Goal: Task Accomplishment & Management: Manage account settings

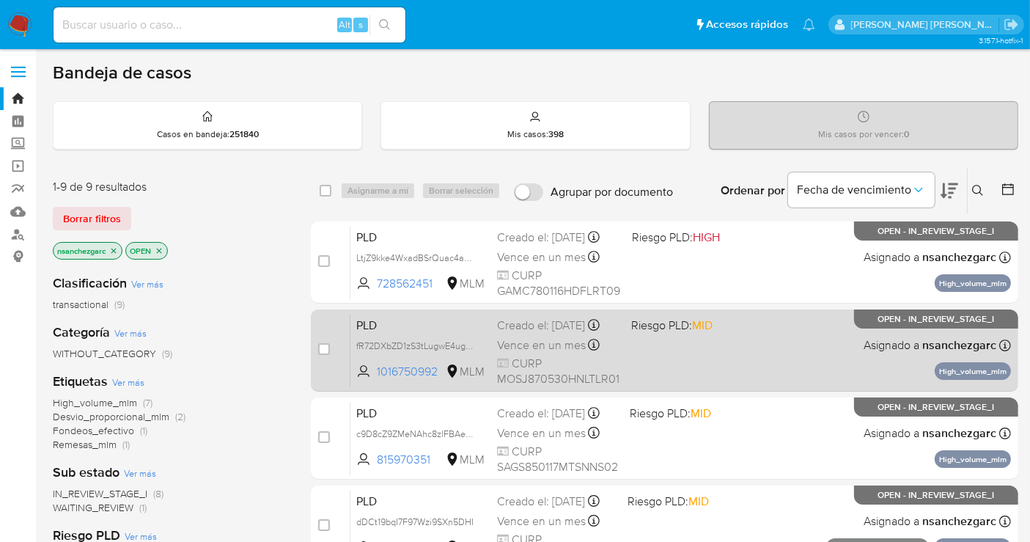
scroll to position [81, 0]
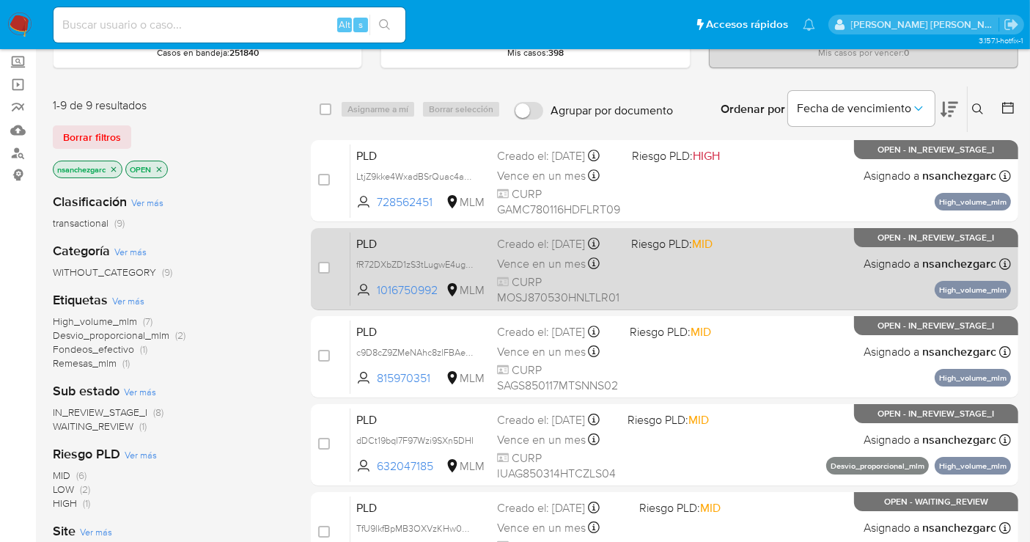
click at [518, 272] on span "Vence en un mes" at bounding box center [541, 264] width 89 height 16
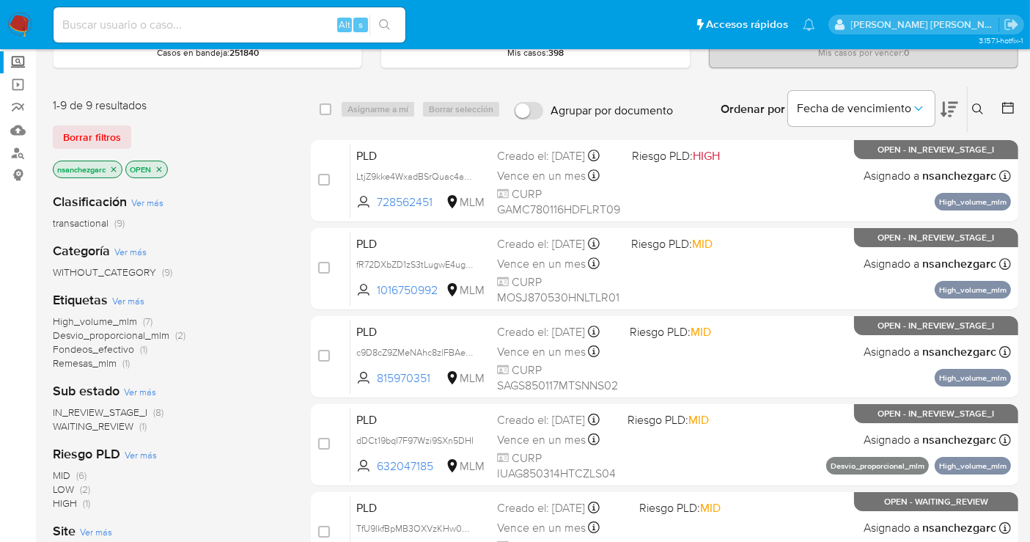
click at [10, 62] on label "Screening" at bounding box center [87, 62] width 175 height 23
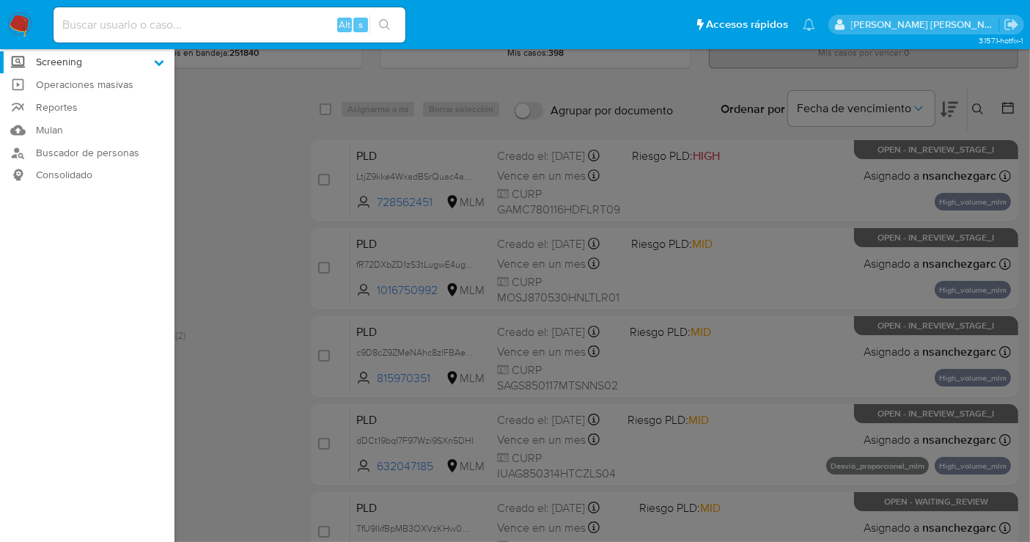
click at [0, 0] on input "Screening" at bounding box center [0, 0] width 0 height 0
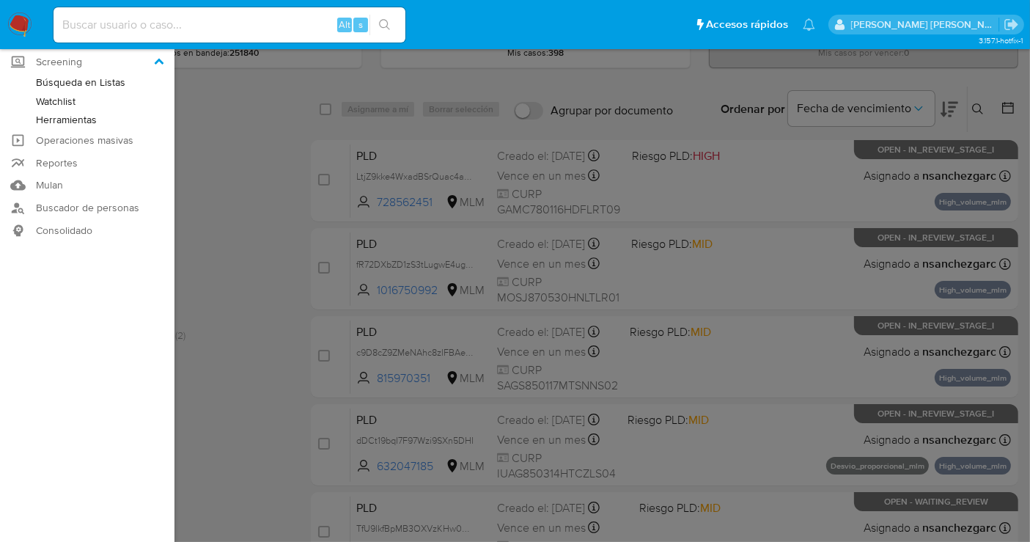
click at [66, 121] on link "Herramientas" at bounding box center [87, 120] width 175 height 18
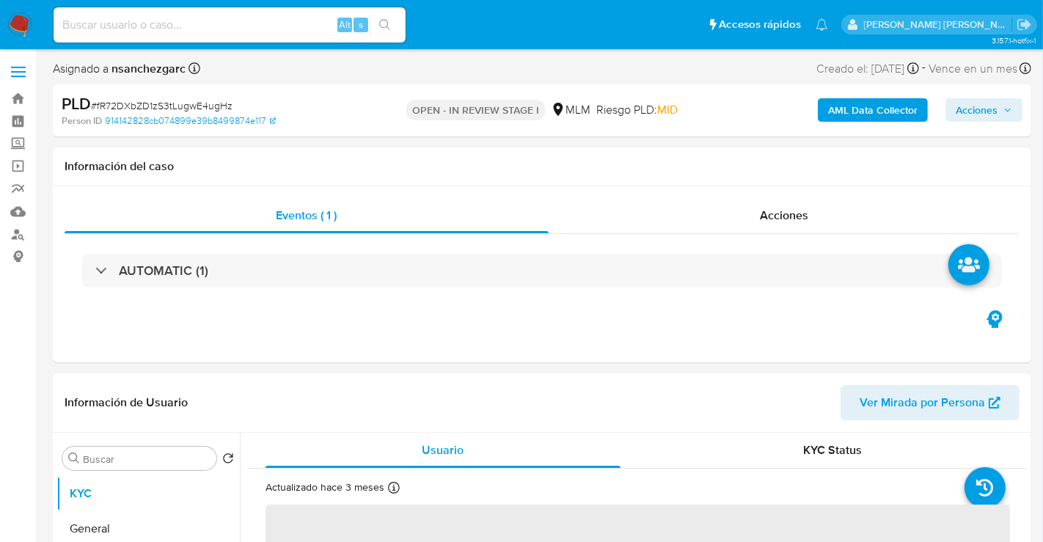
select select "10"
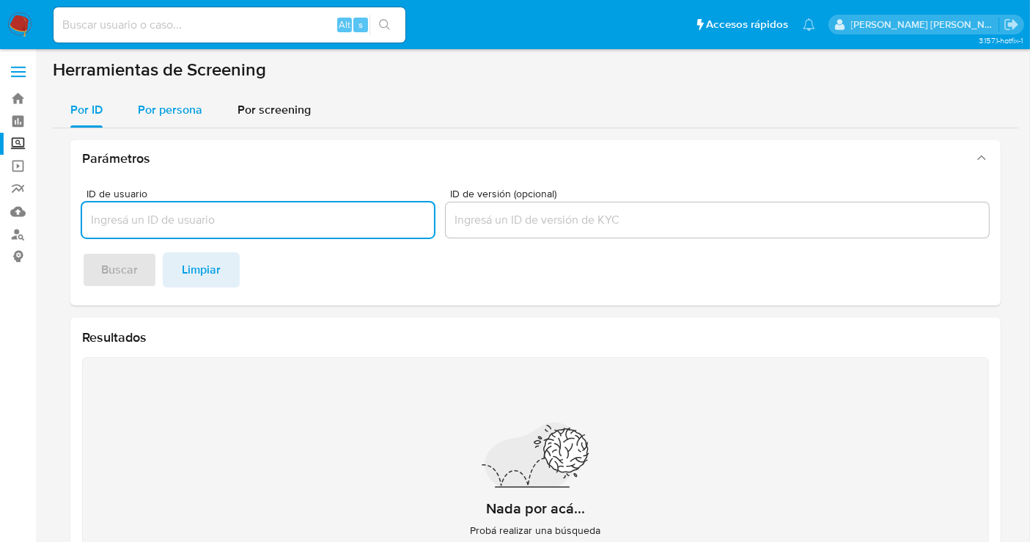
click at [163, 109] on span "Por persona" at bounding box center [170, 109] width 65 height 17
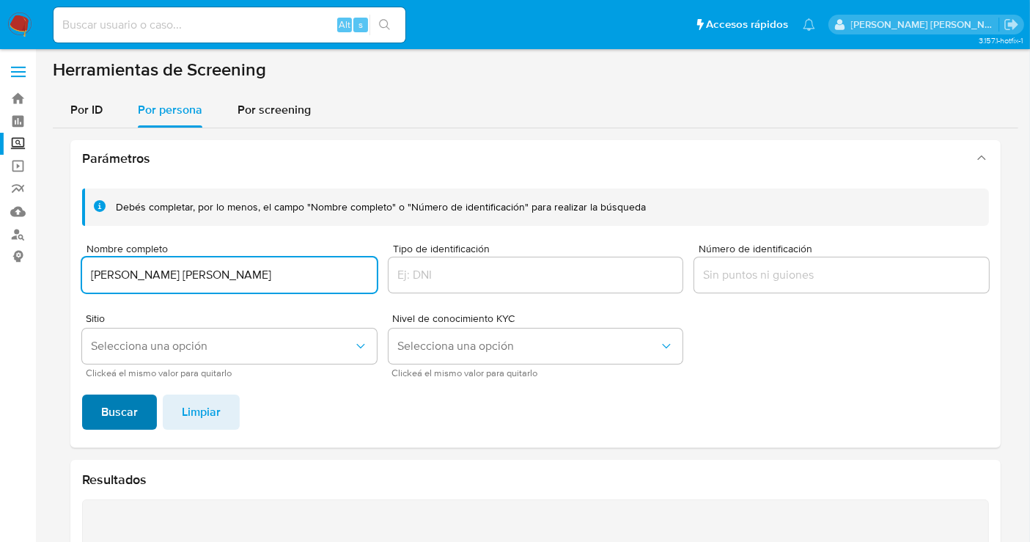
type input "EMMANUEL MURO LEITH"
click at [130, 416] on span "Buscar" at bounding box center [119, 412] width 37 height 32
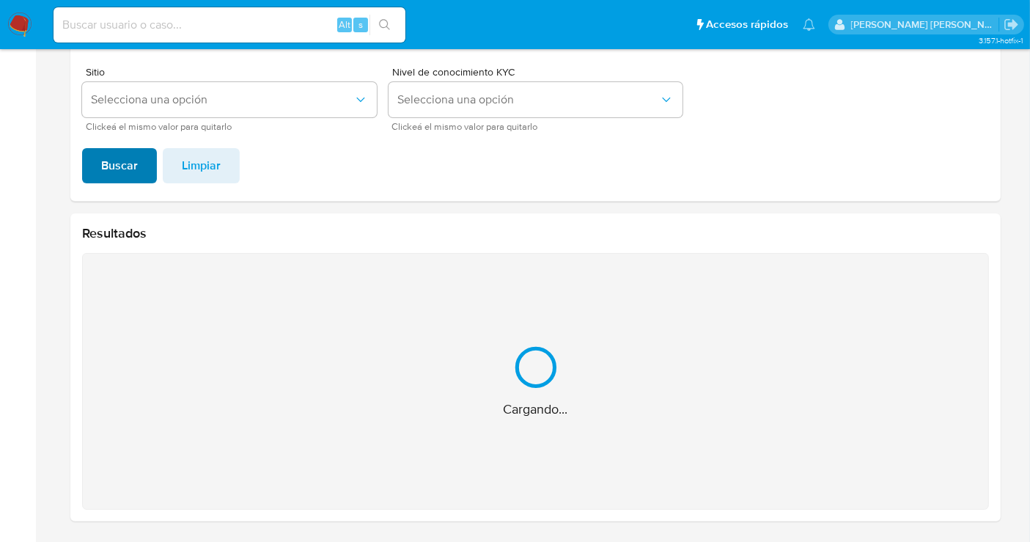
scroll to position [12, 0]
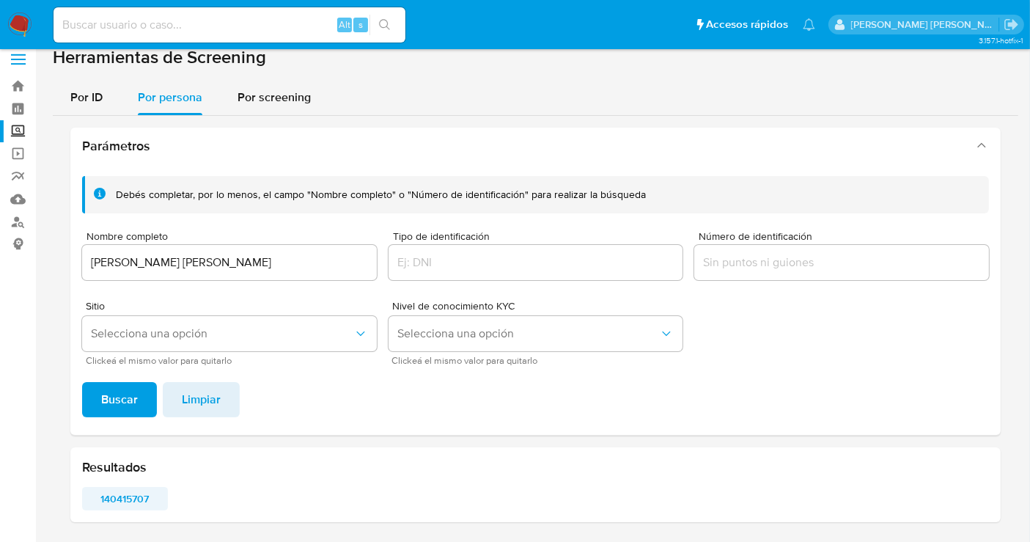
click at [128, 496] on span "140415707" at bounding box center [124, 498] width 65 height 21
click at [23, 20] on img at bounding box center [19, 24] width 25 height 25
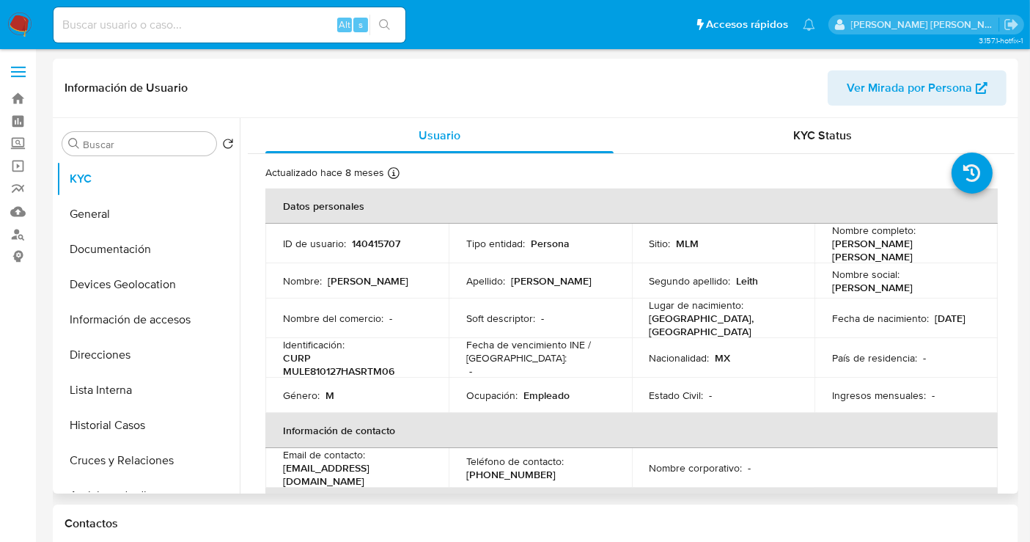
select select "10"
click at [375, 241] on p "140415707" at bounding box center [376, 243] width 48 height 13
copy p "140415707"
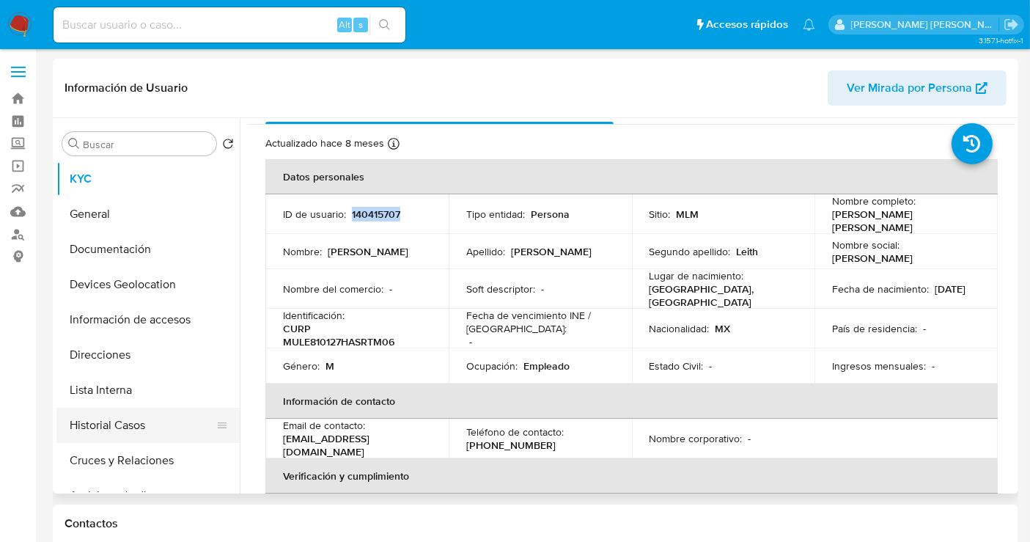
click at [120, 425] on button "Historial Casos" at bounding box center [142, 425] width 172 height 35
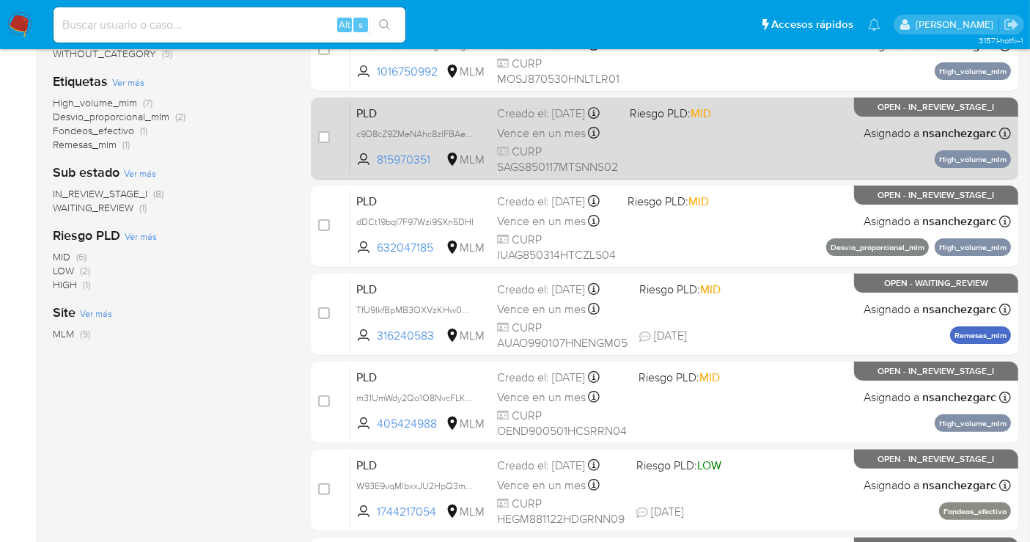
scroll to position [326, 0]
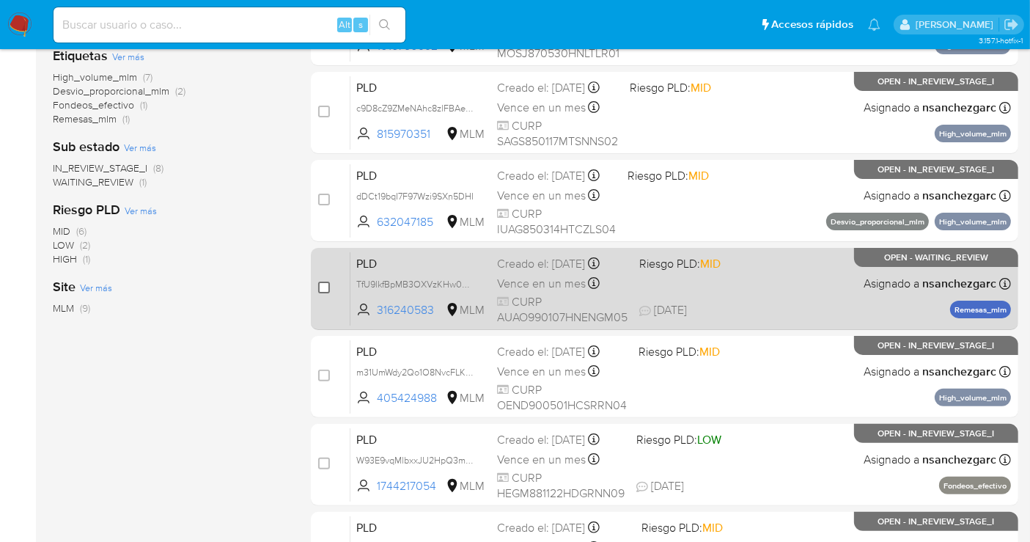
click at [329, 282] on input "checkbox" at bounding box center [324, 288] width 12 height 12
checkbox input "true"
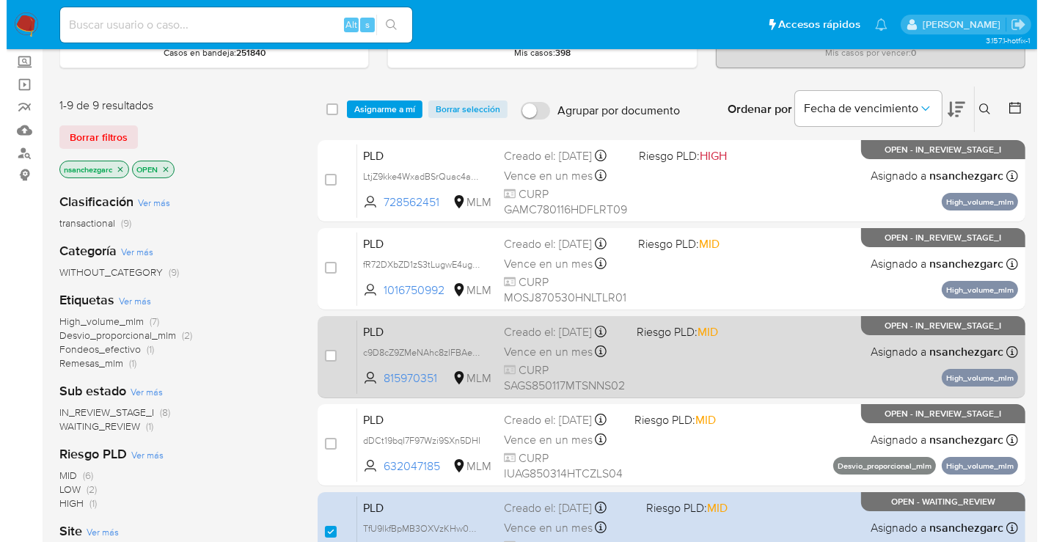
scroll to position [0, 0]
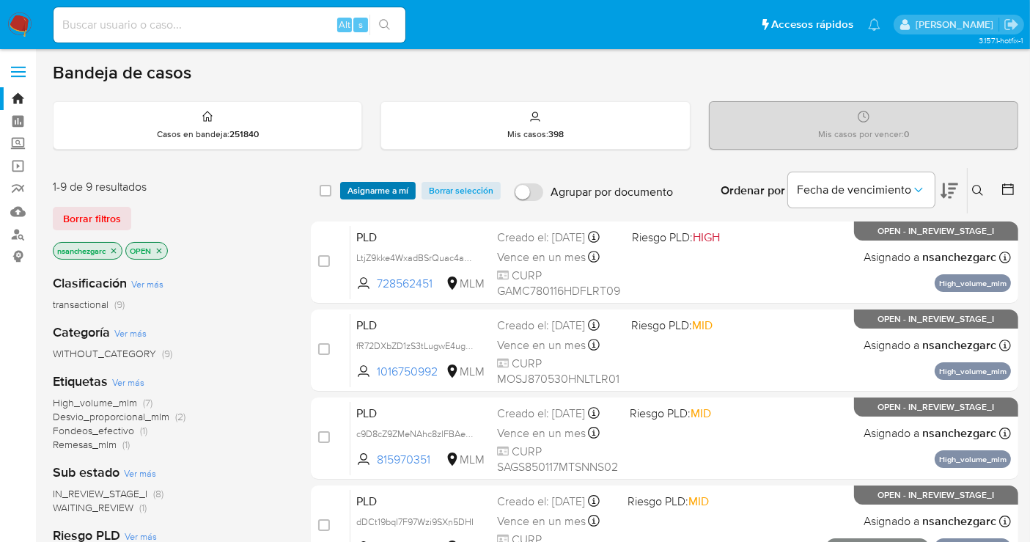
click at [373, 184] on span "Asignarme a mí" at bounding box center [378, 190] width 61 height 15
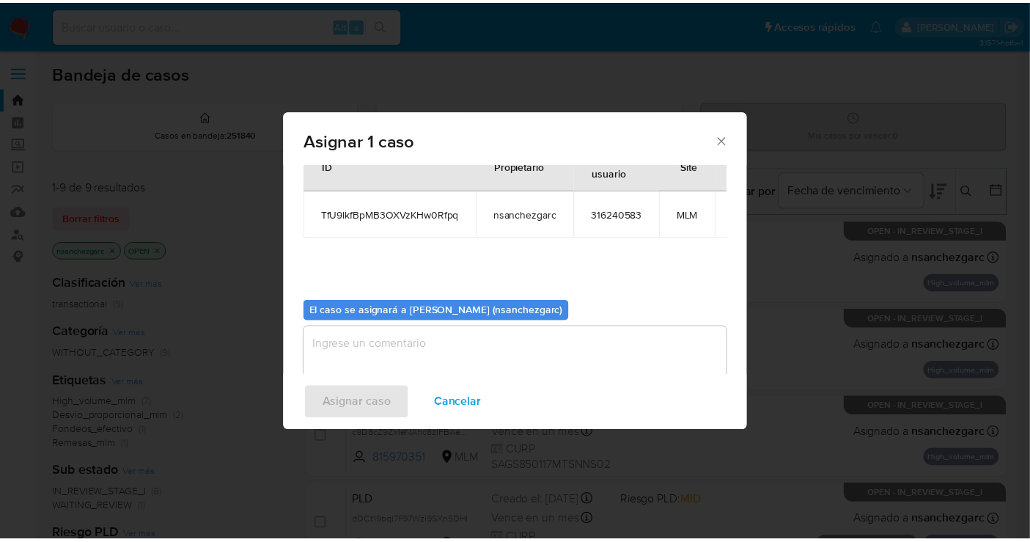
scroll to position [75, 0]
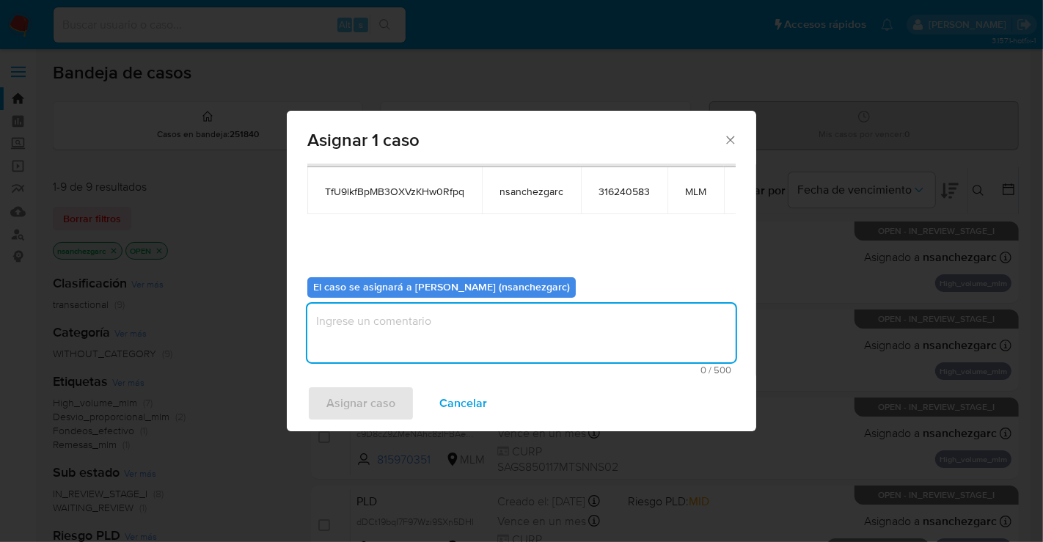
click at [352, 321] on textarea "assign-modal" at bounding box center [521, 333] width 428 height 59
type textarea "nesg"
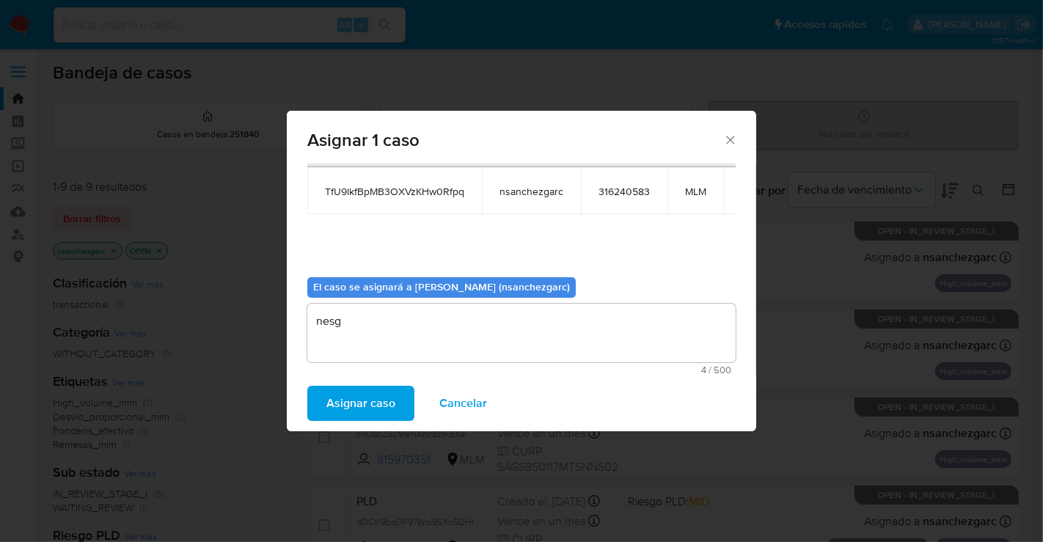
click at [351, 407] on span "Asignar caso" at bounding box center [360, 403] width 69 height 32
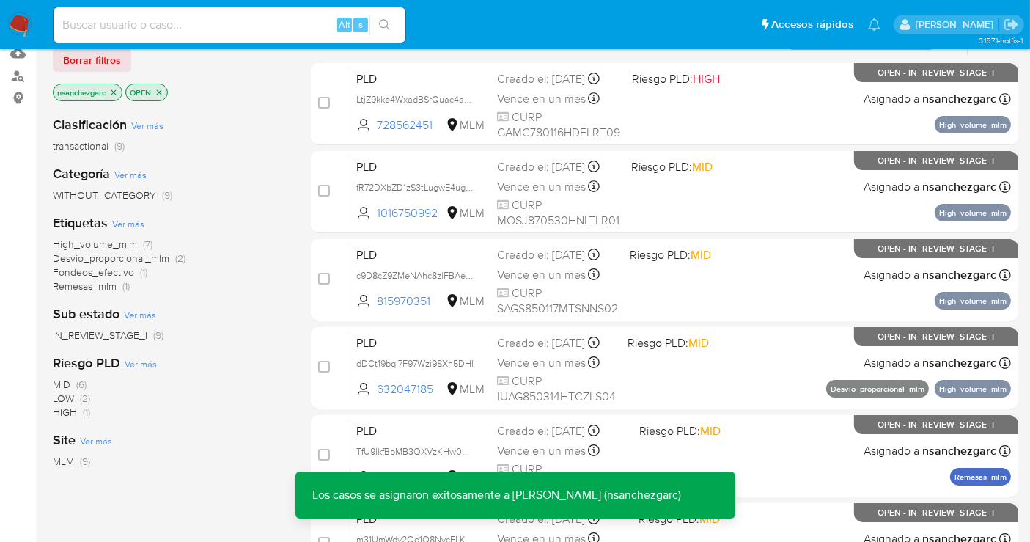
scroll to position [163, 0]
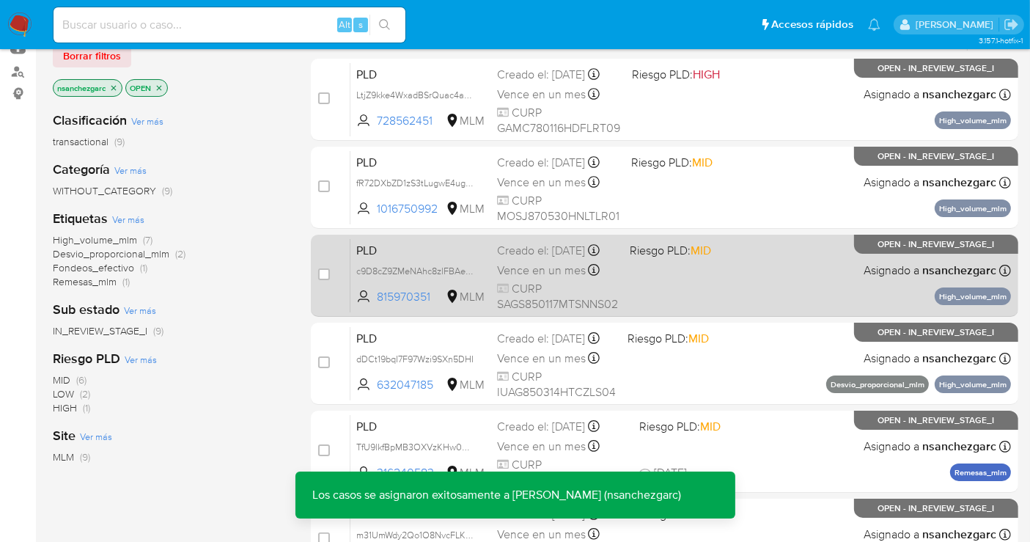
click at [517, 259] on div "Creado el: 12/08/2025 Creado el: 12/08/2025 02:12:31" at bounding box center [557, 251] width 121 height 16
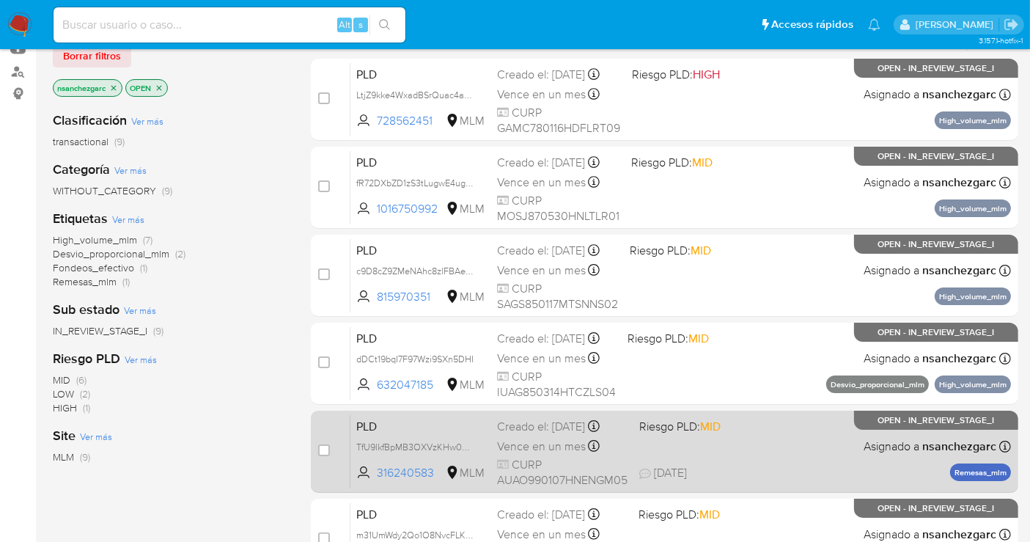
click at [521, 453] on div "Vence en un mes Vence el 11/10/2025 02:10:36" at bounding box center [562, 446] width 131 height 20
click at [326, 450] on input "checkbox" at bounding box center [324, 450] width 12 height 12
checkbox input "true"
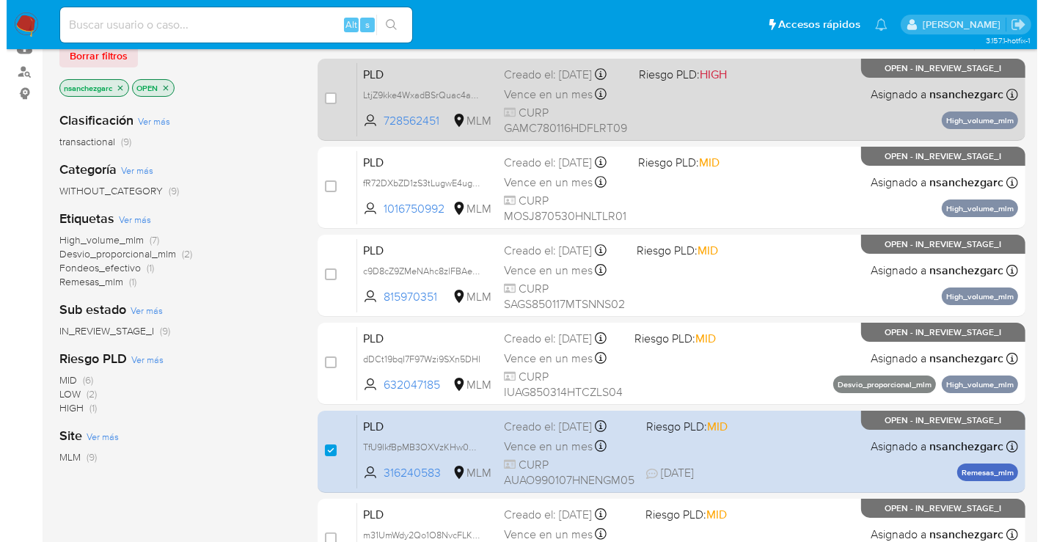
scroll to position [0, 0]
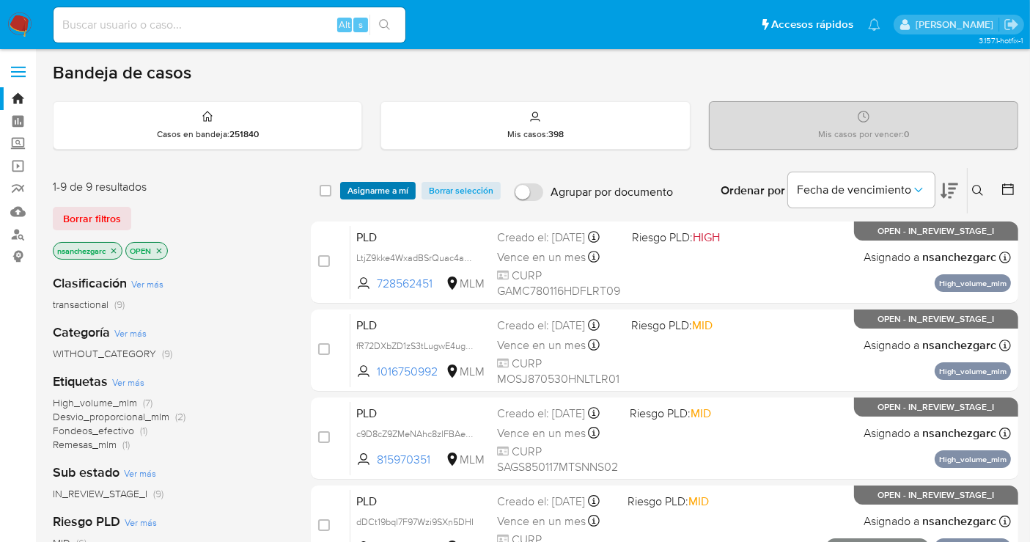
click at [383, 191] on span "Asignarme a mí" at bounding box center [378, 190] width 61 height 15
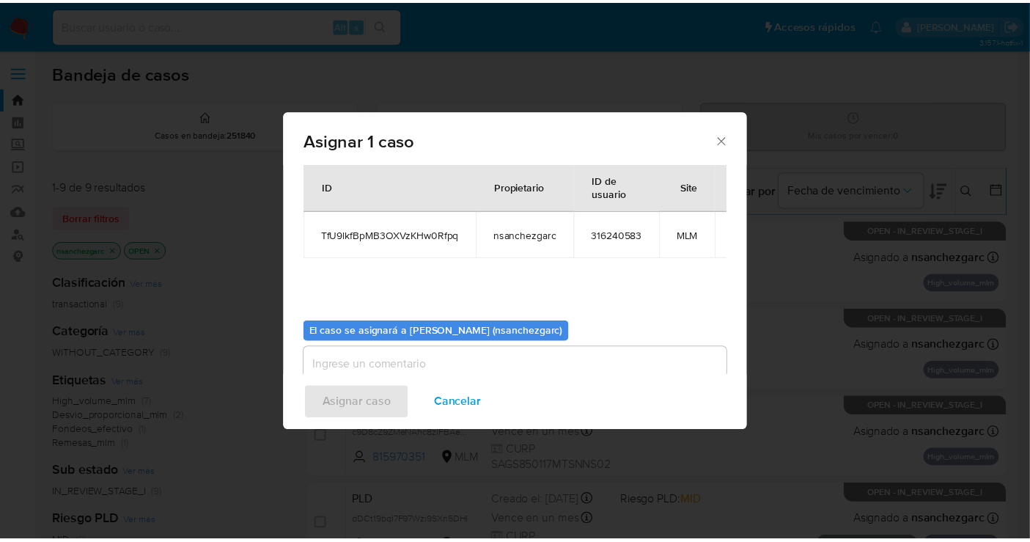
scroll to position [75, 0]
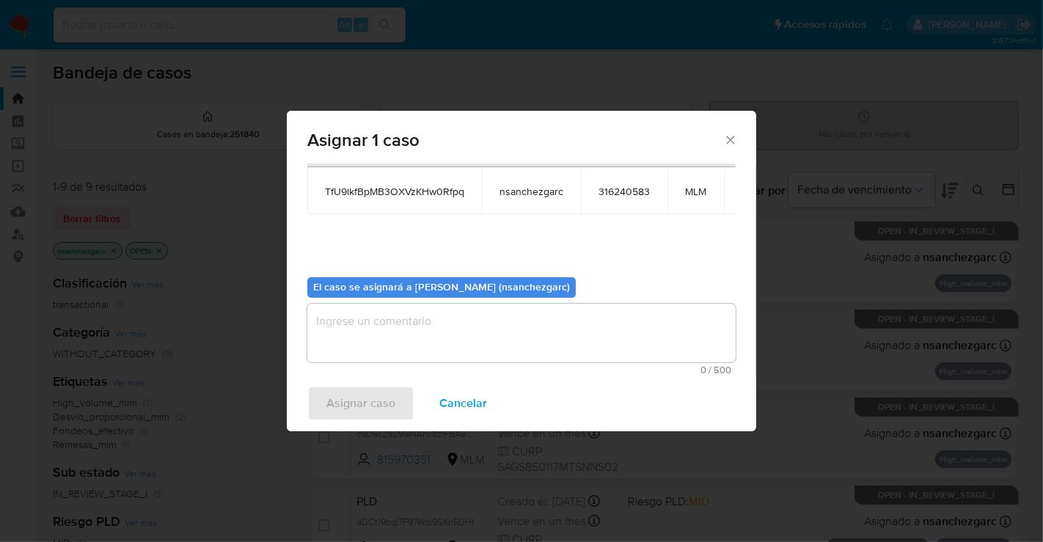
click at [368, 324] on textarea "assign-modal" at bounding box center [521, 333] width 428 height 59
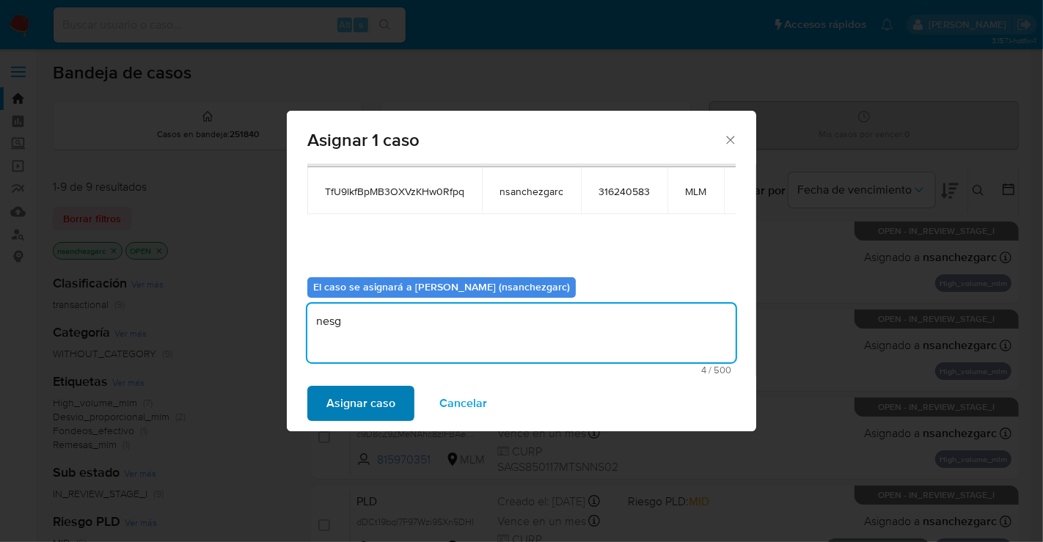
type textarea "nesg"
click at [364, 401] on span "Asignar caso" at bounding box center [360, 403] width 69 height 32
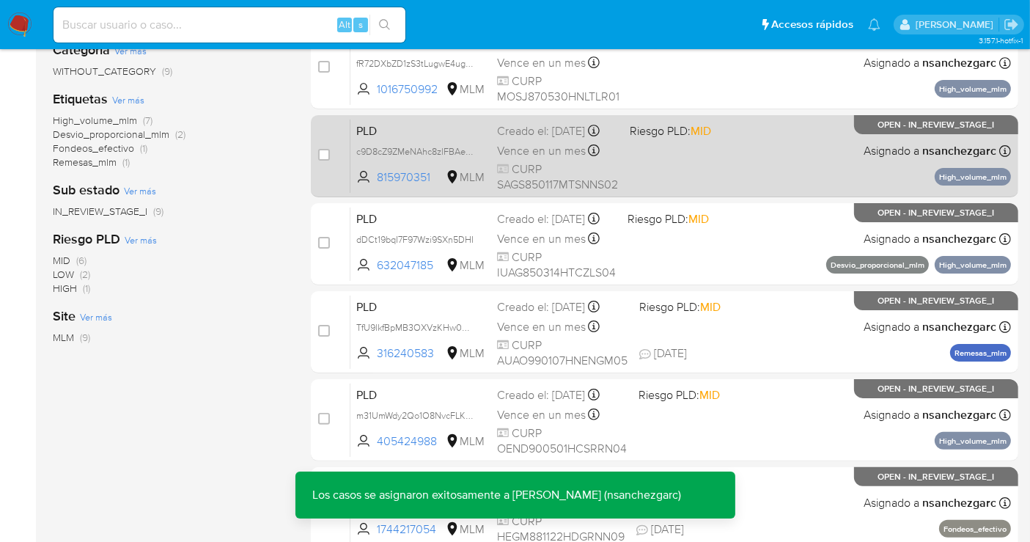
scroll to position [326, 0]
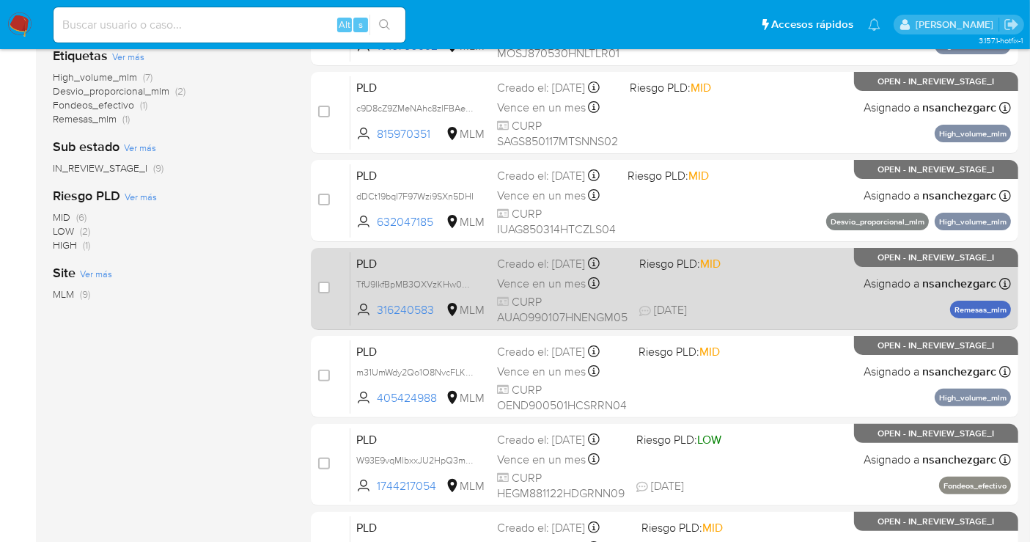
click at [551, 281] on span "Vence en un mes" at bounding box center [541, 284] width 89 height 16
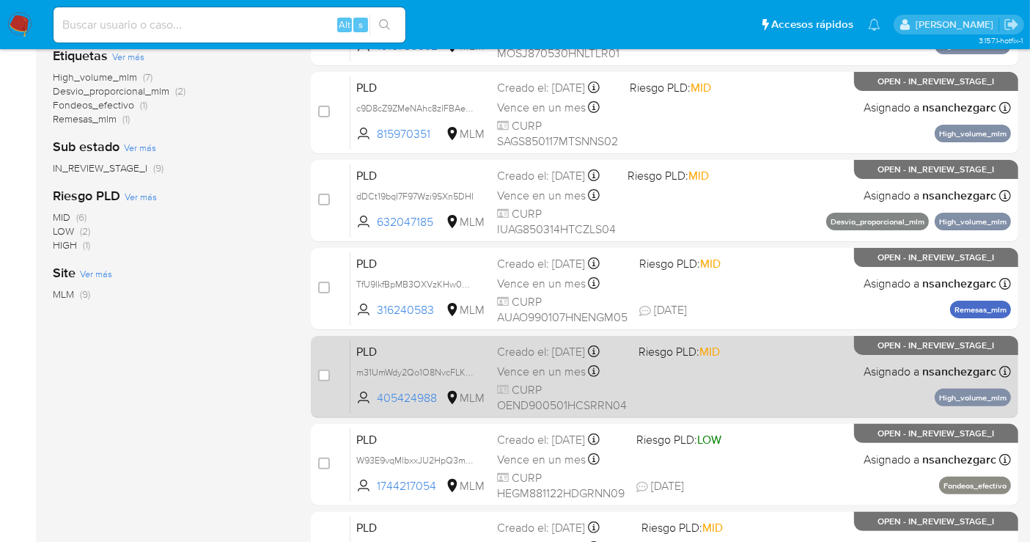
click at [538, 346] on div "Creado el: 12/08/2025 Creado el: 12/08/2025 02:09:02" at bounding box center [562, 352] width 130 height 16
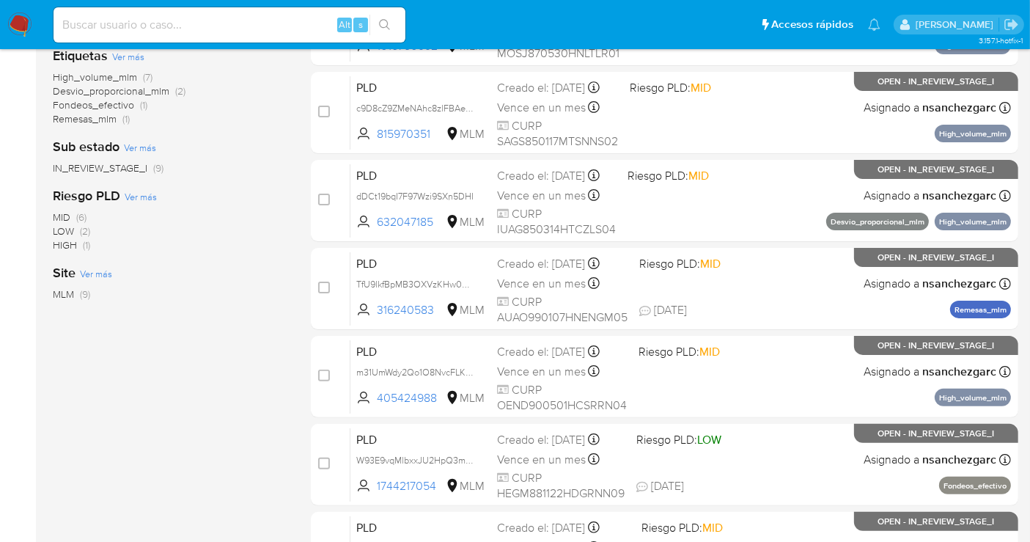
click at [18, 21] on img at bounding box center [19, 24] width 25 height 25
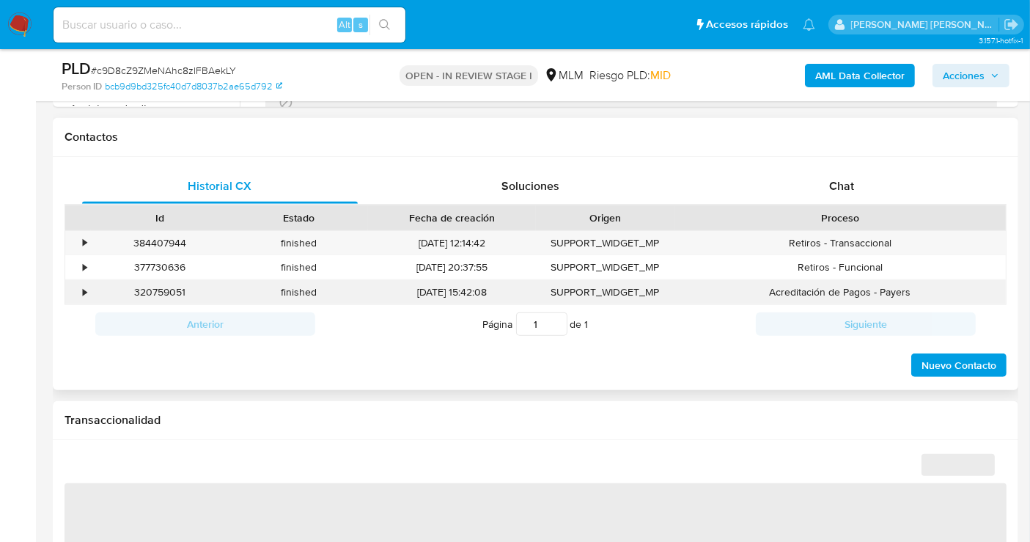
scroll to position [651, 0]
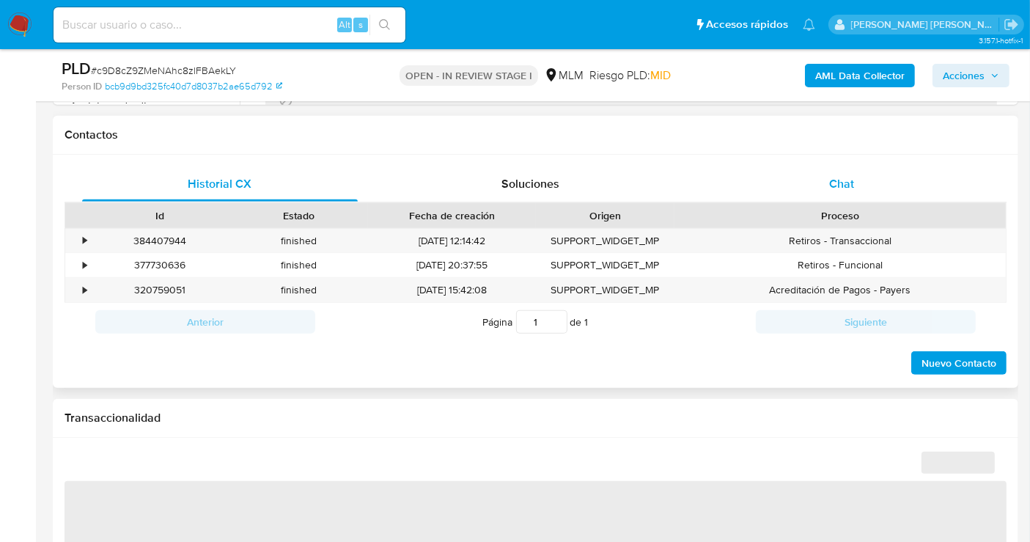
click at [834, 186] on span "Chat" at bounding box center [841, 183] width 25 height 17
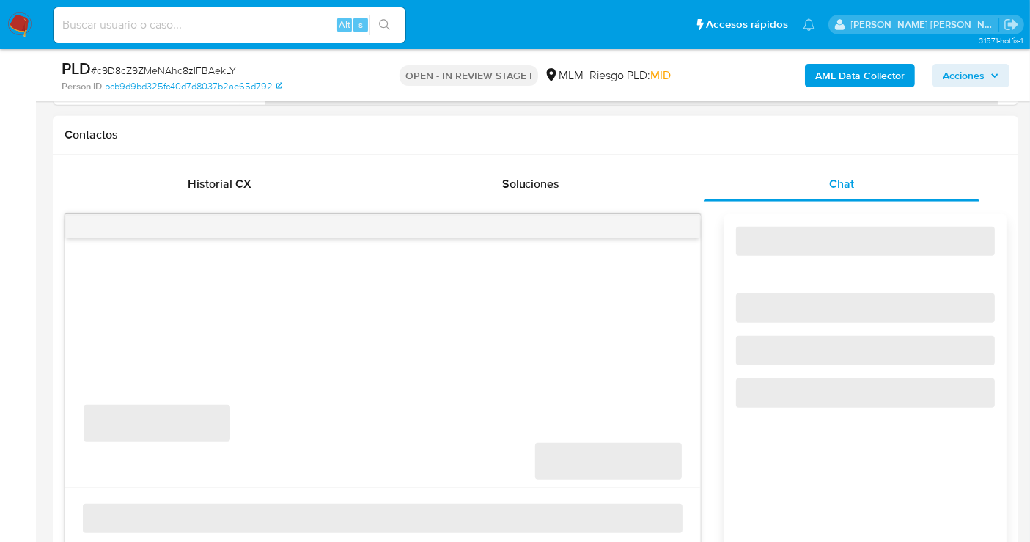
select select "10"
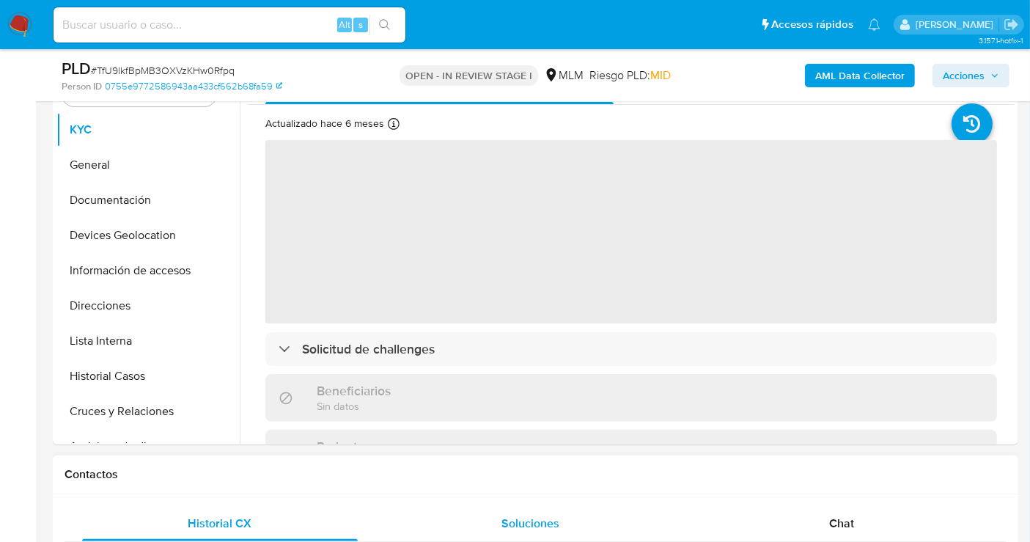
scroll to position [407, 0]
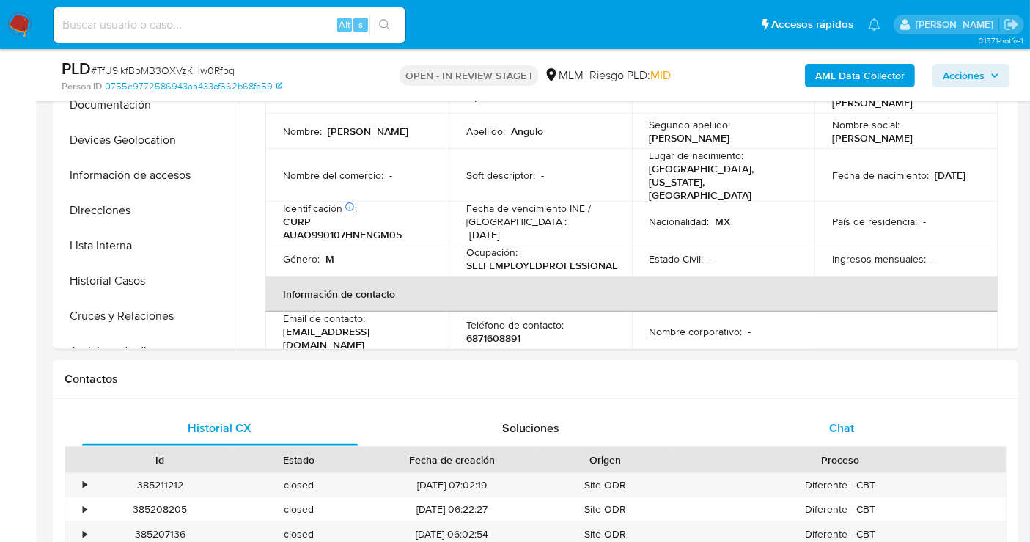
click at [850, 417] on div "Chat" at bounding box center [842, 428] width 276 height 35
select select "10"
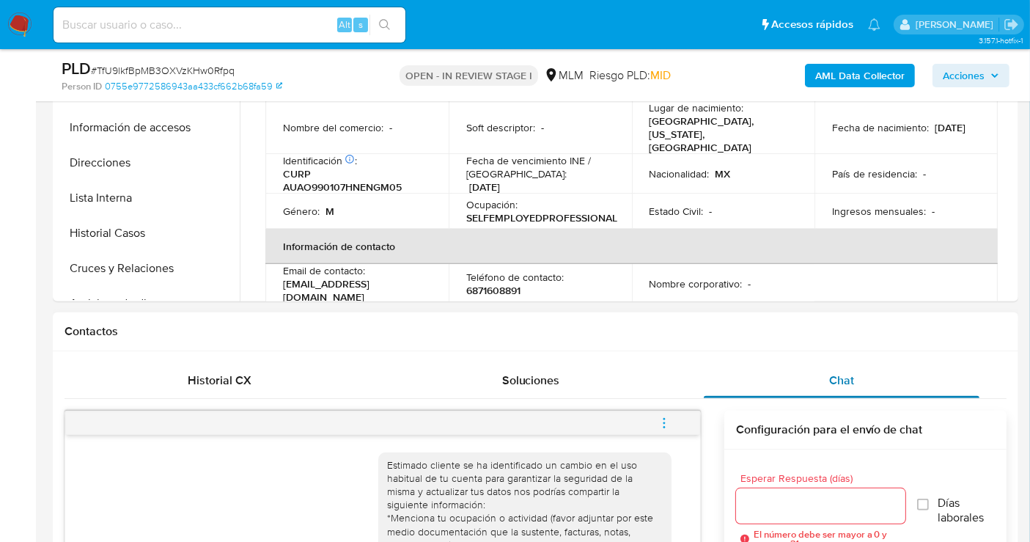
scroll to position [197, 0]
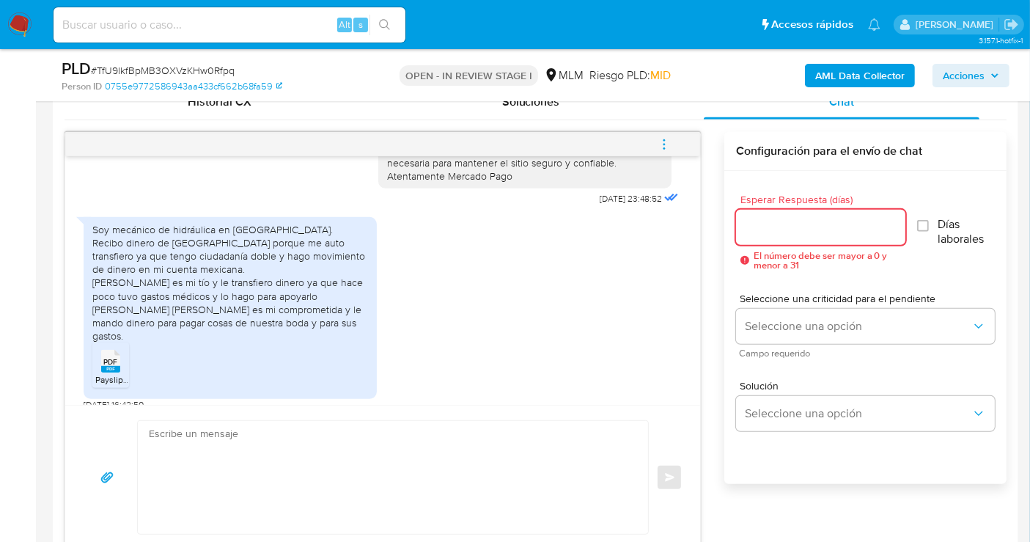
click at [789, 227] on input "Esperar Respuesta (días)" at bounding box center [820, 227] width 169 height 19
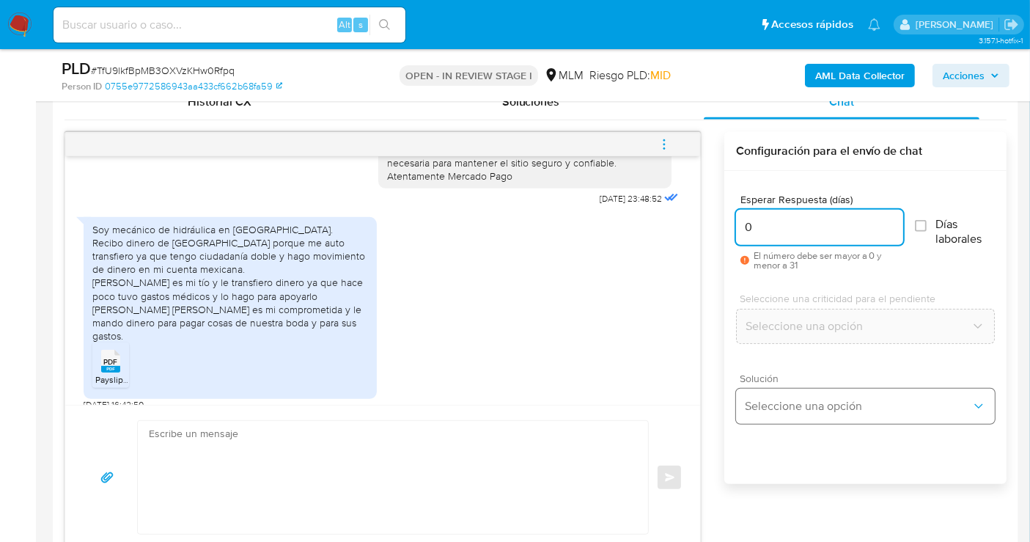
type input "0"
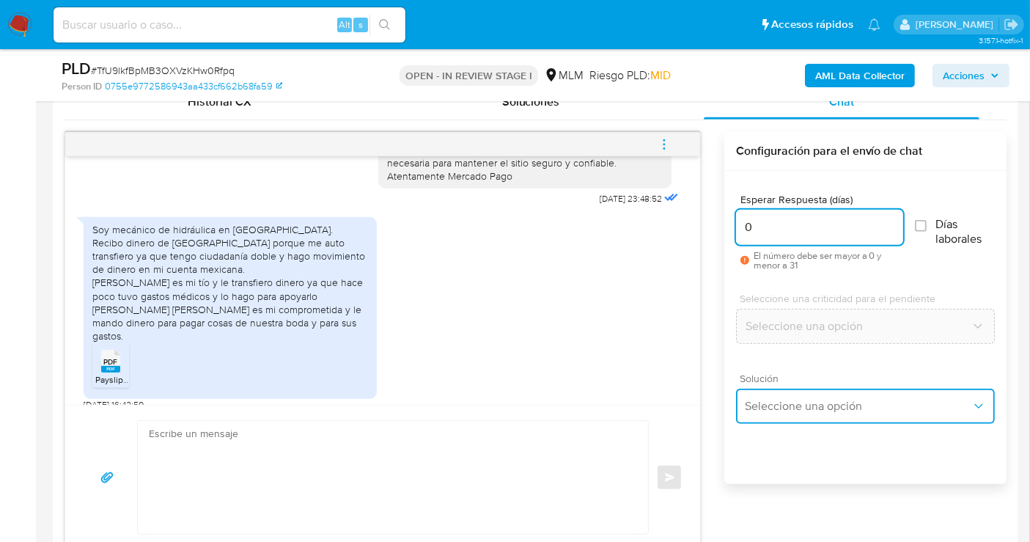
click at [803, 408] on span "Seleccione una opción" at bounding box center [858, 406] width 227 height 15
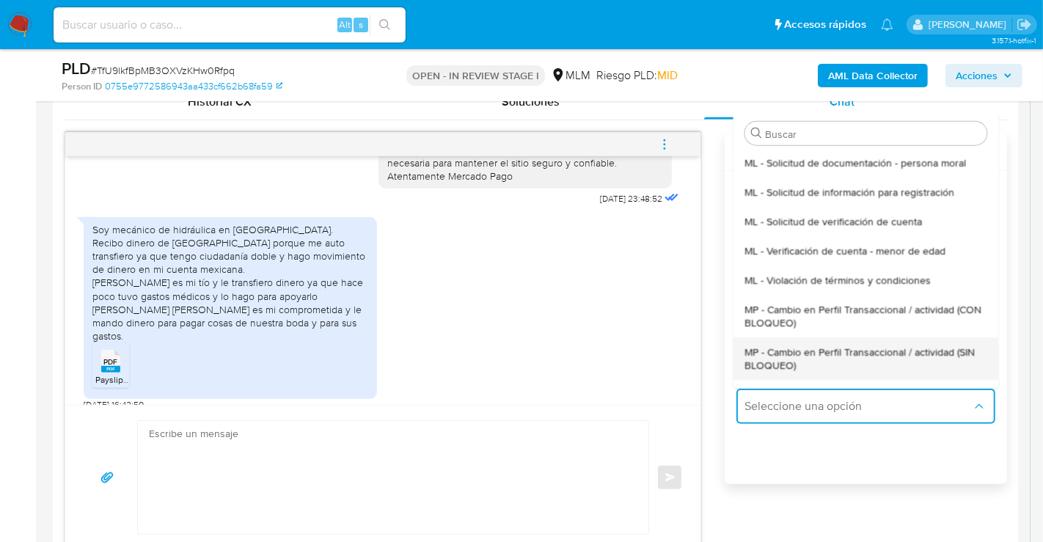
click at [785, 353] on span "MP - Cambio en Perfil Transaccional / actividad (SIN BLOQUEO)" at bounding box center [865, 358] width 242 height 26
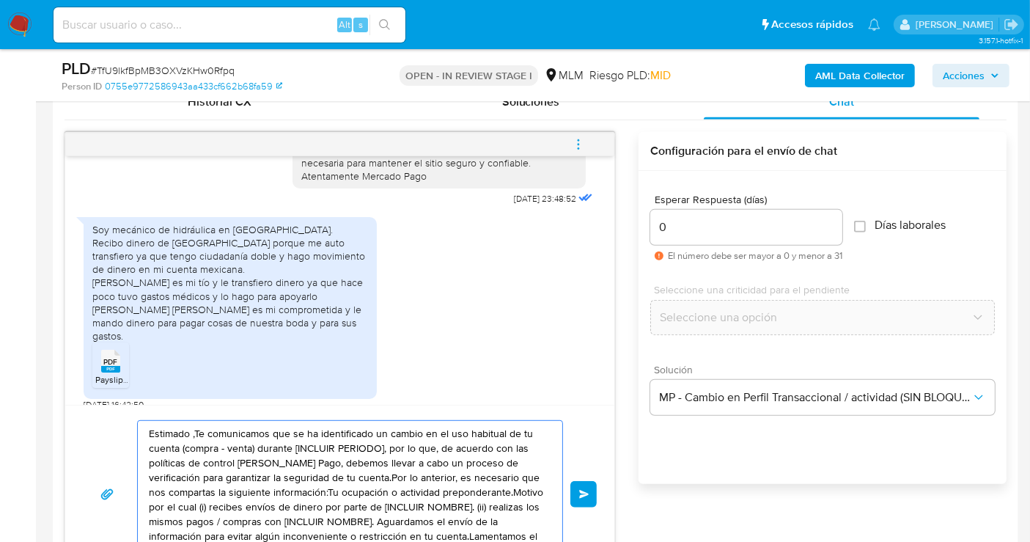
click at [426, 474] on textarea "Estimado ,Te comunicamos que se ha identificado un cambio en el uso habitual de…" at bounding box center [346, 494] width 395 height 147
paste textarea "Cliente, agradecemos tu pronta respuesta. Lamentamos cualquier malestar ocasion…"
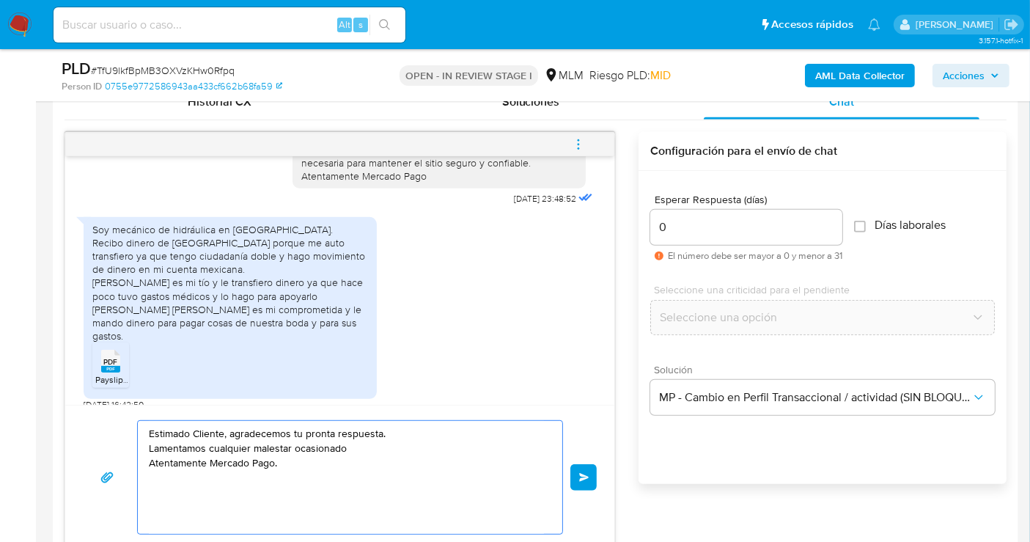
type textarea "Estimado Cliente, agradecemos tu pronta respuesta. Lamentamos cualquier malesta…"
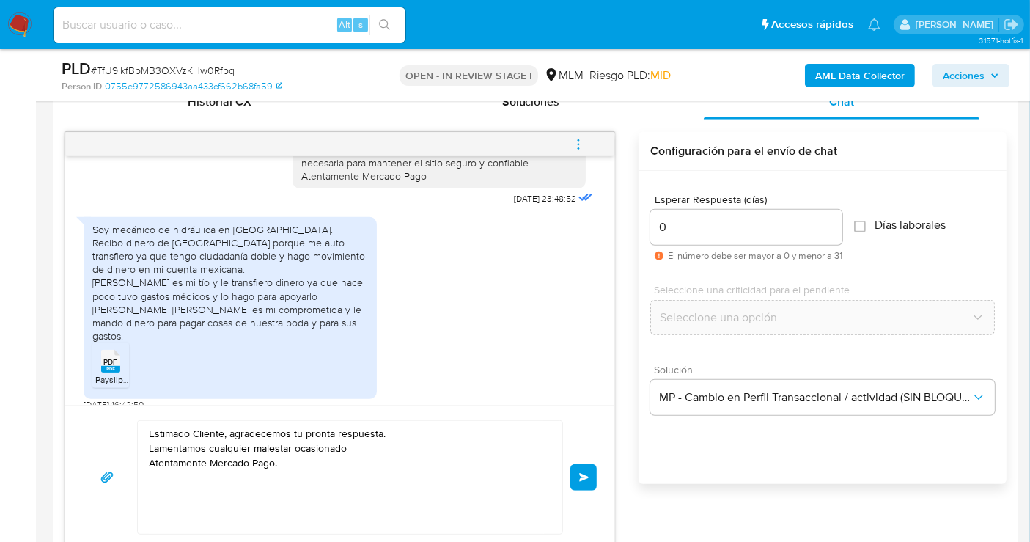
click at [105, 357] on span "PDF" at bounding box center [111, 362] width 14 height 10
click at [581, 478] on span "Enviar" at bounding box center [584, 477] width 10 height 9
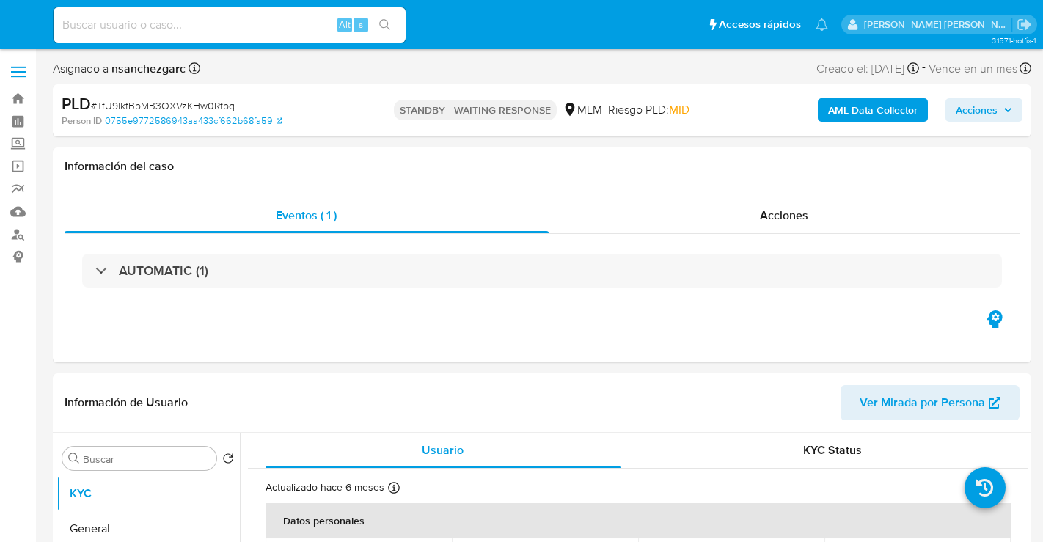
select select "10"
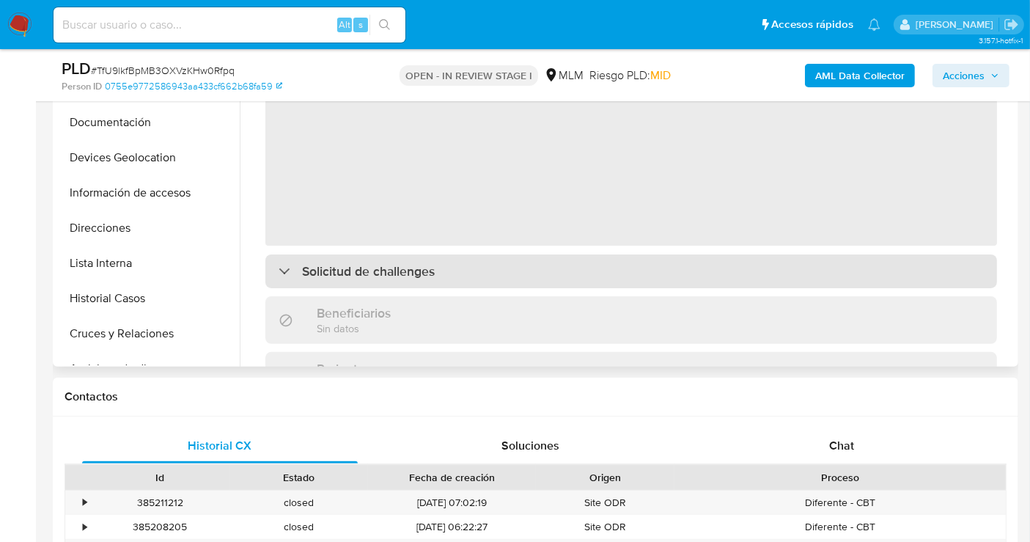
scroll to position [488, 0]
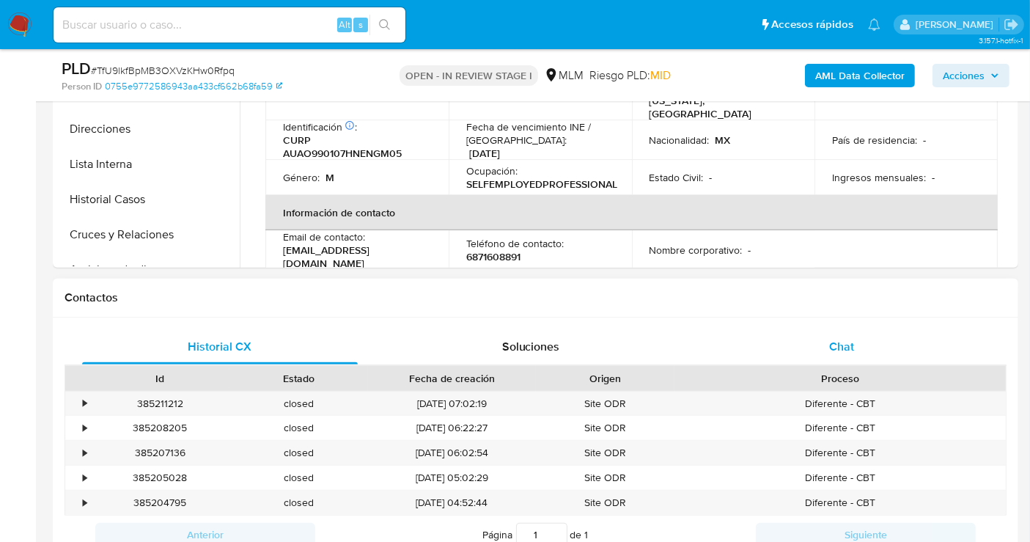
click at [835, 331] on div "Chat" at bounding box center [842, 346] width 276 height 35
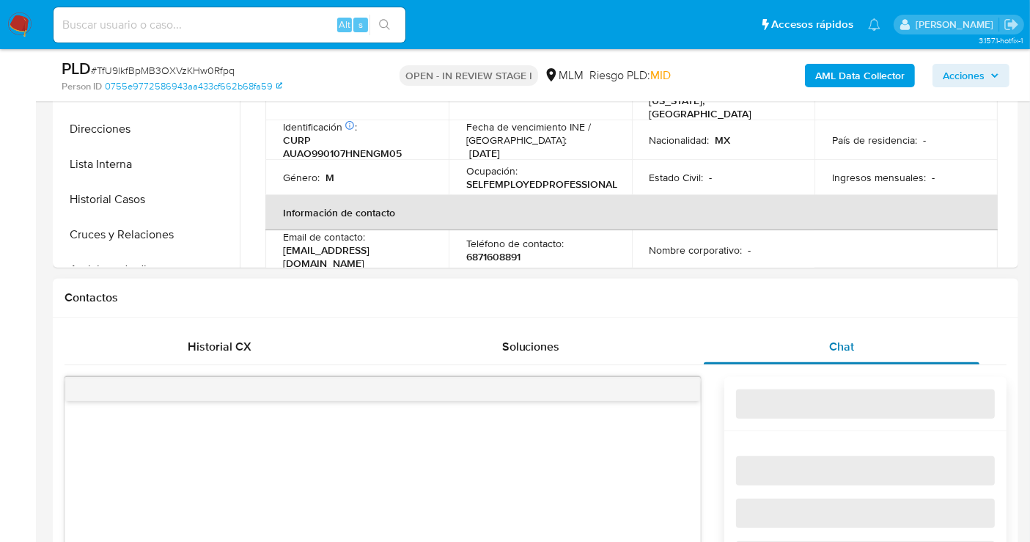
select select "10"
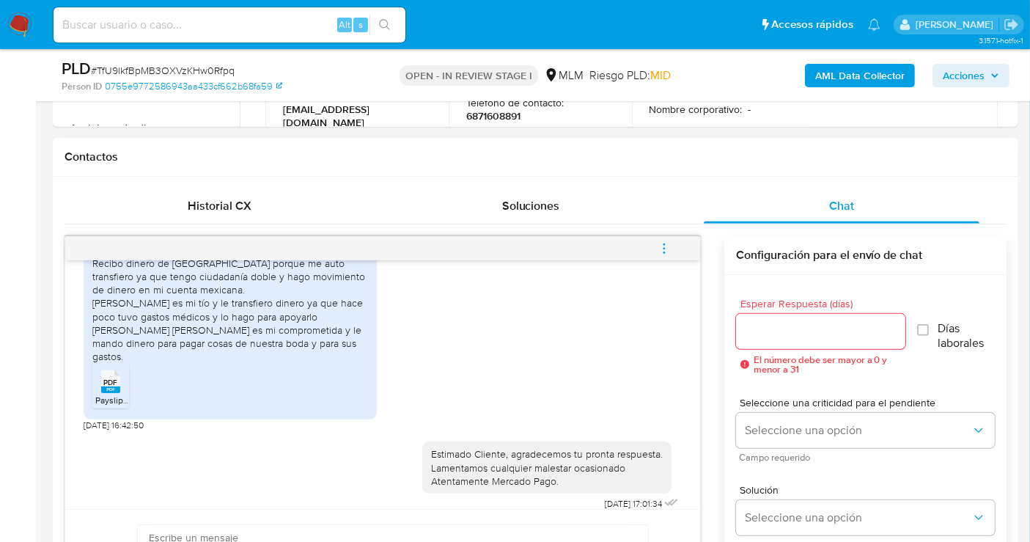
scroll to position [733, 0]
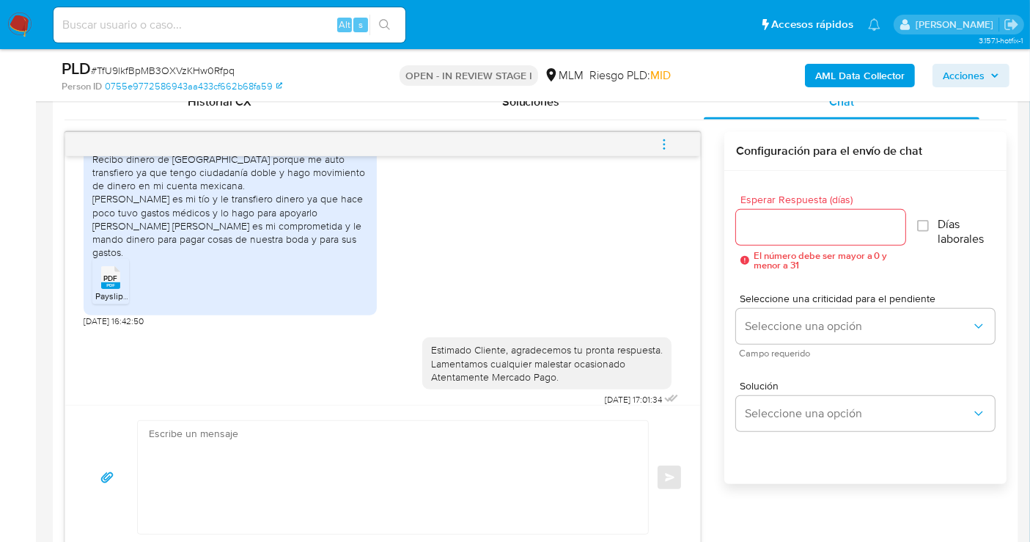
click at [668, 150] on icon "menu-action" at bounding box center [664, 144] width 13 height 13
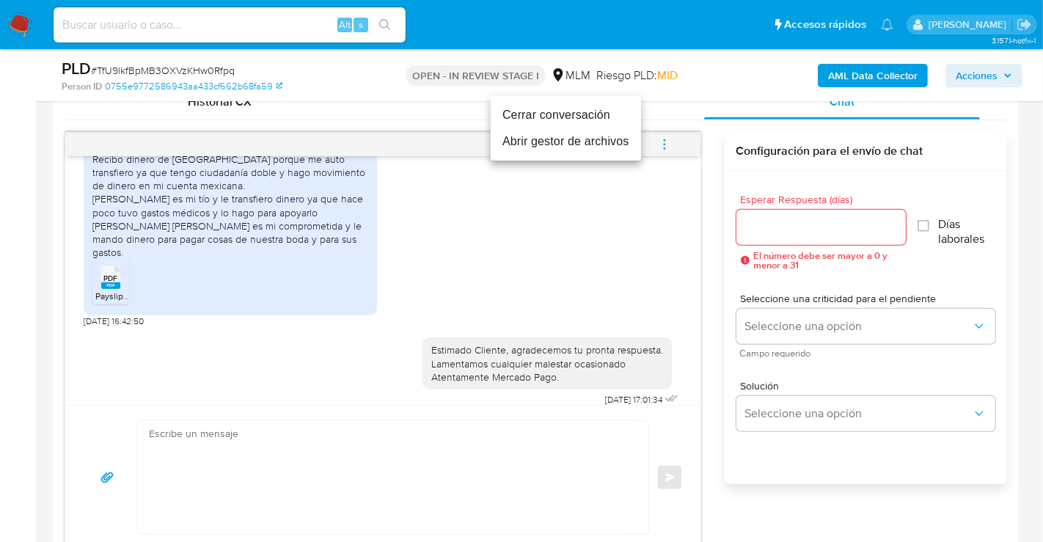
click at [535, 115] on li "Cerrar conversación" at bounding box center [566, 115] width 150 height 26
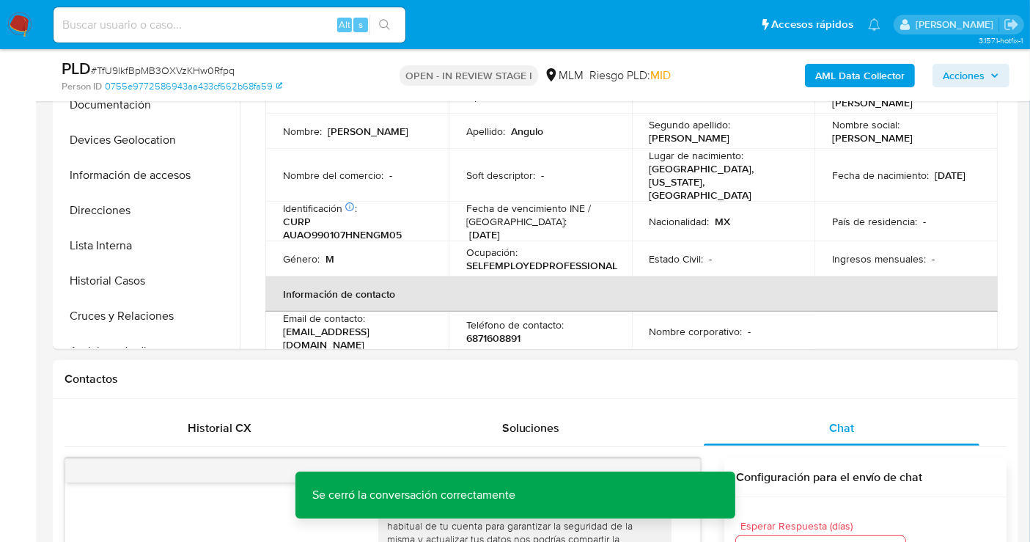
scroll to position [81, 0]
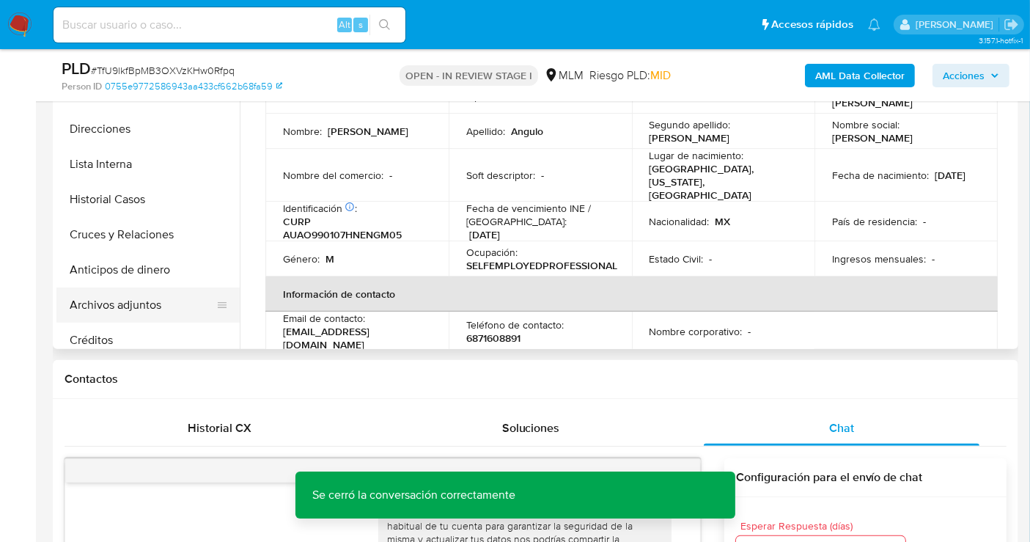
click at [95, 302] on button "Archivos adjuntos" at bounding box center [142, 304] width 172 height 35
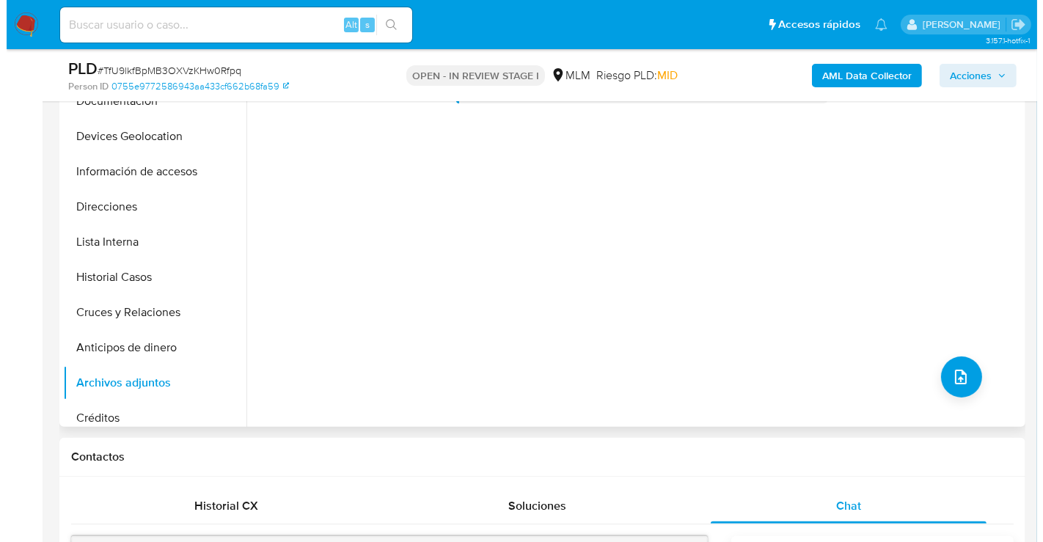
scroll to position [244, 0]
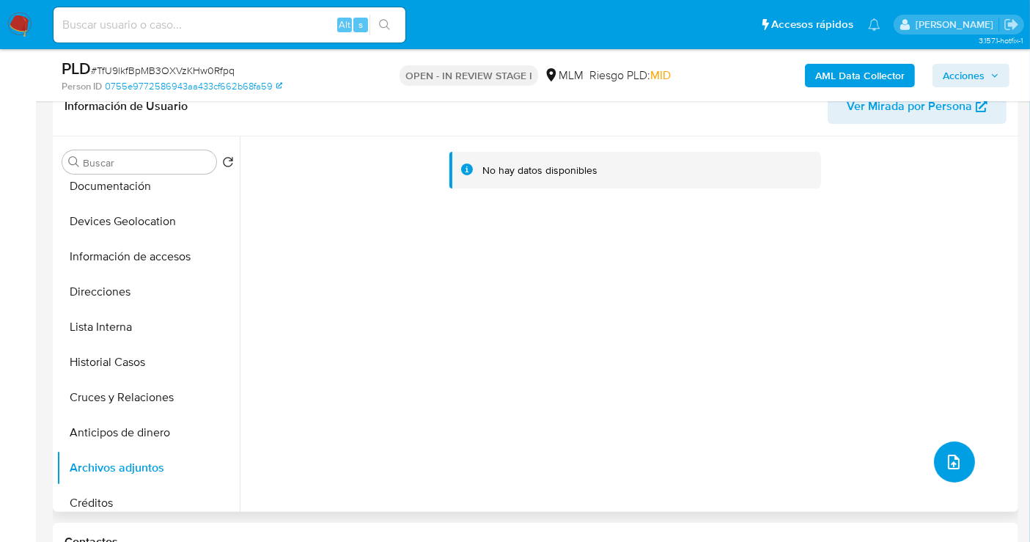
click at [948, 458] on icon "upload-file" at bounding box center [954, 462] width 12 height 15
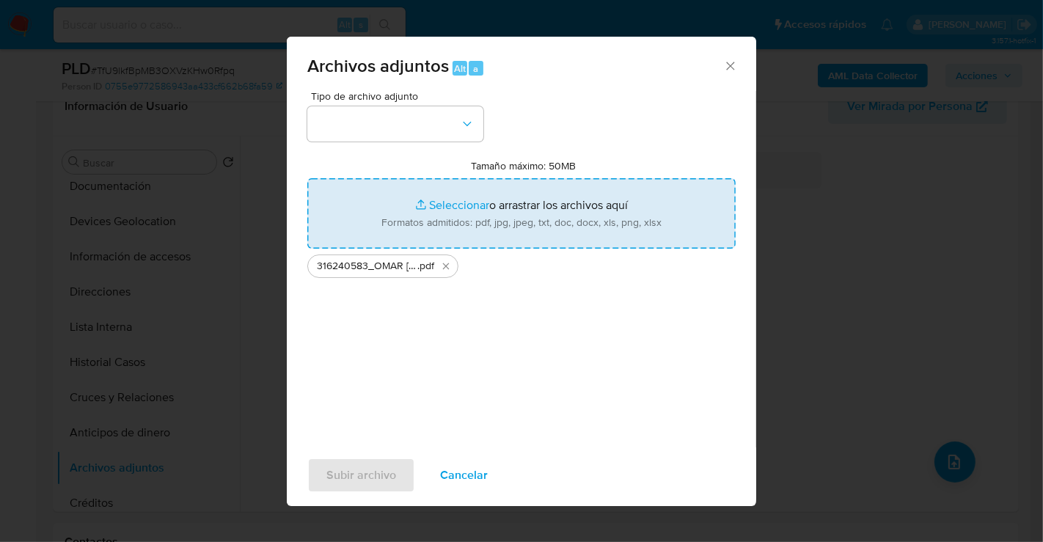
type input "C:\fakepath\316240583_OMAR EMANUEL ANGULO AGUIRRE_AGO25.xlsx"
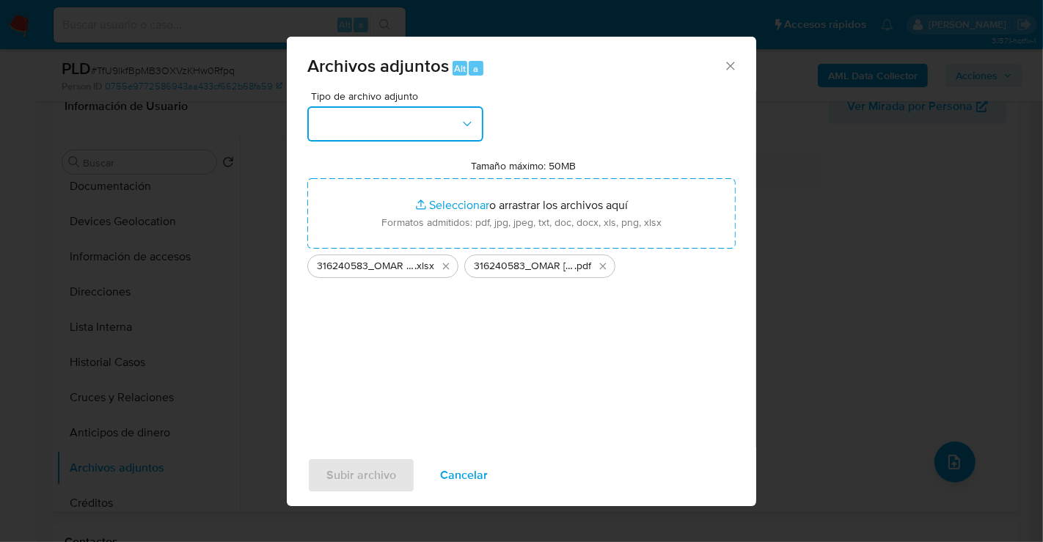
click at [375, 131] on button "button" at bounding box center [395, 123] width 176 height 35
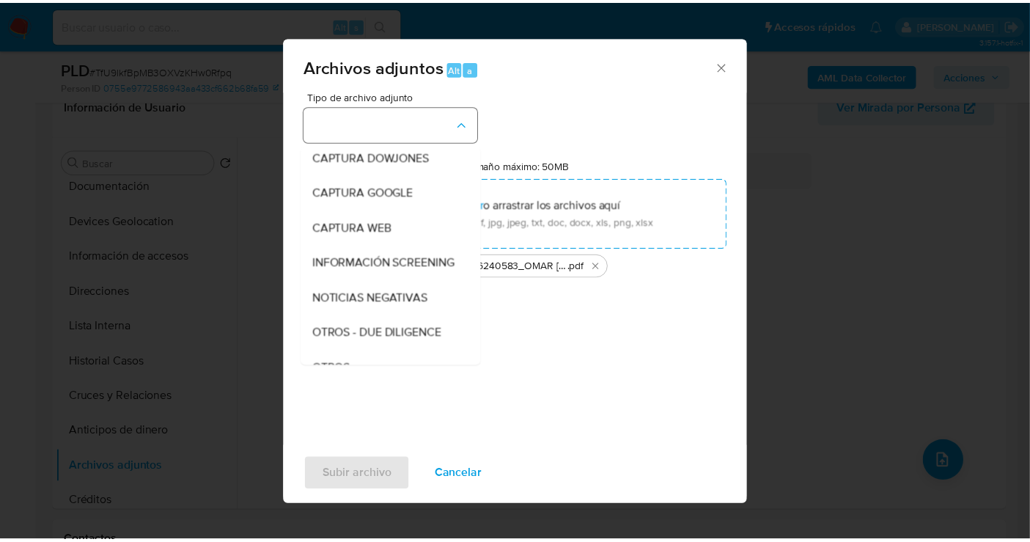
scroll to position [76, 0]
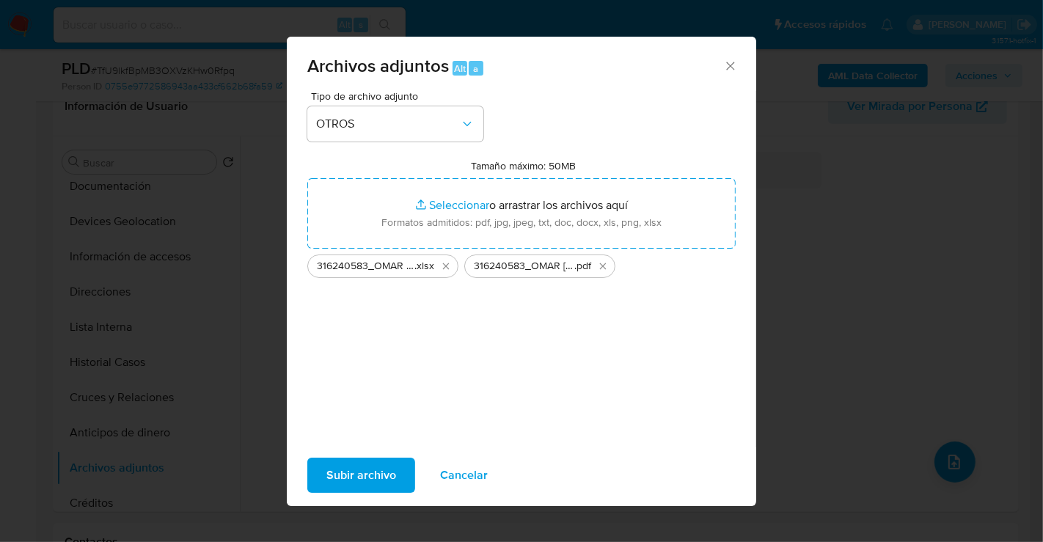
click at [402, 473] on button "Subir archivo" at bounding box center [361, 475] width 108 height 35
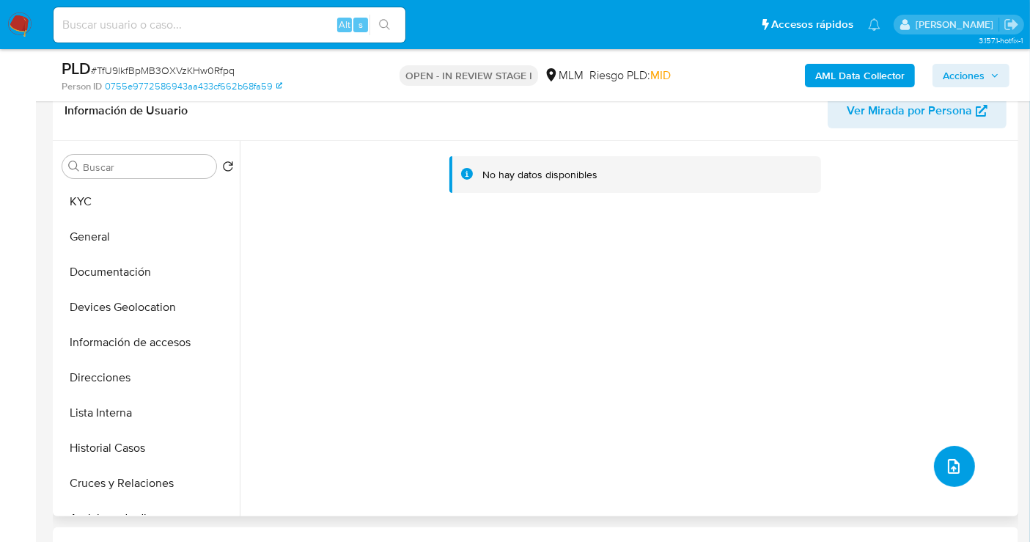
scroll to position [244, 0]
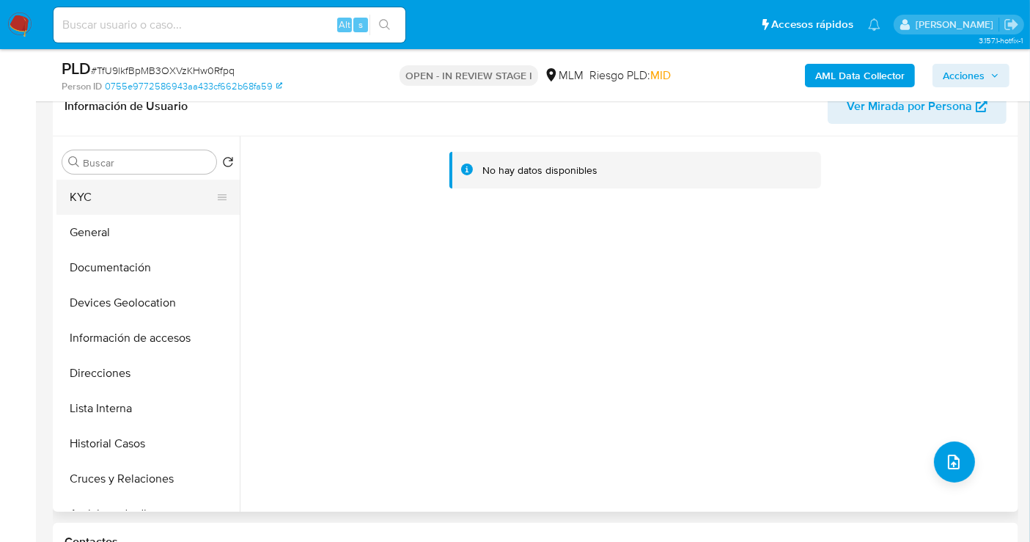
click at [97, 199] on button "KYC" at bounding box center [142, 197] width 172 height 35
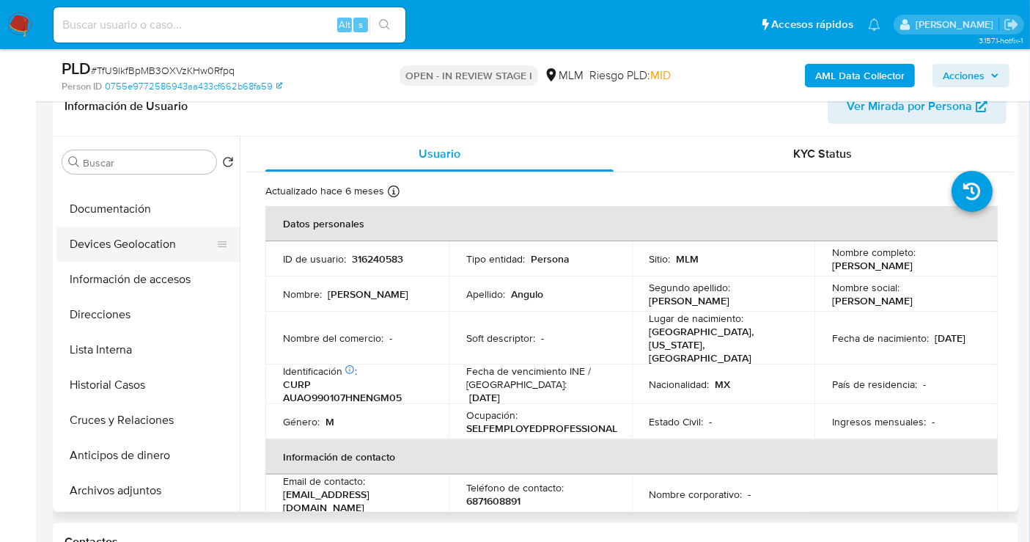
scroll to position [81, 0]
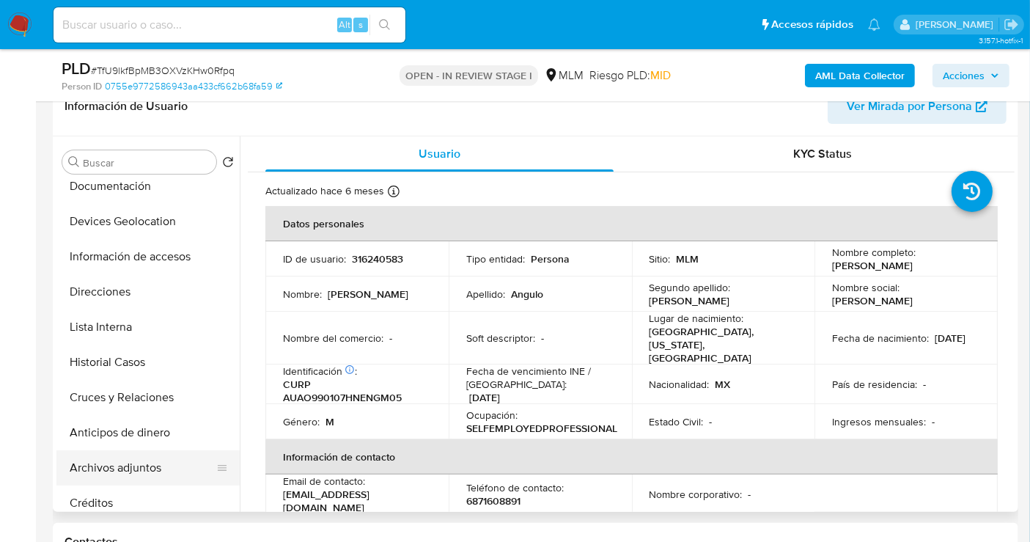
click at [130, 470] on button "Archivos adjuntos" at bounding box center [142, 467] width 172 height 35
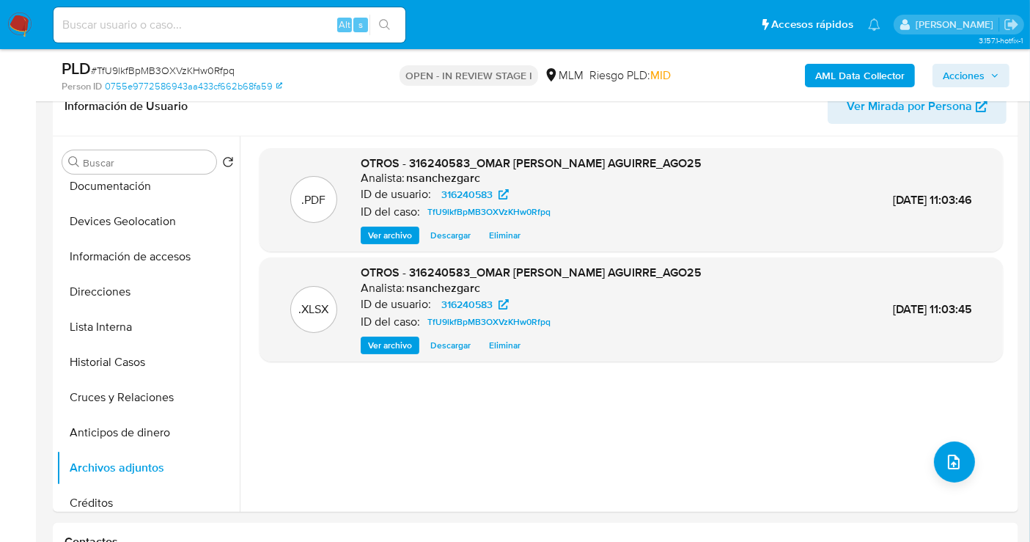
click at [968, 66] on span "Acciones" at bounding box center [964, 75] width 42 height 23
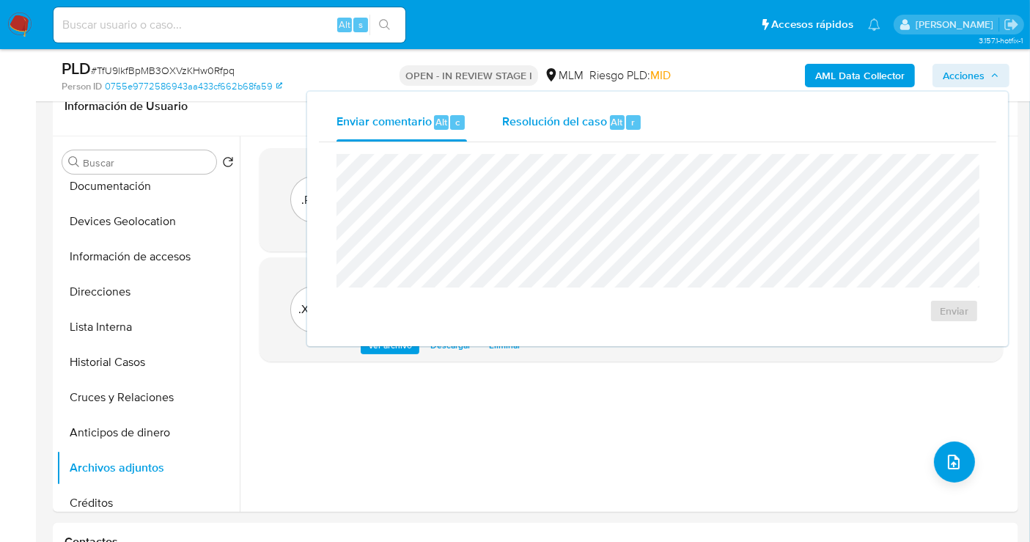
click at [532, 125] on span "Resolución del caso" at bounding box center [554, 121] width 105 height 17
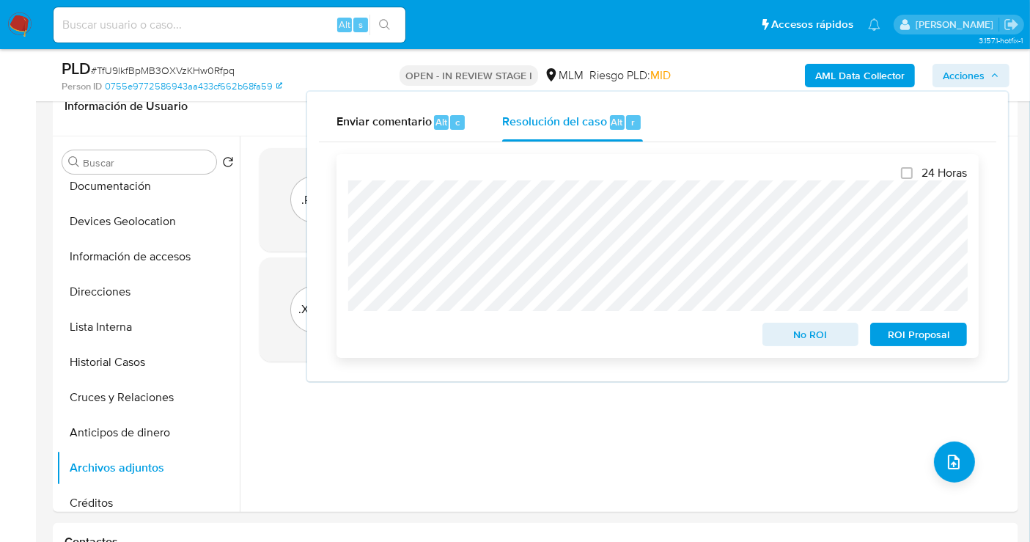
click at [810, 344] on span "No ROI" at bounding box center [811, 334] width 76 height 21
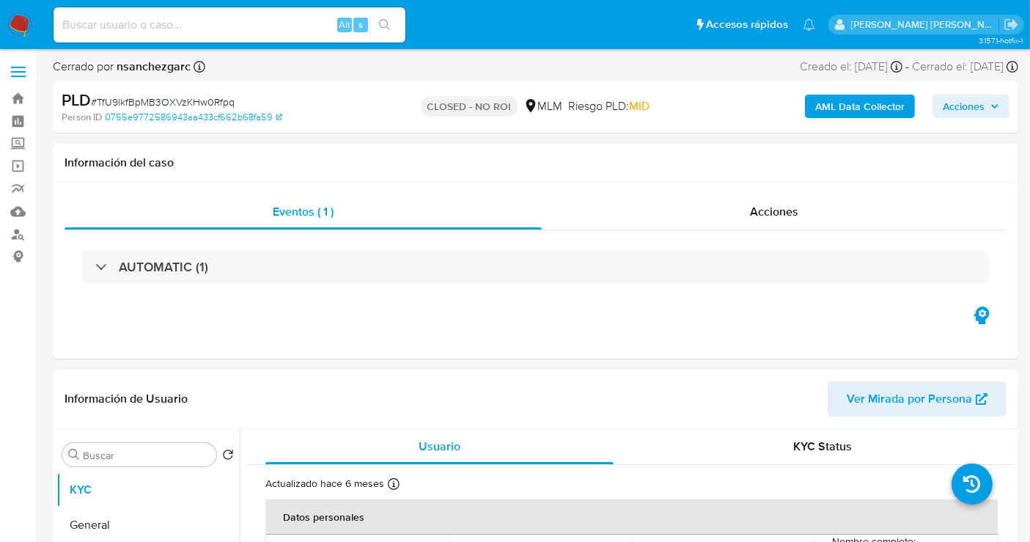
select select "10"
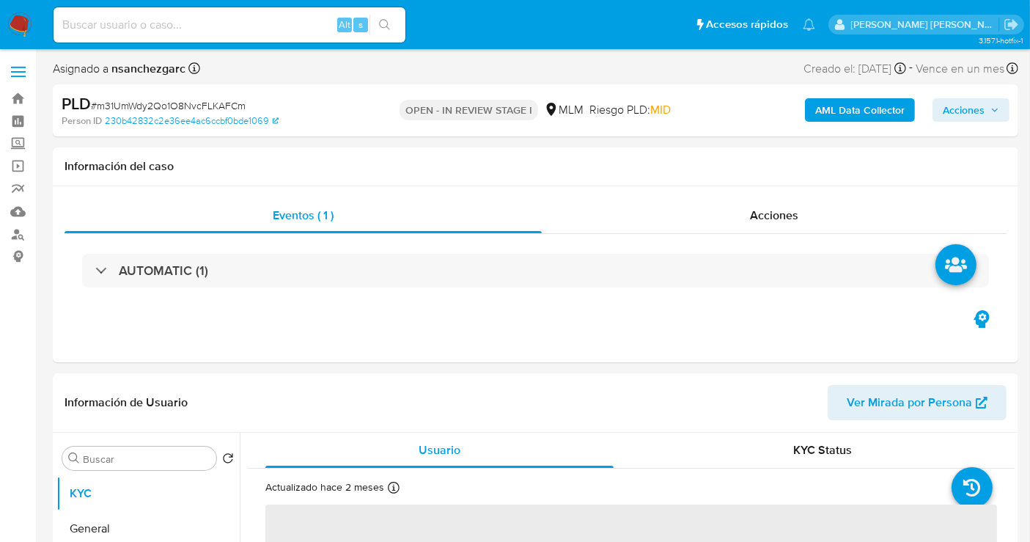
select select "10"
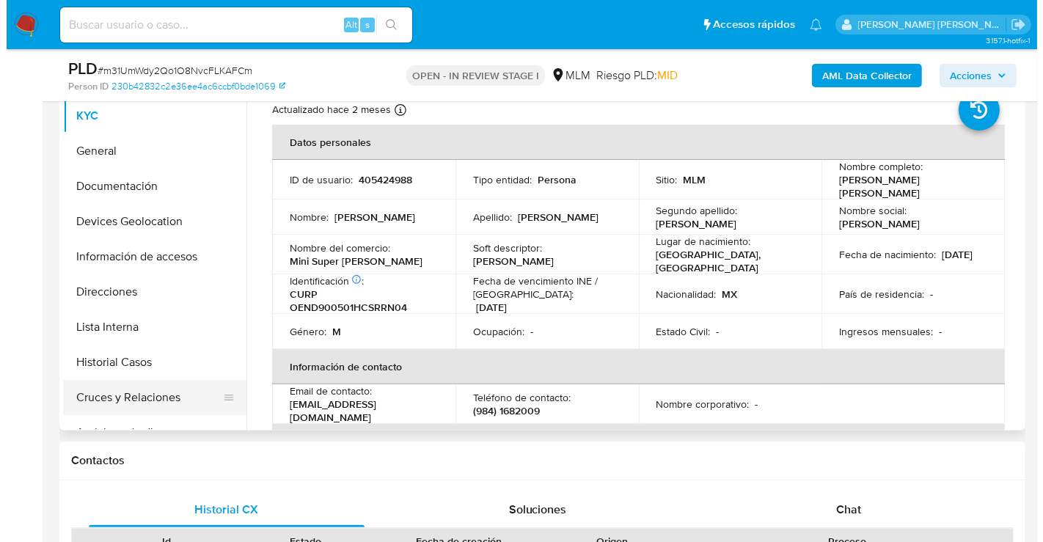
scroll to position [163, 0]
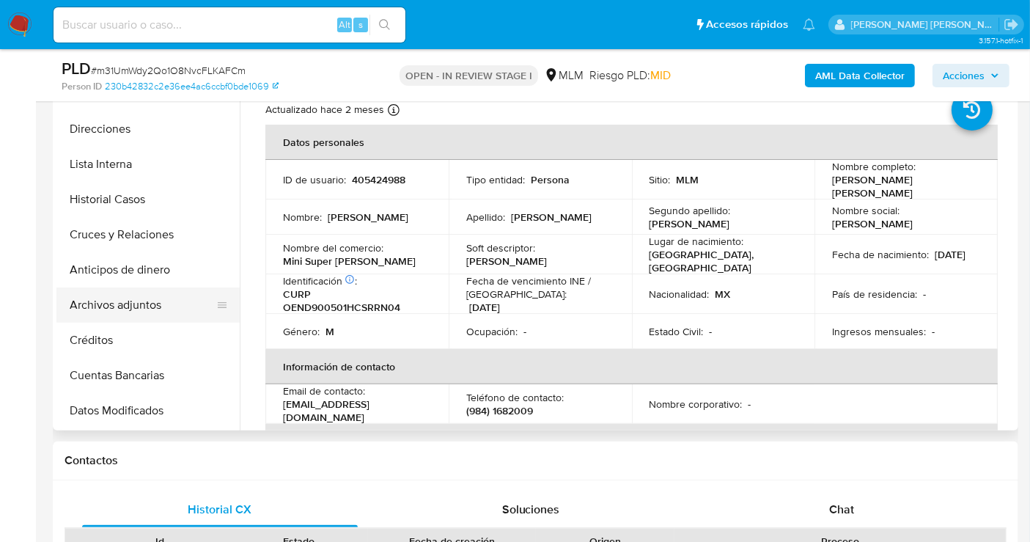
click at [115, 306] on button "Archivos adjuntos" at bounding box center [142, 304] width 172 height 35
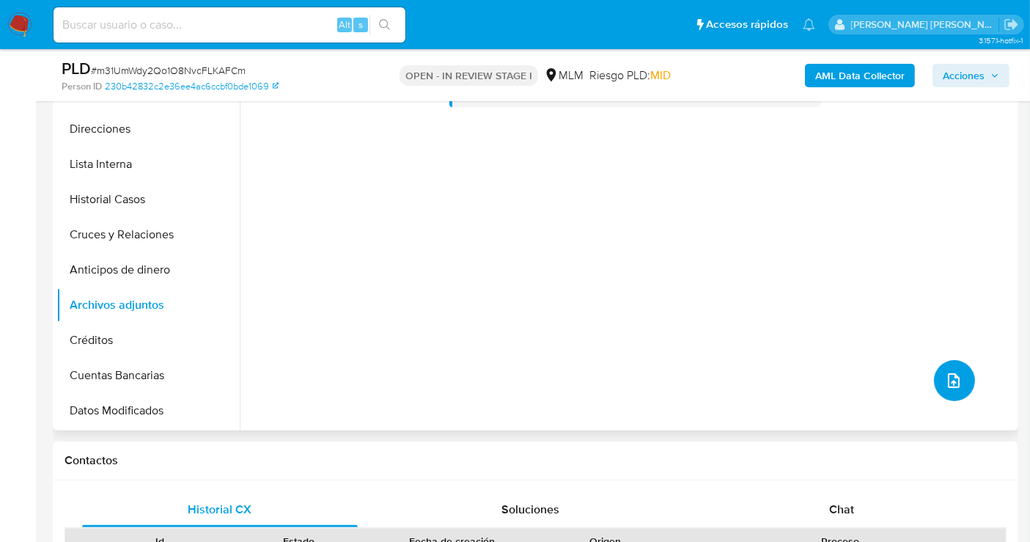
click at [963, 380] on button "upload-file" at bounding box center [954, 380] width 41 height 41
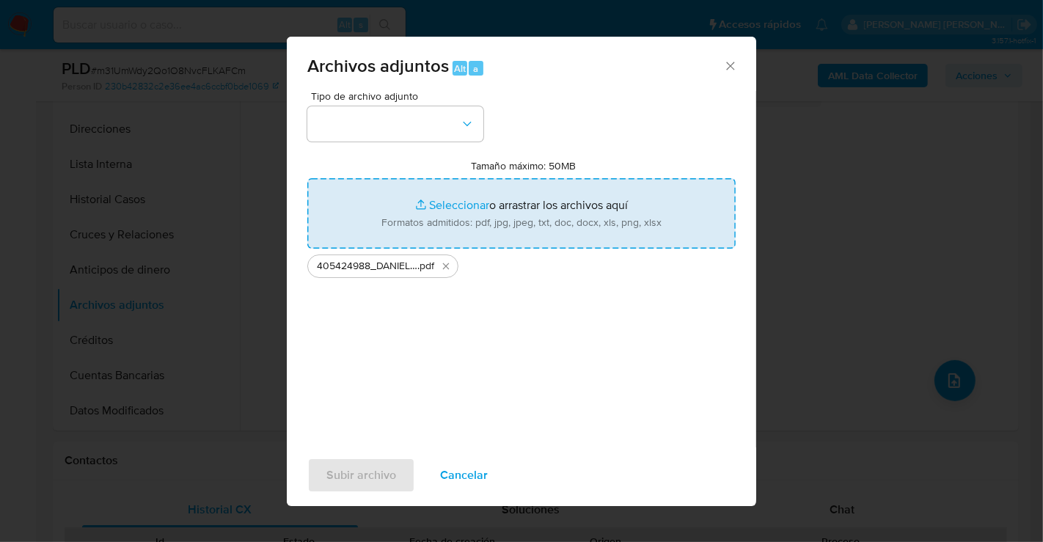
type input "C:\fakepath\405424988_DANIEL [PERSON_NAME] NARVAEZ_AGO25.xlsx"
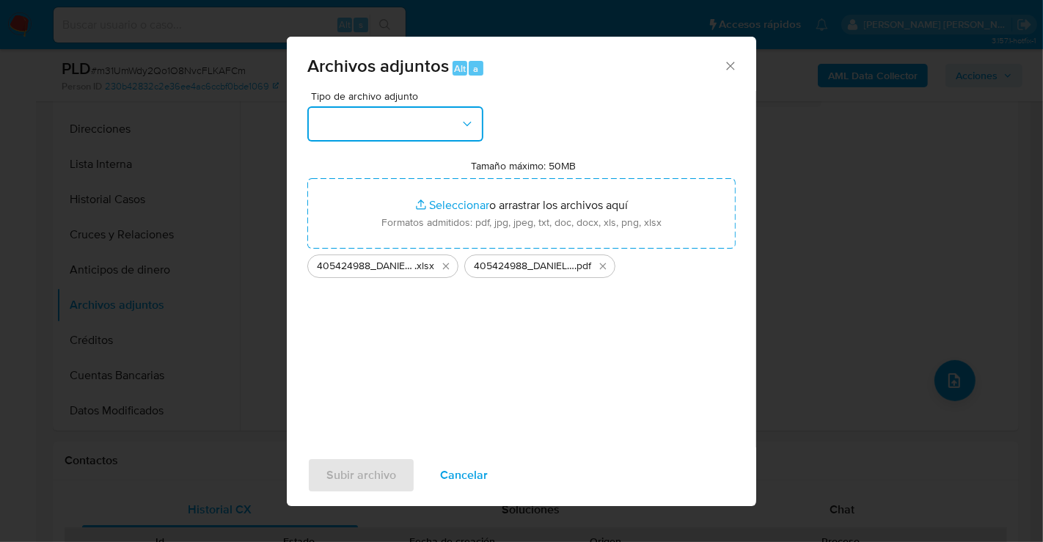
click at [416, 122] on button "button" at bounding box center [395, 123] width 176 height 35
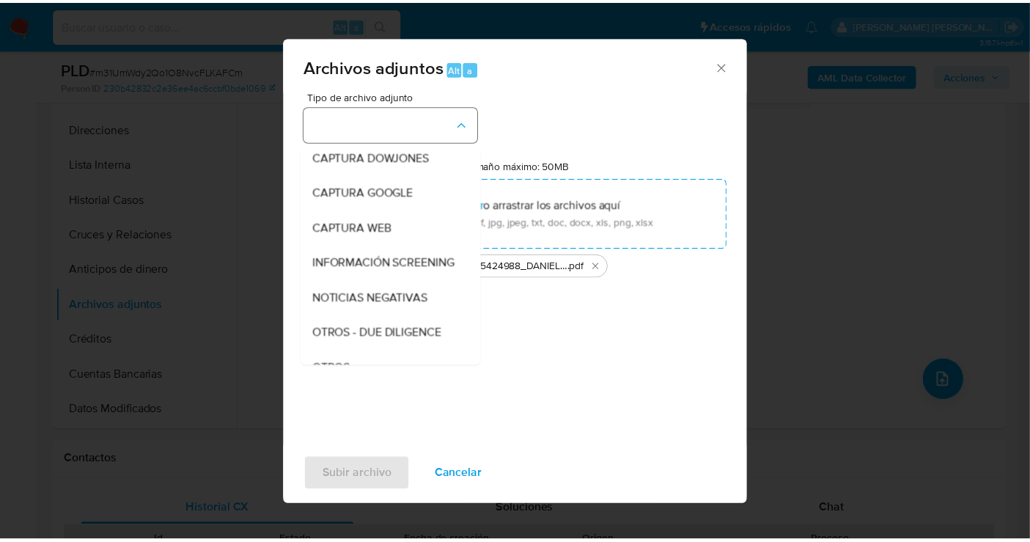
scroll to position [76, 0]
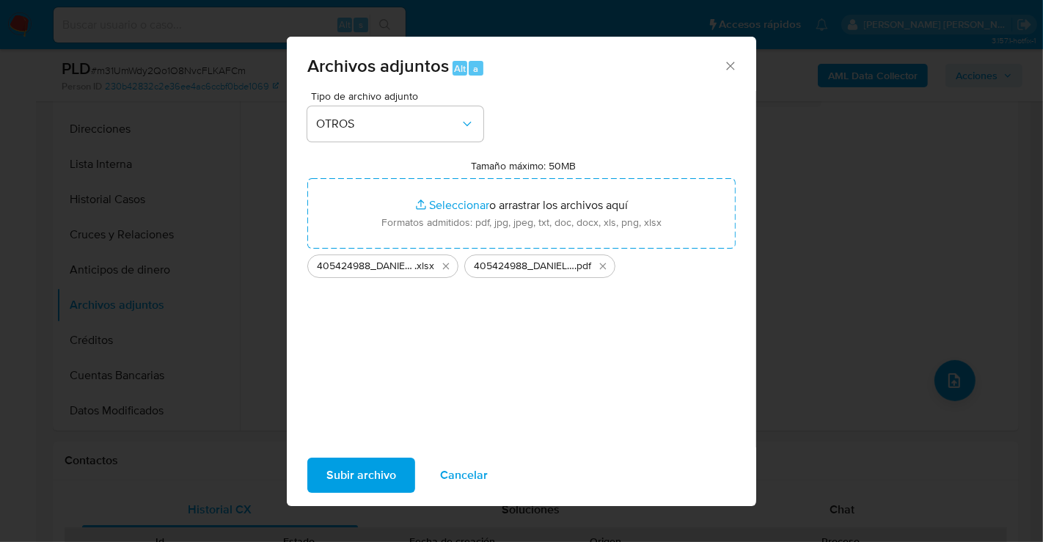
click at [361, 488] on span "Subir archivo" at bounding box center [361, 475] width 70 height 32
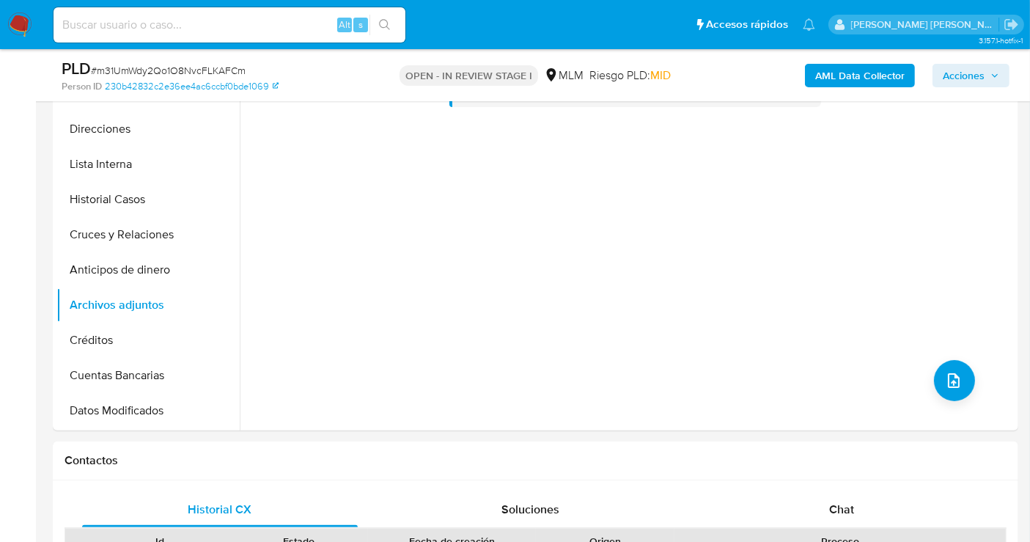
click at [998, 76] on icon "button" at bounding box center [995, 75] width 9 height 9
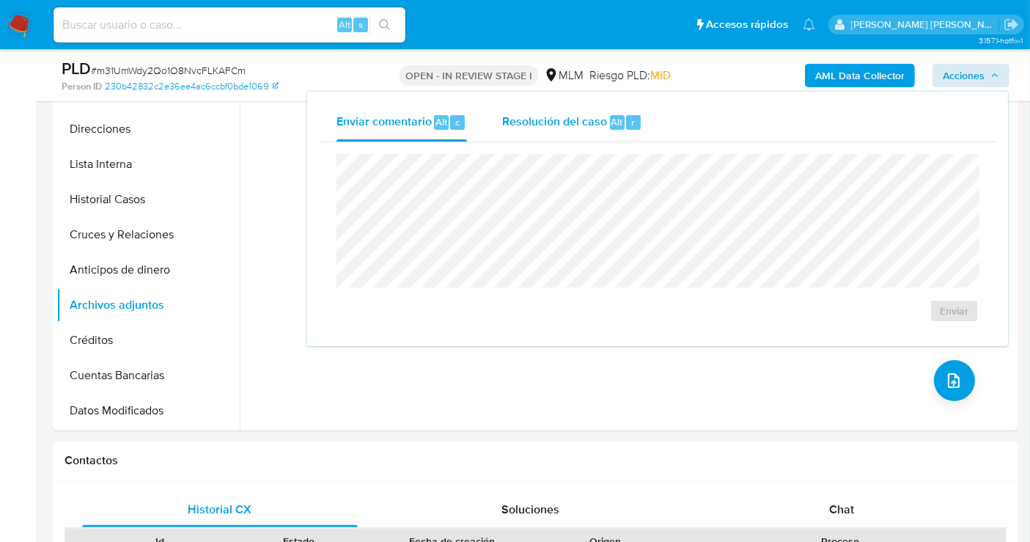
click at [548, 121] on span "Resolución del caso" at bounding box center [554, 121] width 105 height 17
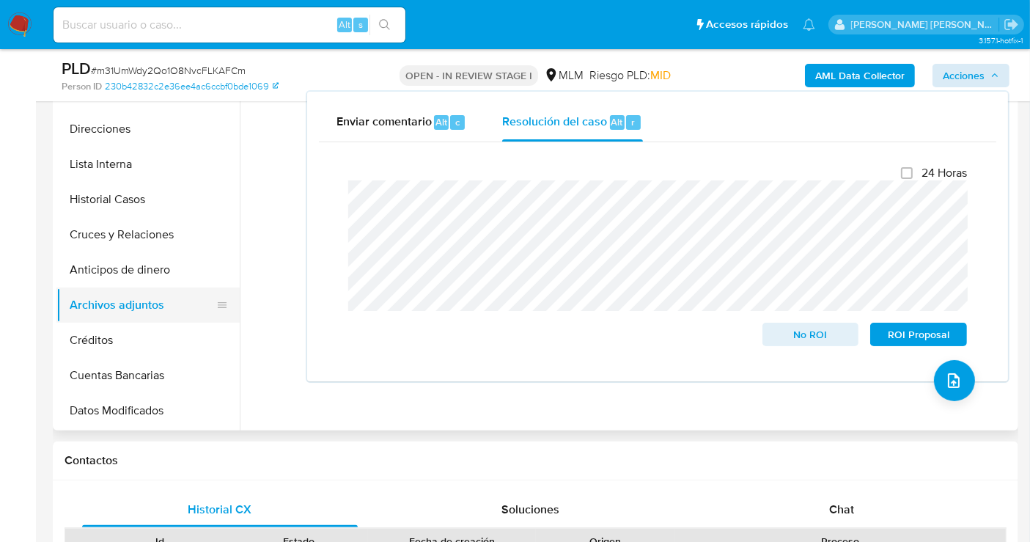
click at [115, 306] on button "Archivos adjuntos" at bounding box center [142, 304] width 172 height 35
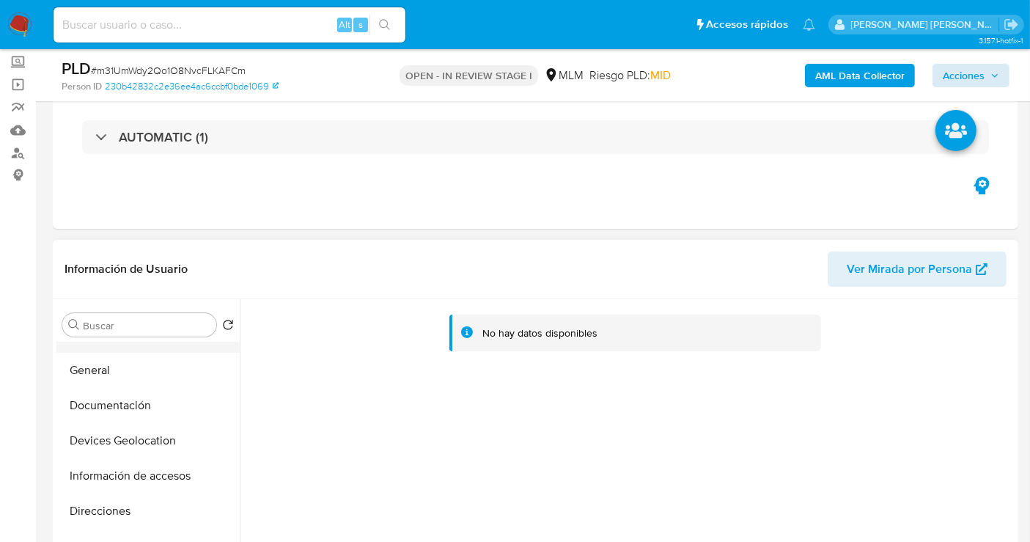
scroll to position [0, 0]
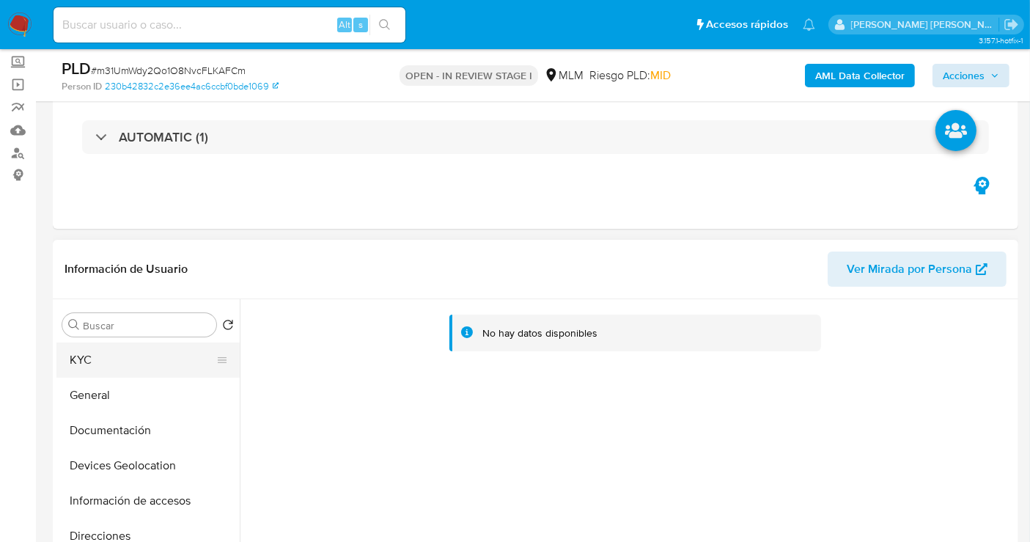
click at [83, 364] on button "KYC" at bounding box center [142, 359] width 172 height 35
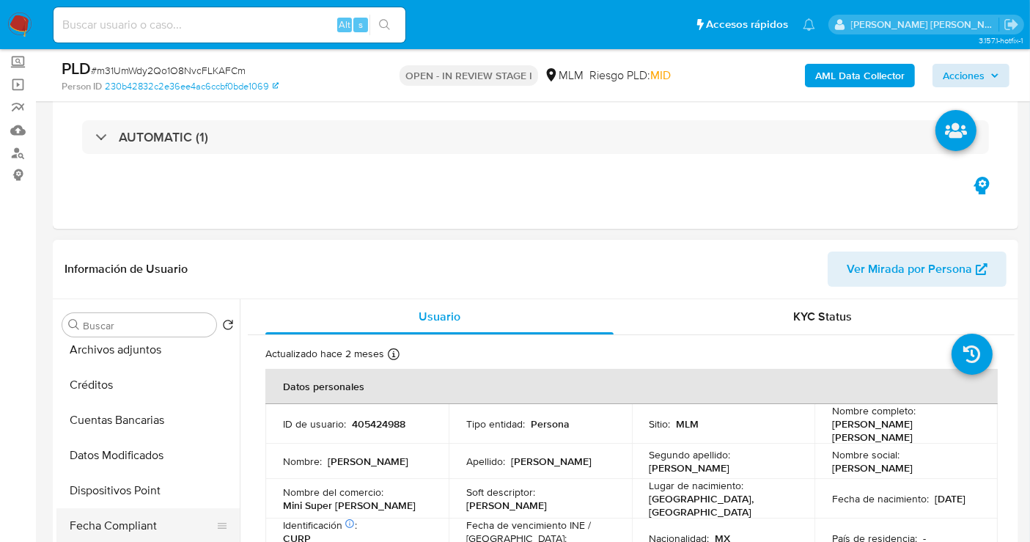
scroll to position [326, 0]
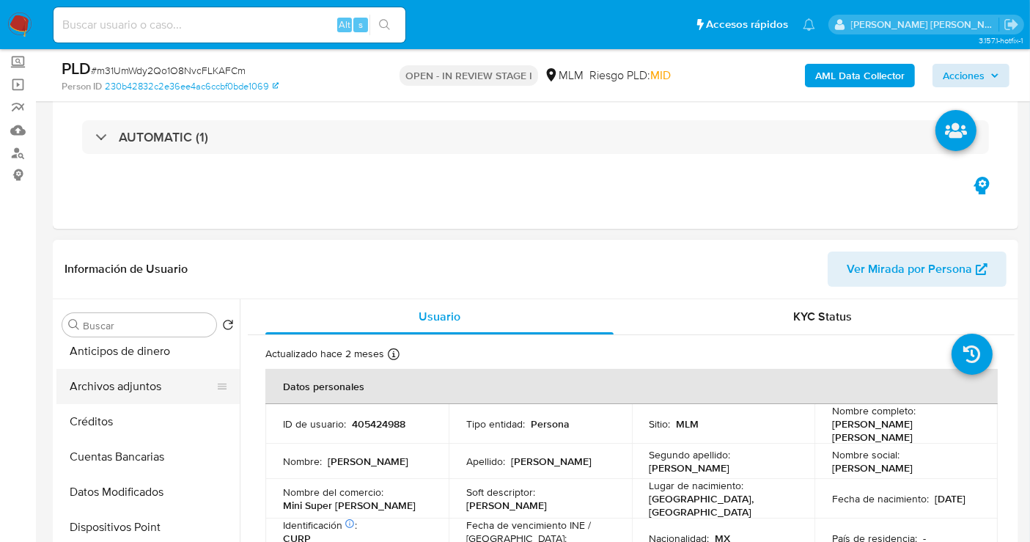
click at [136, 389] on button "Archivos adjuntos" at bounding box center [142, 386] width 172 height 35
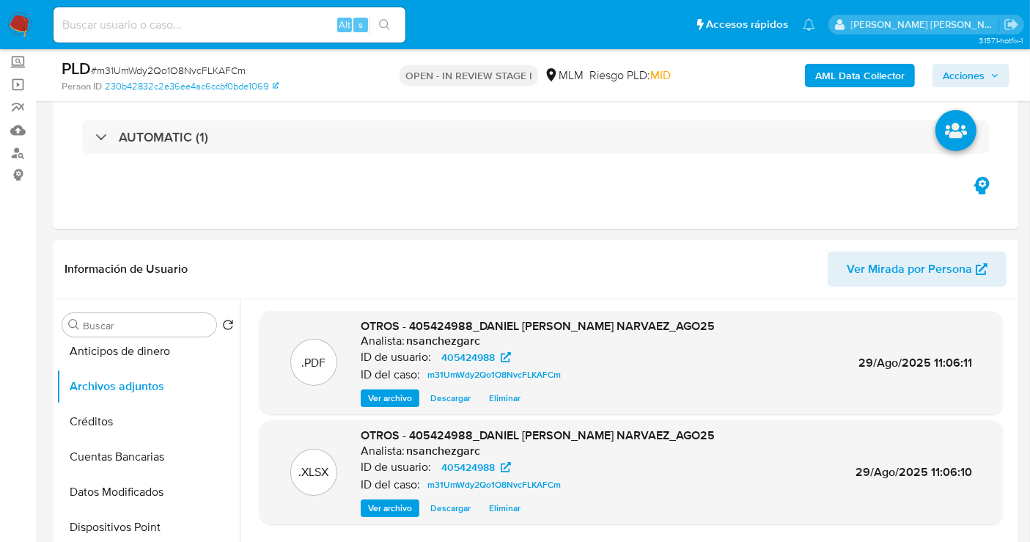
click at [970, 78] on span "Acciones" at bounding box center [964, 75] width 42 height 23
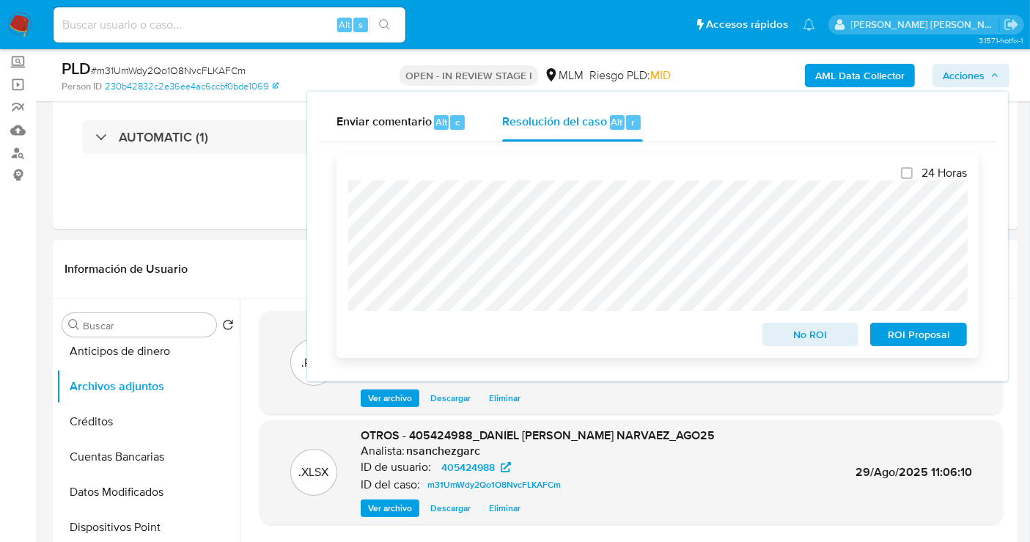
click at [810, 344] on span "No ROI" at bounding box center [811, 334] width 76 height 21
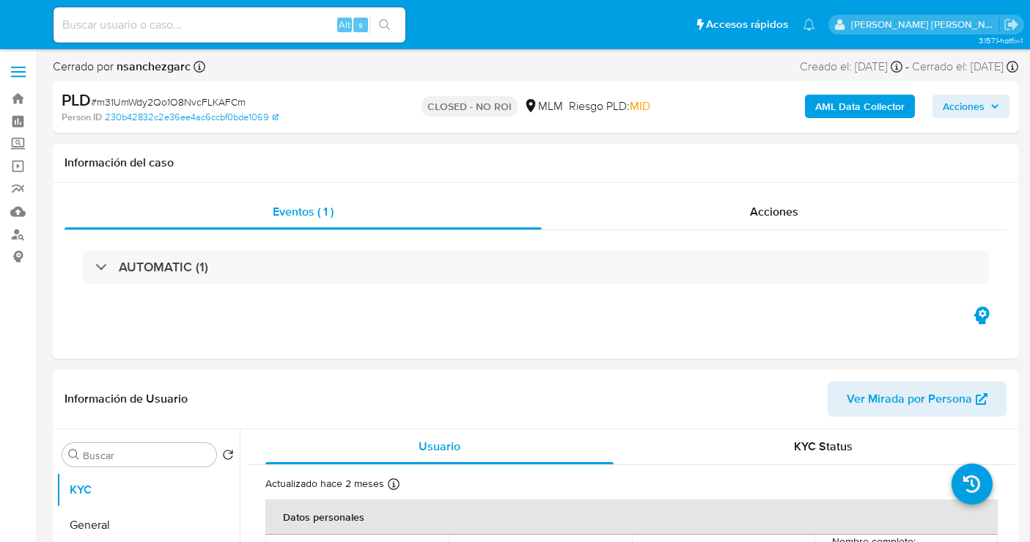
select select "10"
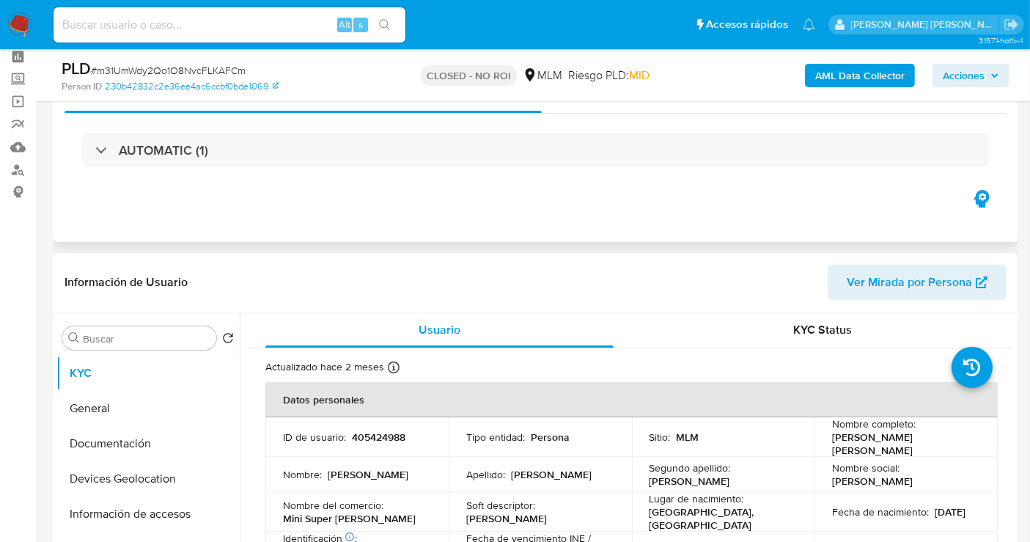
scroll to position [163, 0]
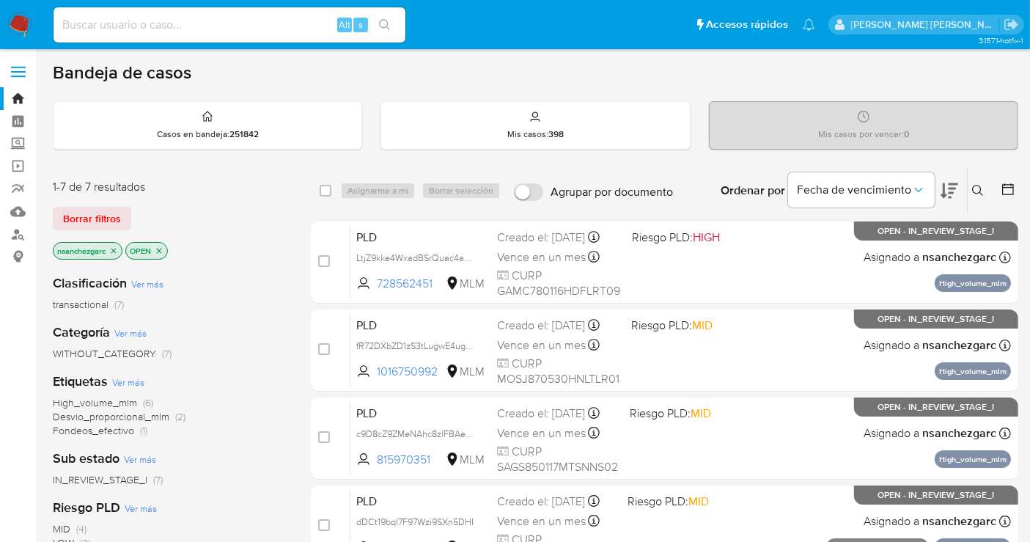
click at [980, 187] on icon at bounding box center [978, 191] width 12 height 12
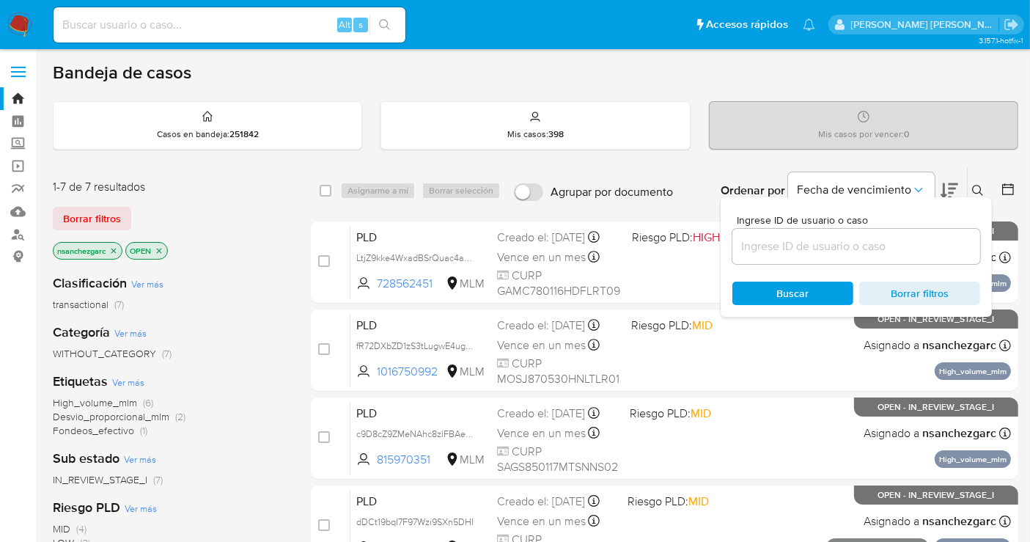
click at [835, 254] on div at bounding box center [857, 246] width 248 height 35
click at [817, 246] on input at bounding box center [857, 246] width 248 height 19
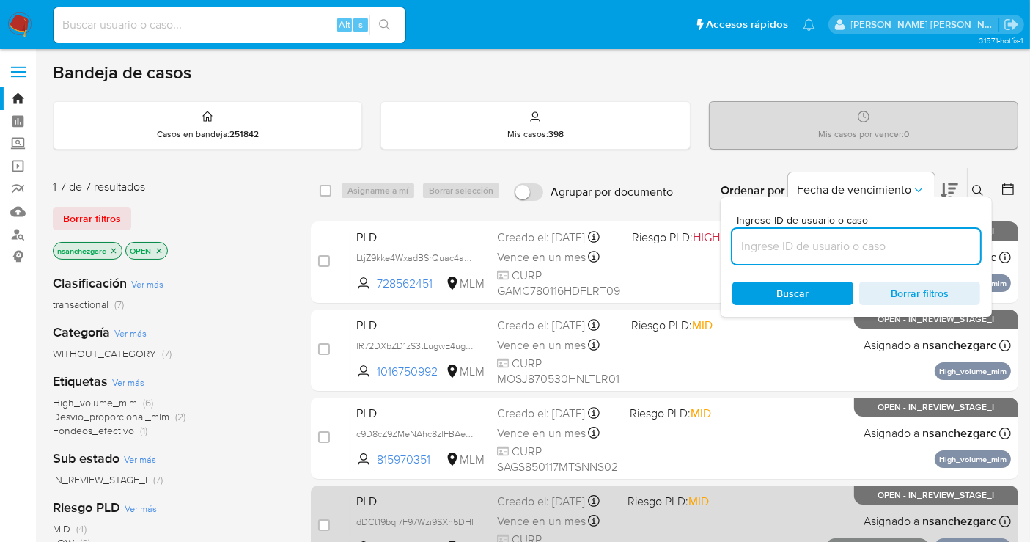
paste input "1183383600"
type input "1183383600"
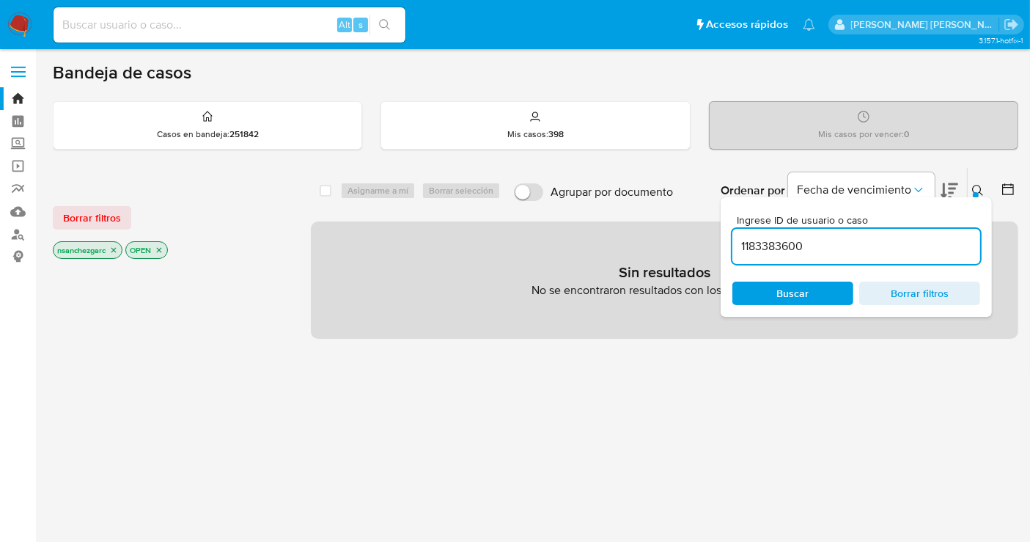
click at [110, 246] on icon "close-filter" at bounding box center [113, 250] width 9 height 9
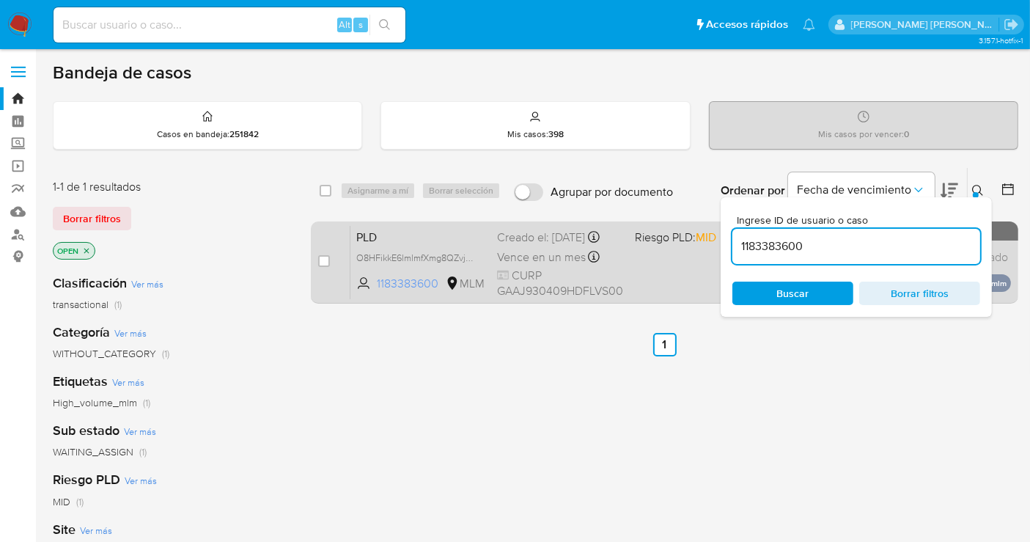
drag, startPoint x: 464, startPoint y: 267, endPoint x: 474, endPoint y: 301, distance: 36.0
click at [465, 265] on div "O8HFikkE6lmlmfXmg8QZvjsw" at bounding box center [414, 257] width 117 height 16
click at [320, 257] on input "checkbox" at bounding box center [324, 261] width 12 height 12
checkbox input "true"
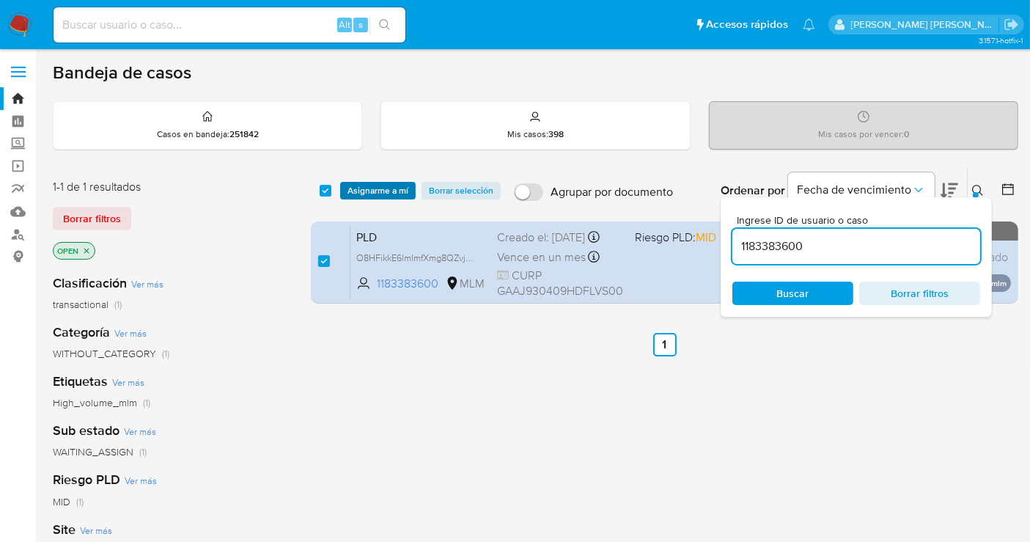
click at [384, 183] on span "Asignarme a mí" at bounding box center [378, 190] width 61 height 15
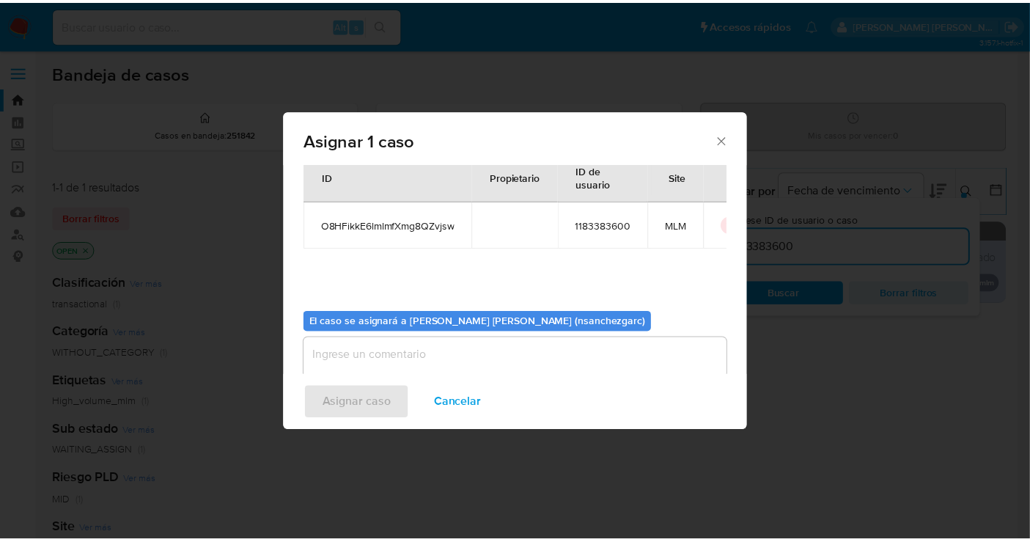
scroll to position [75, 0]
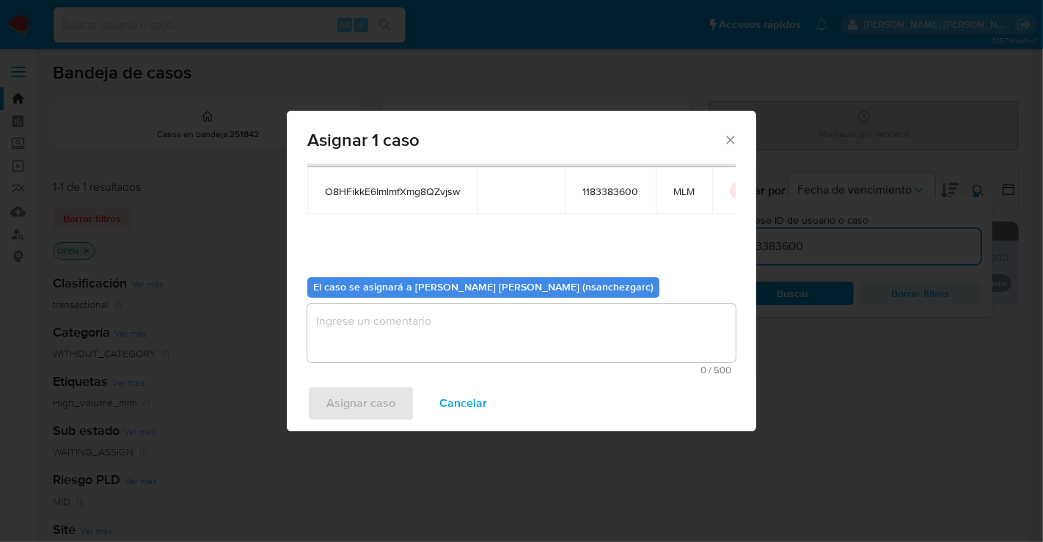
click at [359, 334] on textarea "assign-modal" at bounding box center [521, 333] width 428 height 59
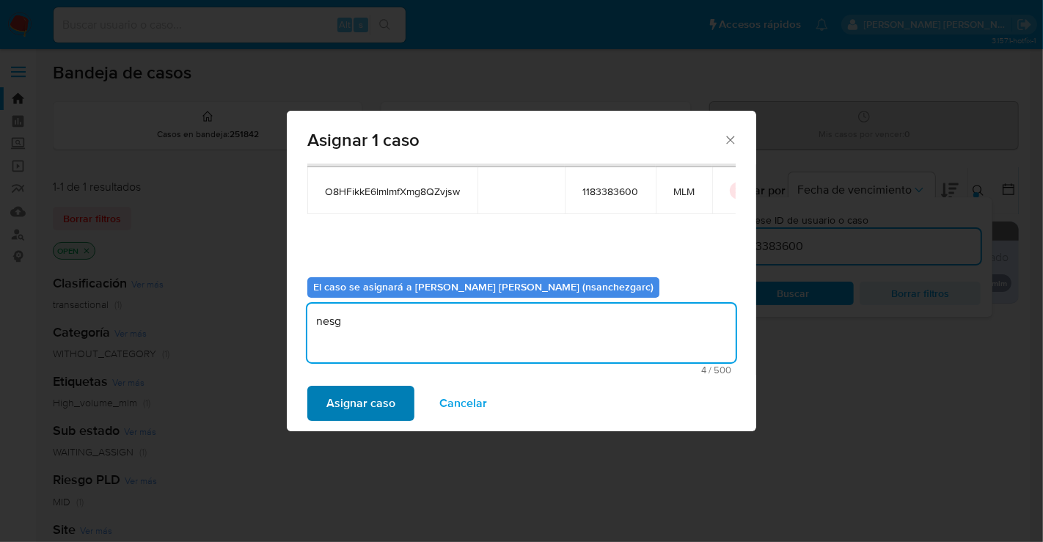
type textarea "nesg"
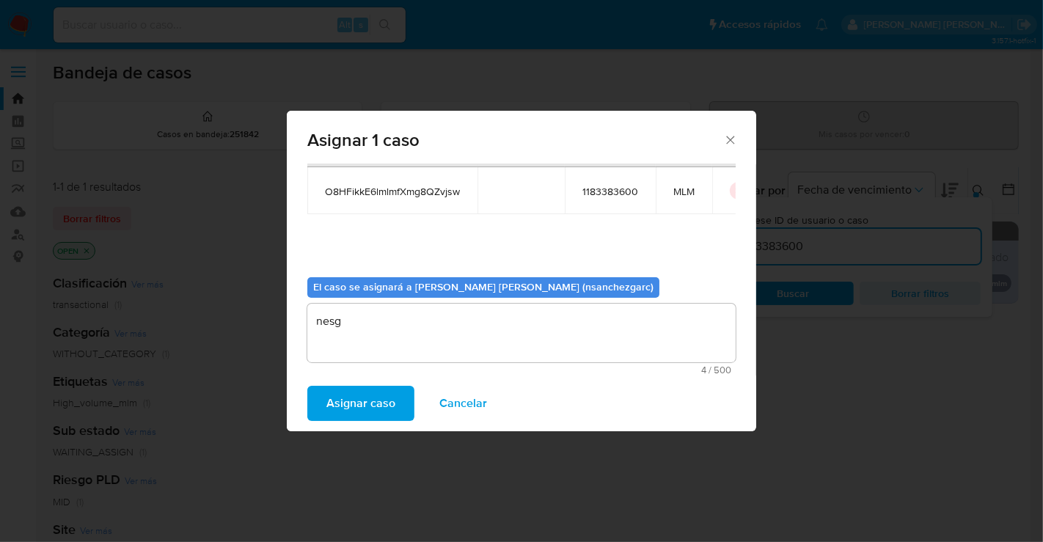
click at [383, 404] on span "Asignar caso" at bounding box center [360, 403] width 69 height 32
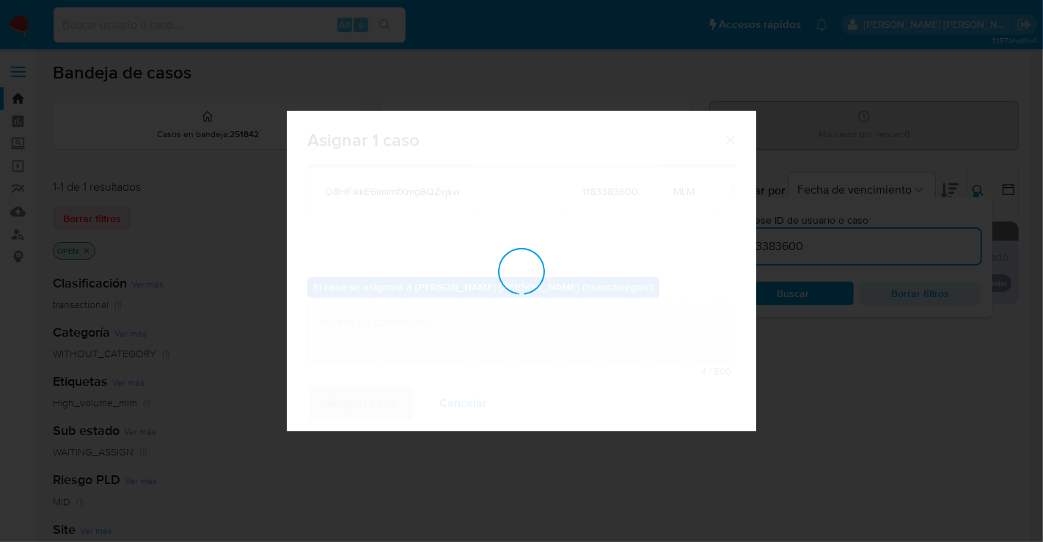
checkbox input "false"
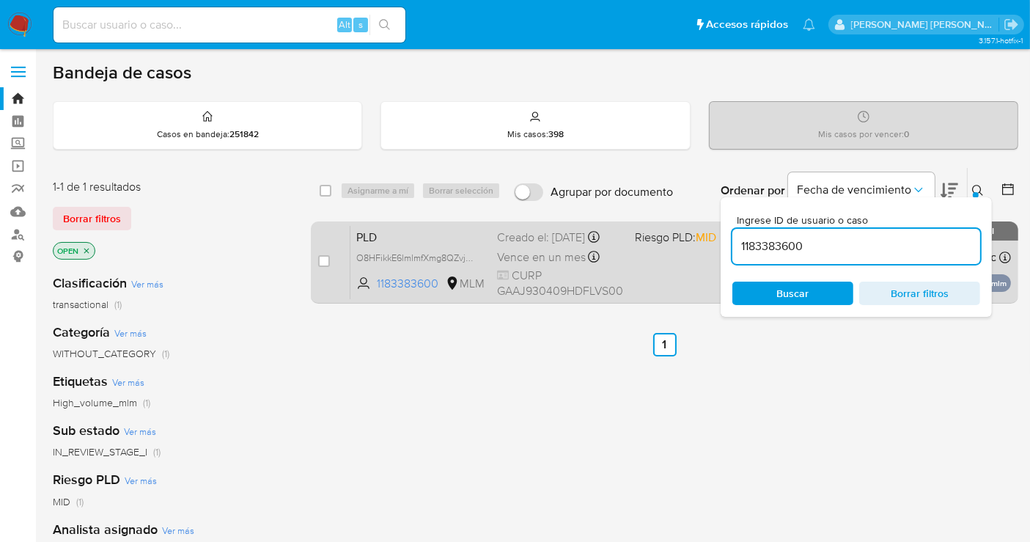
click at [555, 246] on div "Creado el: 12/08/2025 Creado el: 12/08/2025 02:12:43" at bounding box center [560, 238] width 126 height 16
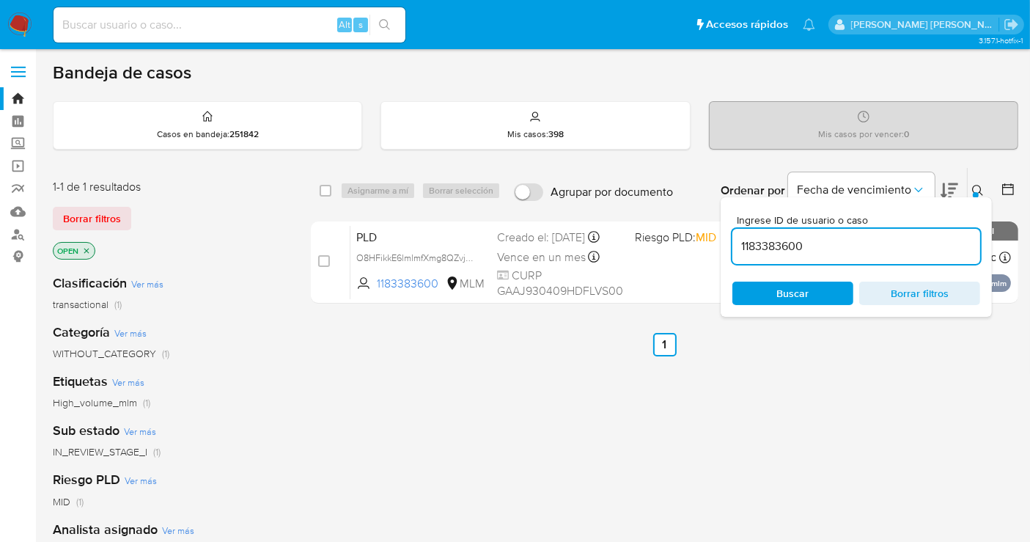
click at [109, 35] on div "Alt s" at bounding box center [230, 24] width 352 height 35
click at [109, 26] on input at bounding box center [230, 24] width 352 height 19
paste input "377797332"
type input "377797332"
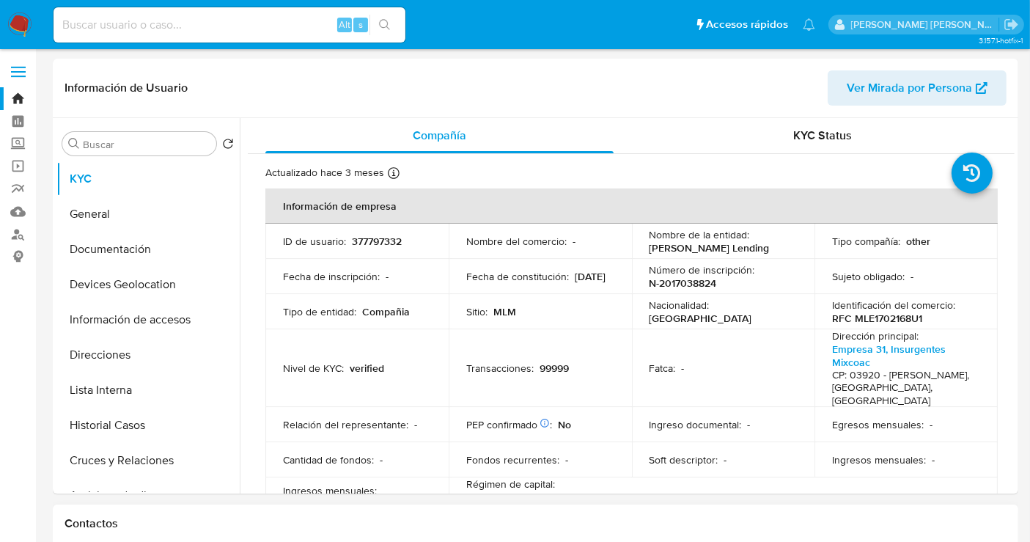
select select "10"
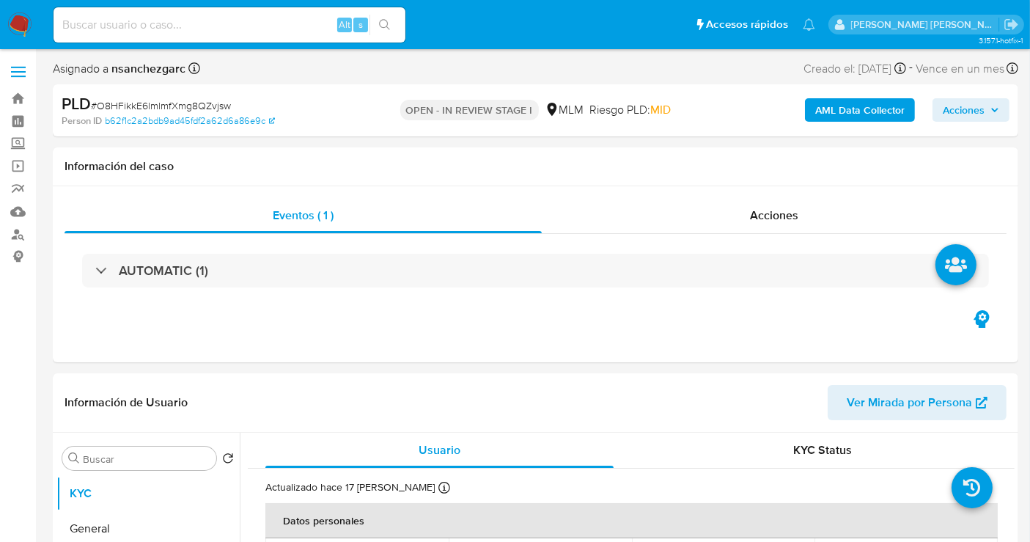
select select "10"
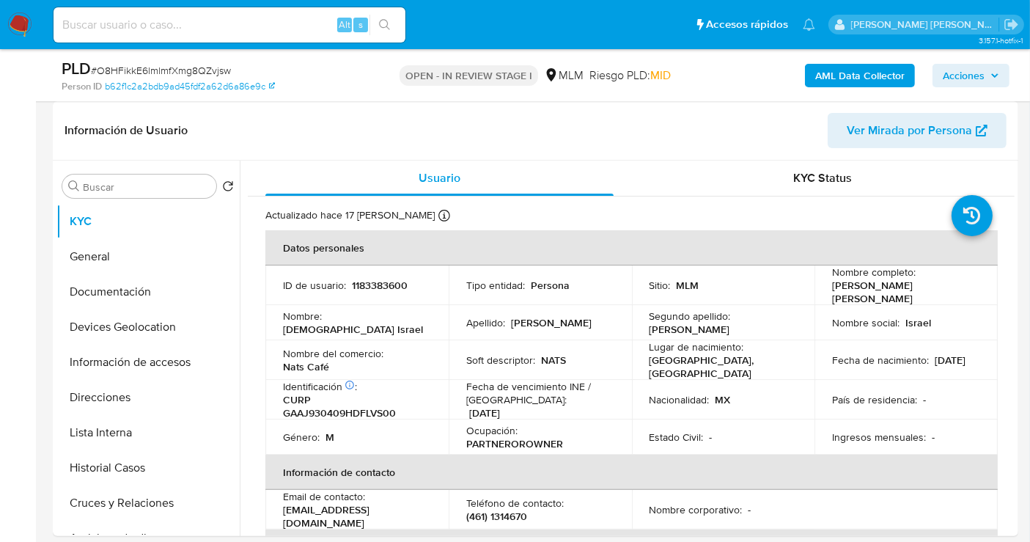
scroll to position [244, 0]
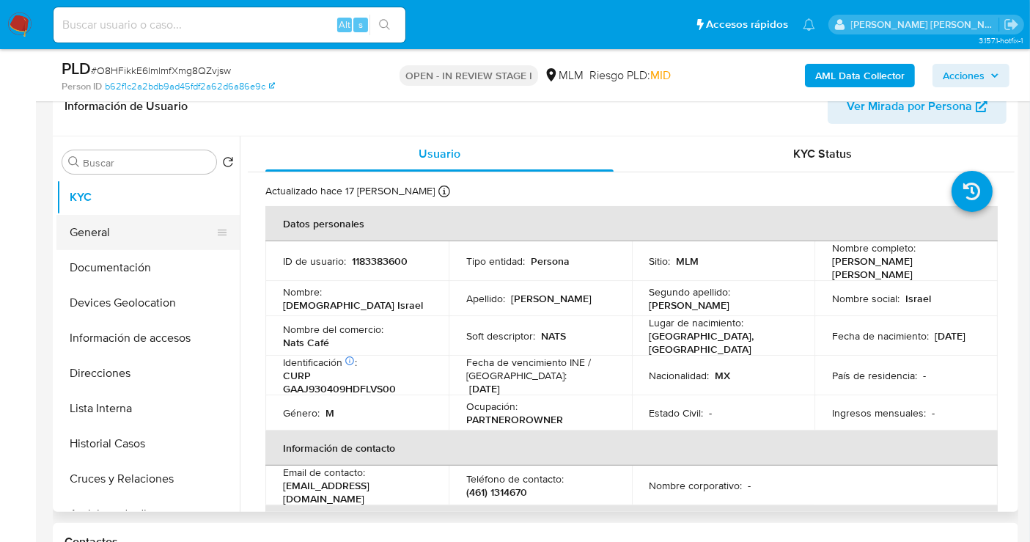
click at [116, 234] on button "General" at bounding box center [142, 232] width 172 height 35
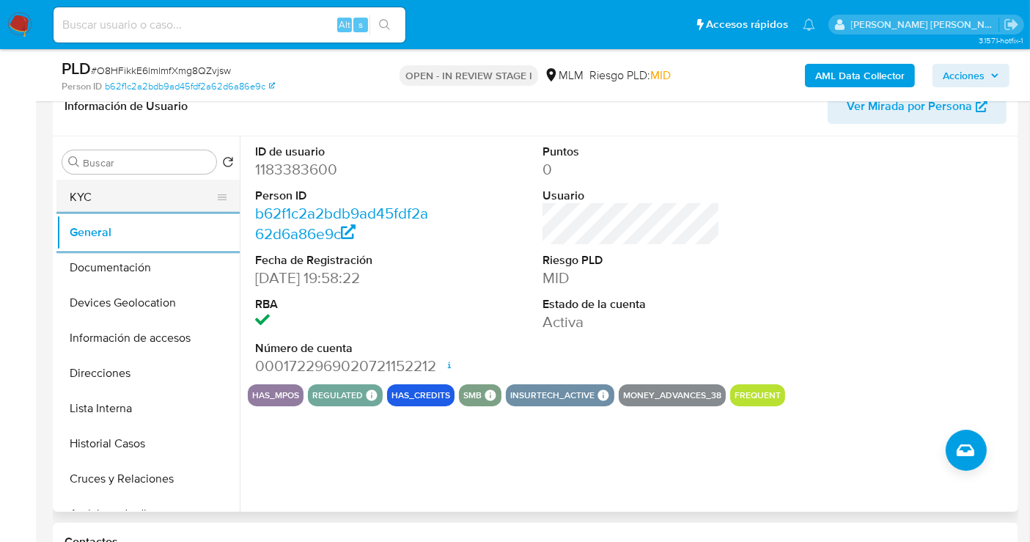
click at [107, 186] on button "KYC" at bounding box center [142, 197] width 172 height 35
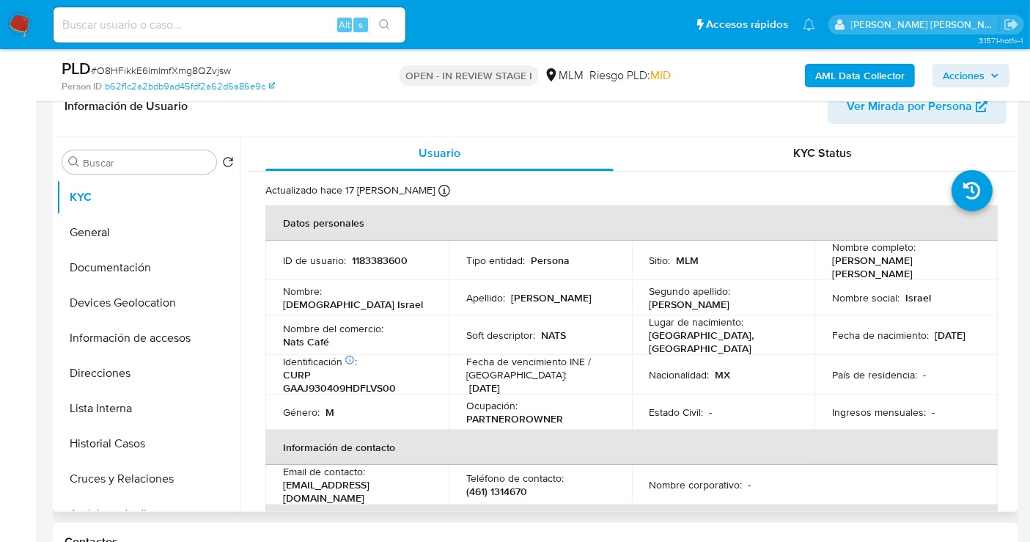
scroll to position [0, 0]
drag, startPoint x: 337, startPoint y: 337, endPoint x: 282, endPoint y: 336, distance: 55.7
click at [282, 336] on td "Nombre del comercio : Nats Café" at bounding box center [356, 336] width 183 height 40
copy p "Nats Café"
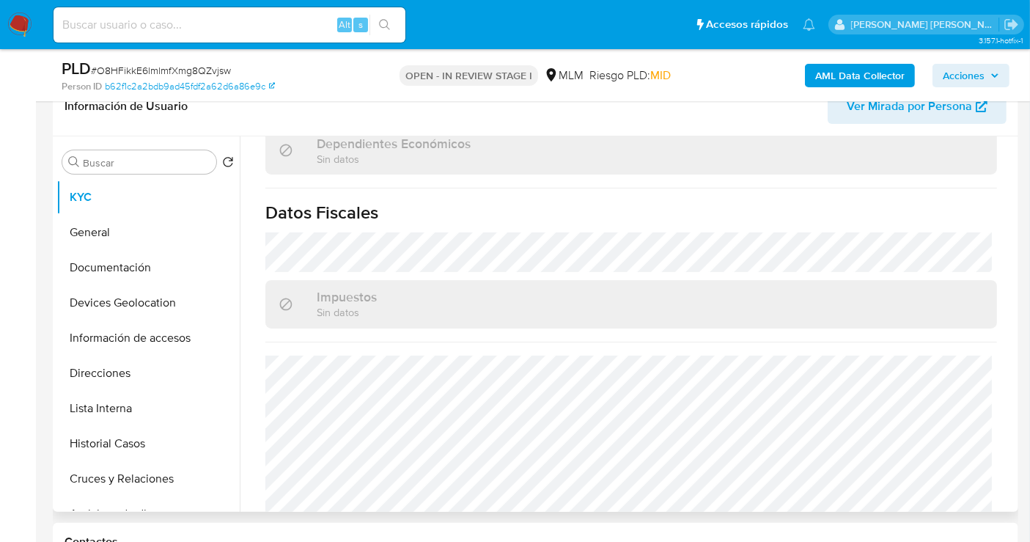
scroll to position [896, 0]
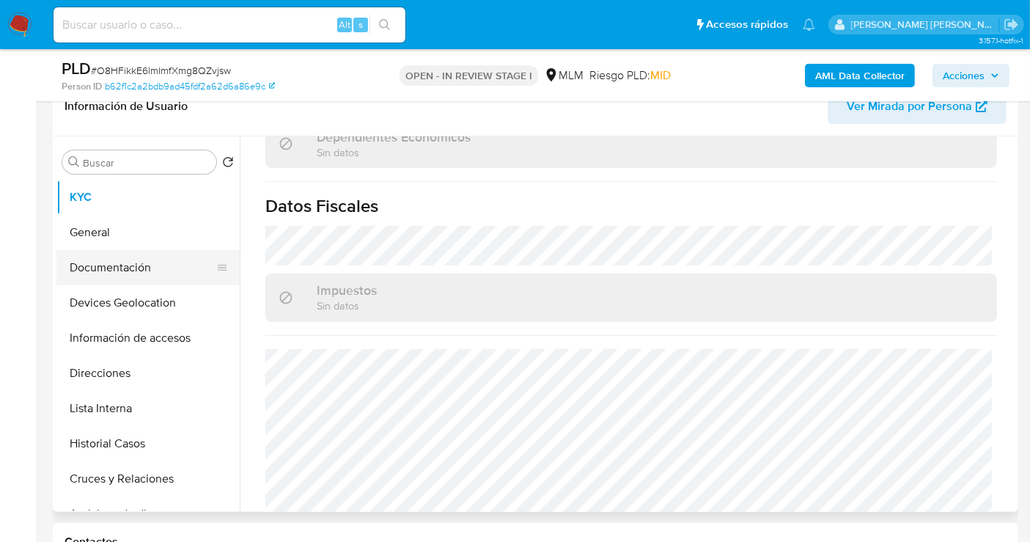
click at [119, 265] on button "Documentación" at bounding box center [142, 267] width 172 height 35
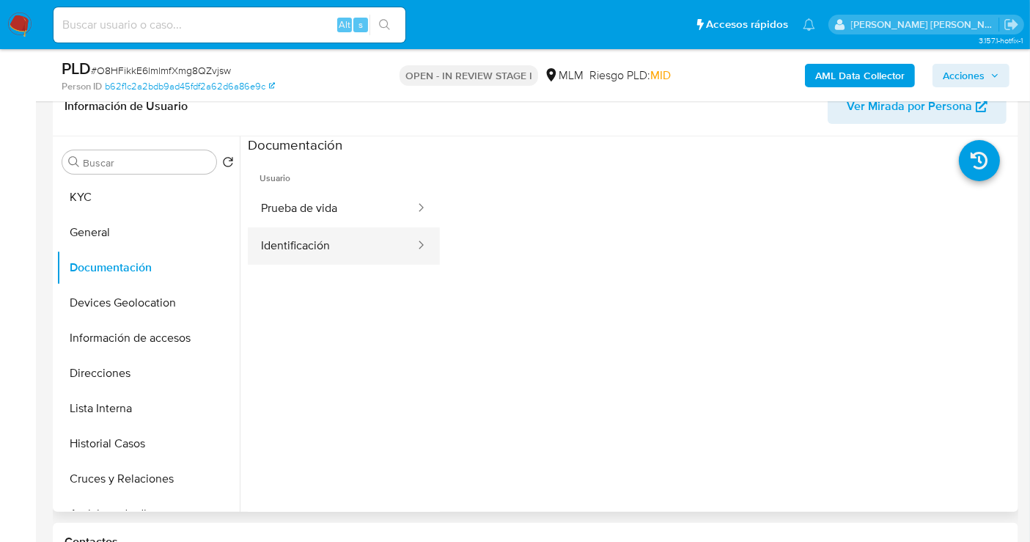
click at [336, 249] on button "Identificación" at bounding box center [332, 245] width 169 height 37
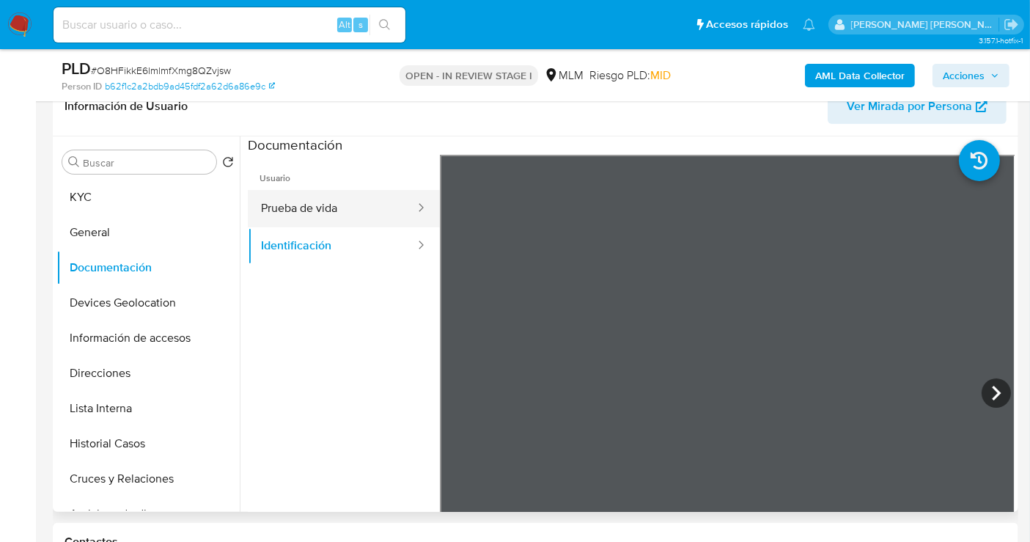
click at [336, 213] on button "Prueba de vida" at bounding box center [332, 208] width 169 height 37
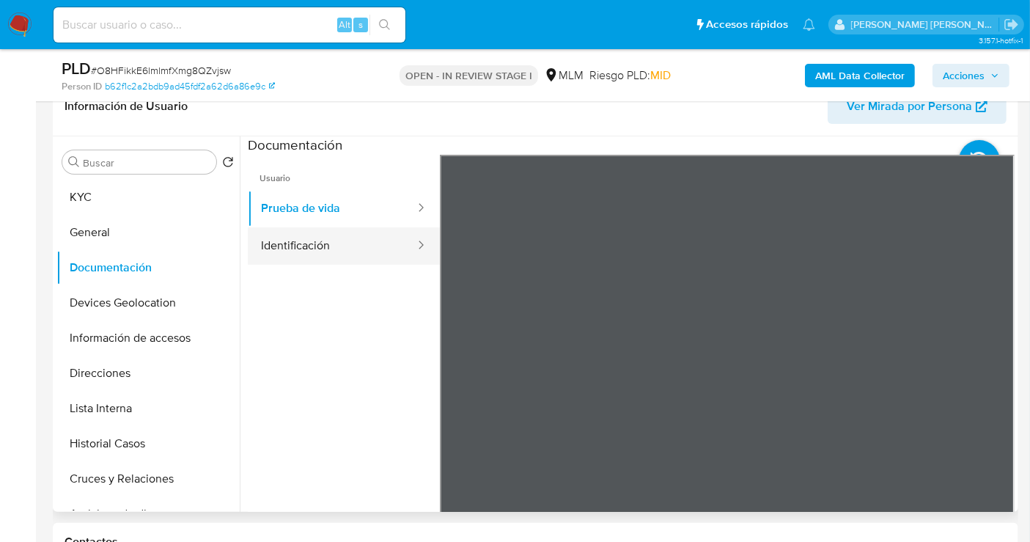
click at [309, 239] on button "Identificación" at bounding box center [332, 245] width 169 height 37
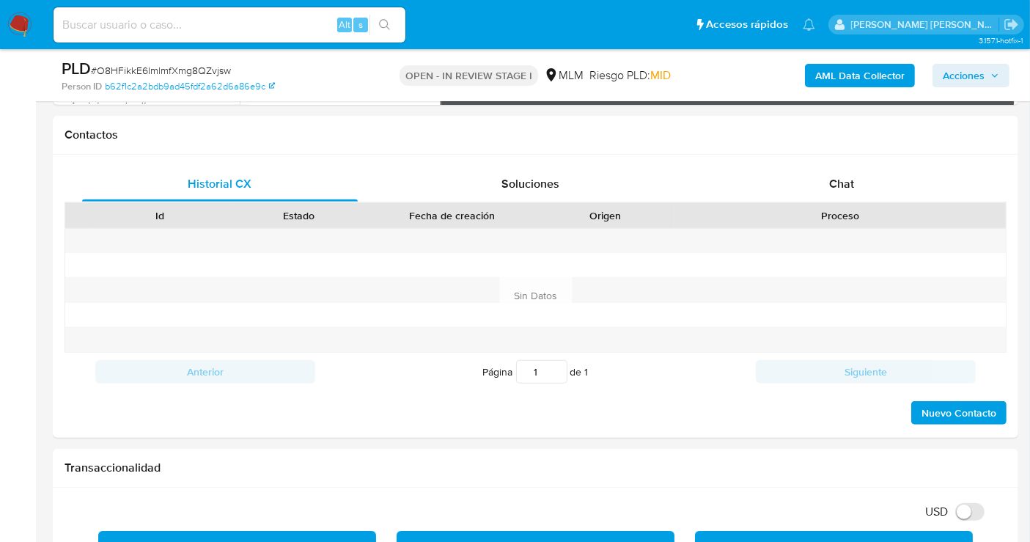
scroll to position [896, 0]
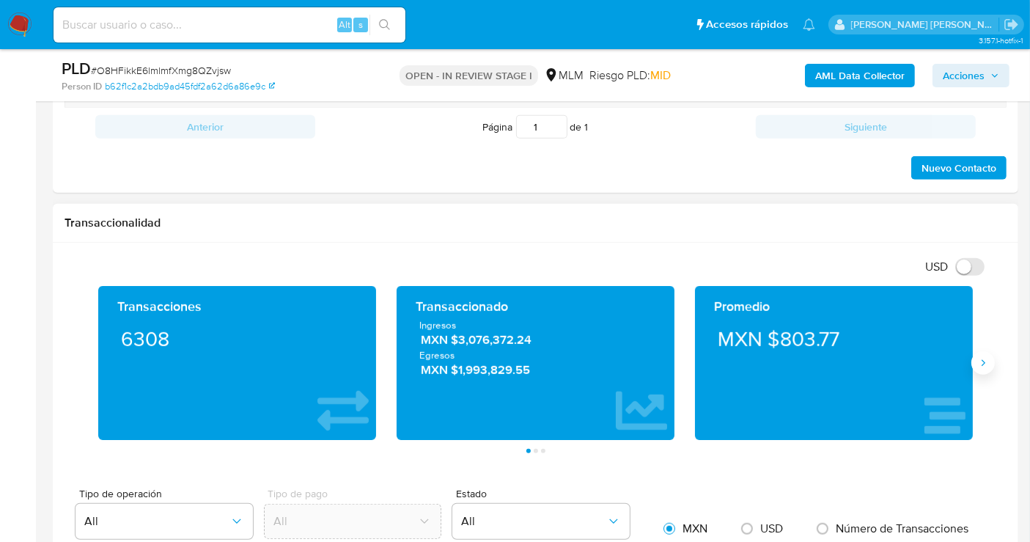
click at [984, 357] on icon "Siguiente" at bounding box center [984, 363] width 12 height 12
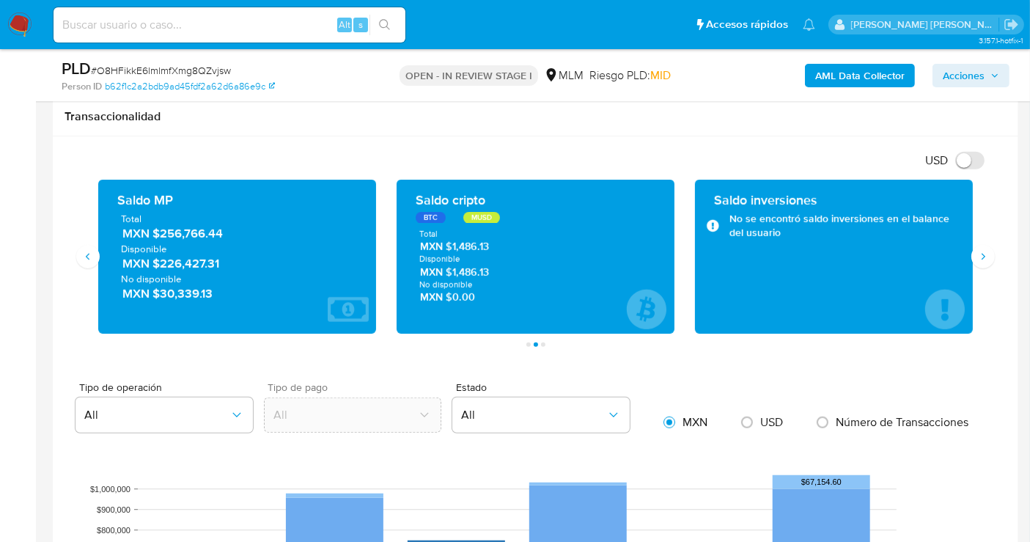
scroll to position [978, 0]
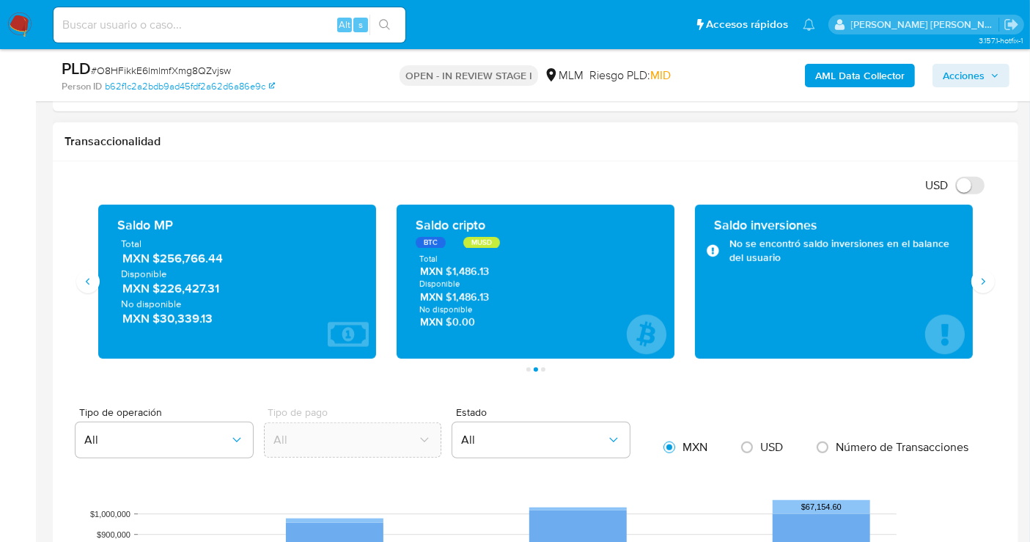
click at [190, 254] on span "MXN $256,766.44" at bounding box center [237, 258] width 231 height 17
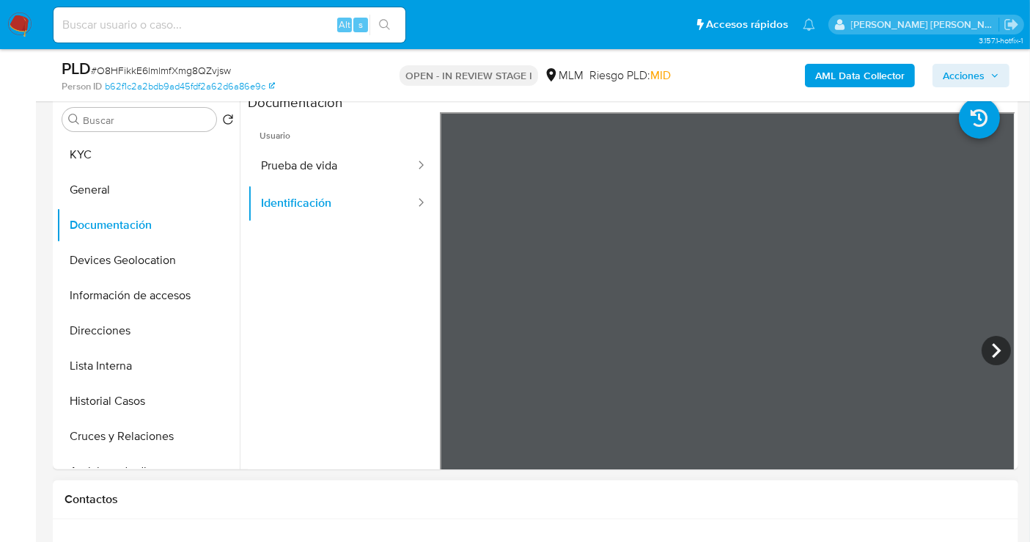
scroll to position [244, 0]
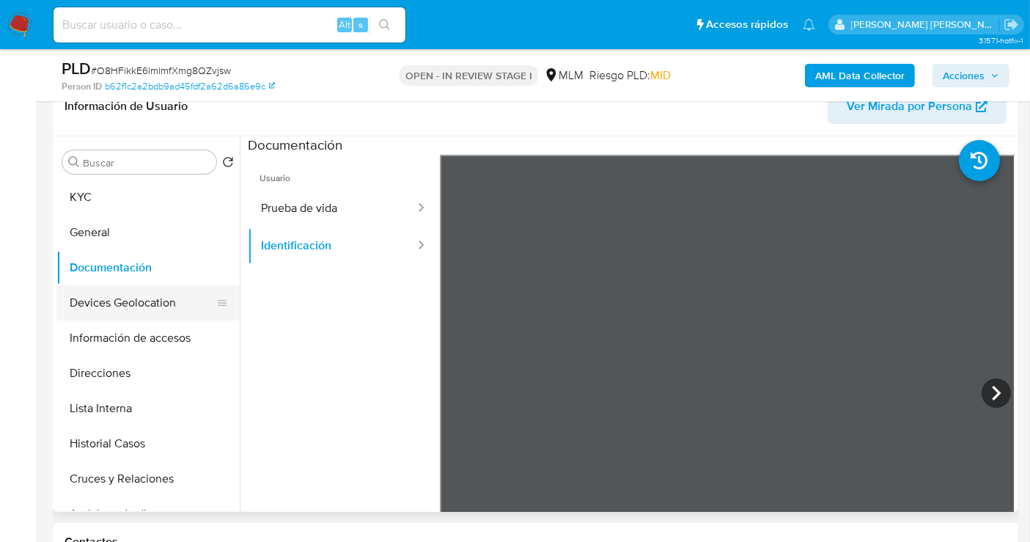
click at [117, 304] on button "Devices Geolocation" at bounding box center [142, 302] width 172 height 35
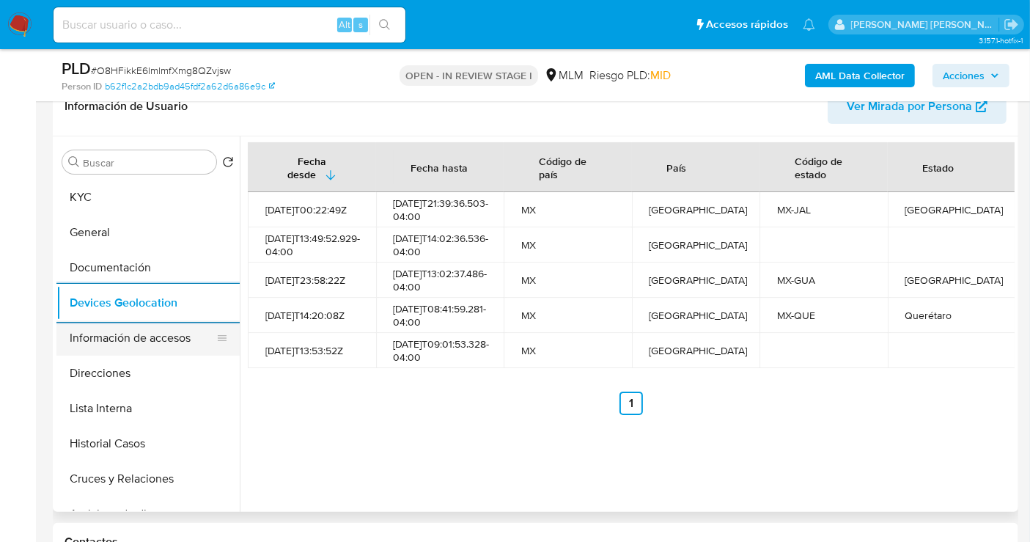
click at [118, 345] on button "Información de accesos" at bounding box center [142, 337] width 172 height 35
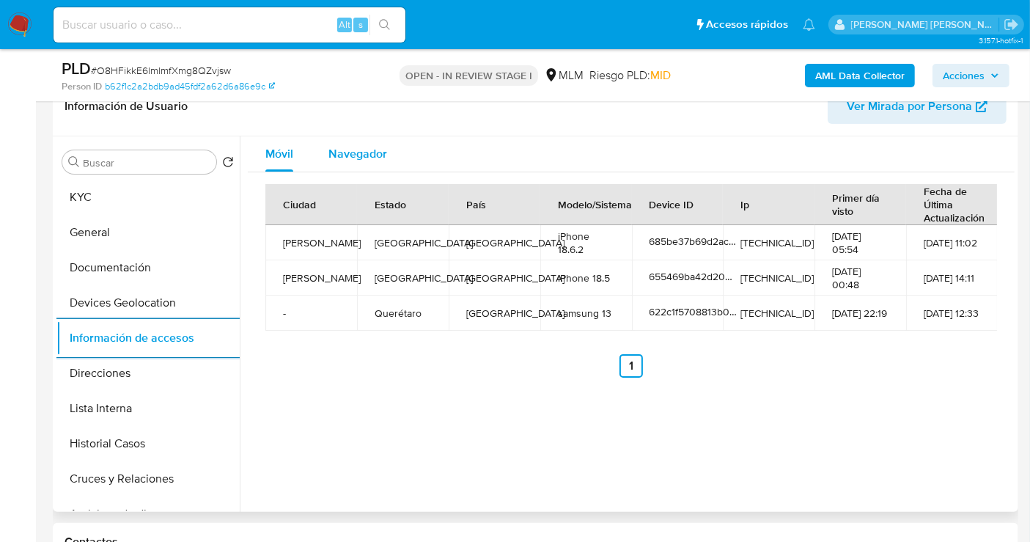
click at [356, 153] on span "Navegador" at bounding box center [358, 153] width 59 height 17
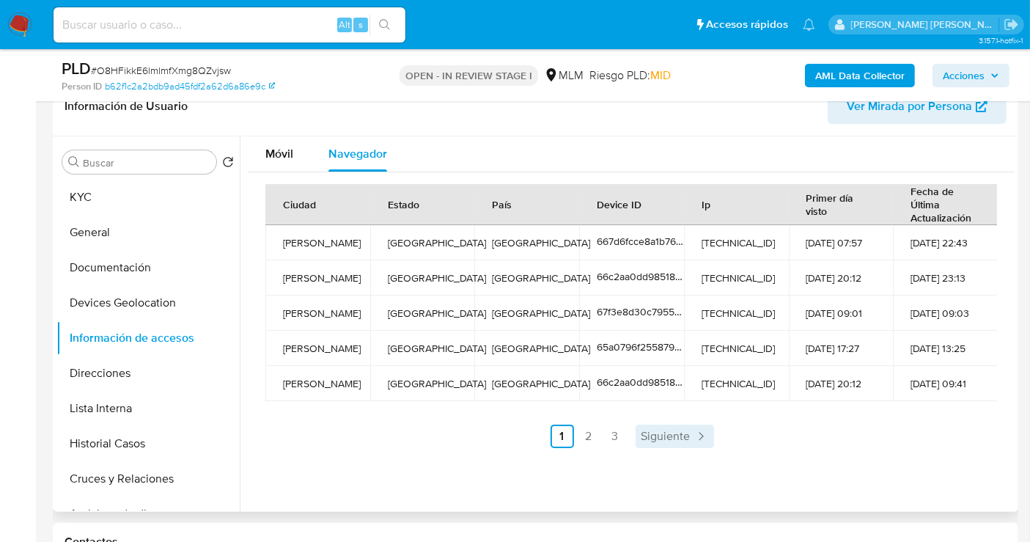
click at [660, 433] on span "Siguiente" at bounding box center [666, 436] width 49 height 12
click at [708, 433] on span "Siguiente" at bounding box center [705, 436] width 49 height 12
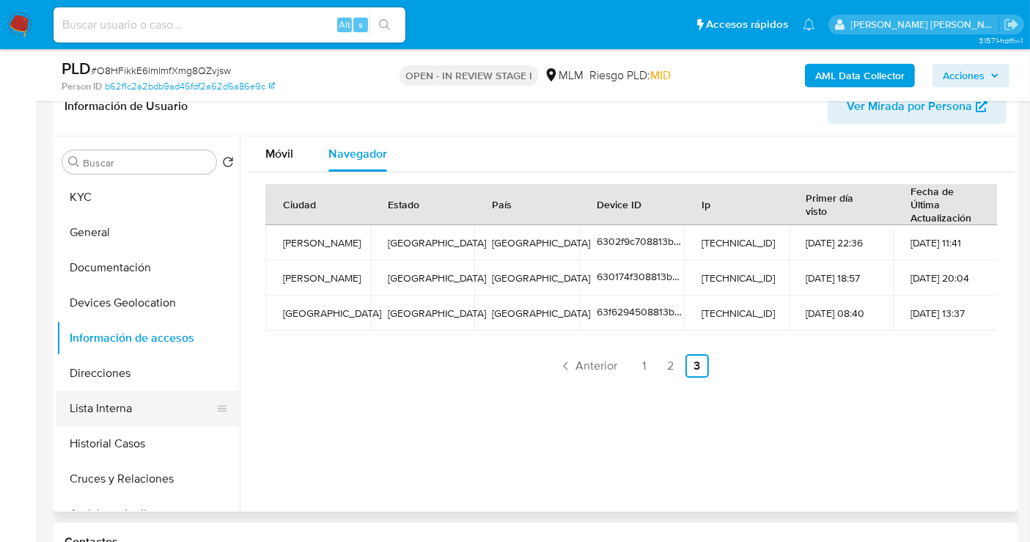
click at [101, 401] on button "Lista Interna" at bounding box center [142, 408] width 172 height 35
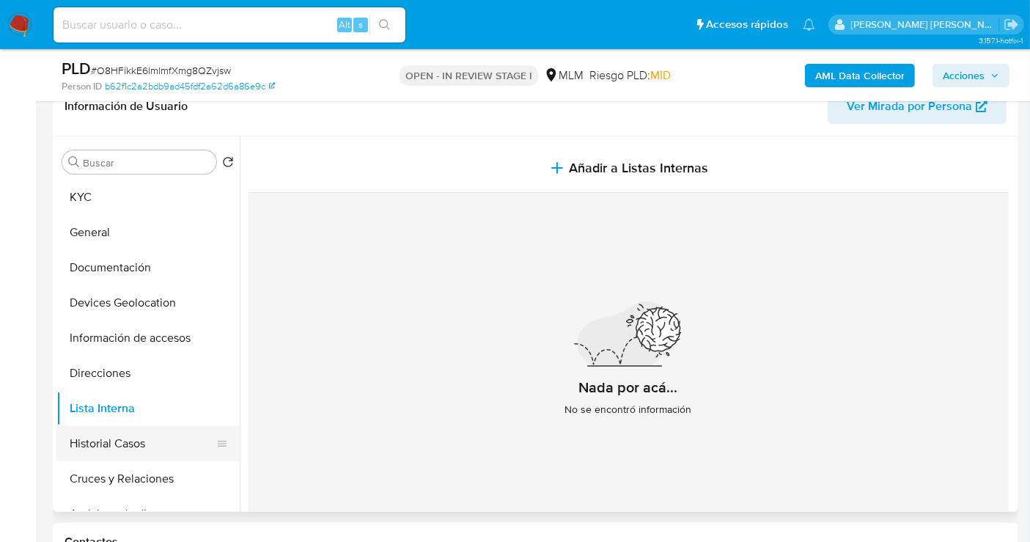
click at [130, 443] on button "Historial Casos" at bounding box center [142, 443] width 172 height 35
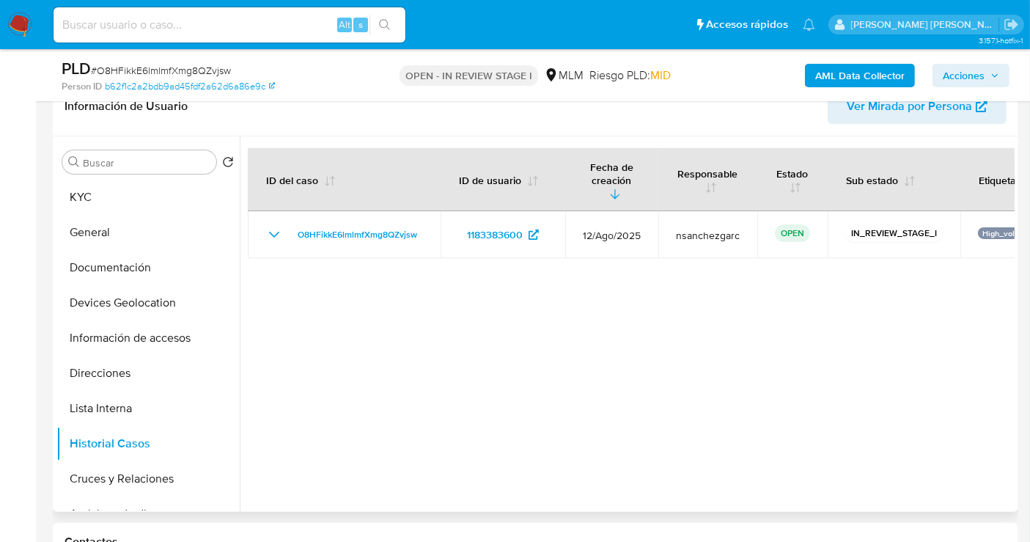
click at [911, 106] on span "Ver Mirada por Persona" at bounding box center [909, 106] width 125 height 35
click at [155, 202] on button "KYC" at bounding box center [142, 197] width 172 height 35
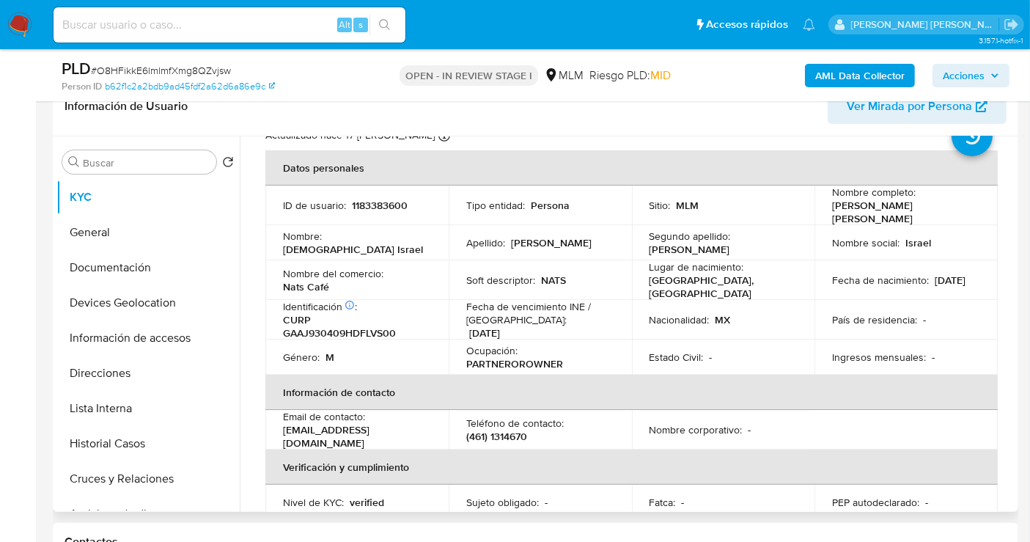
scroll to position [81, 0]
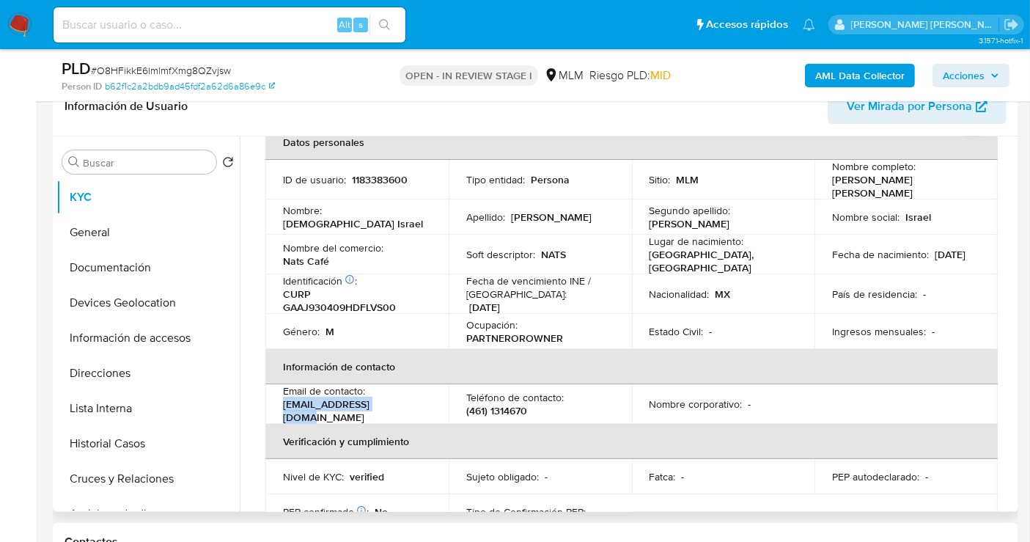
drag, startPoint x: 395, startPoint y: 397, endPoint x: 283, endPoint y: 401, distance: 111.5
click at [283, 401] on div "Email de contacto : natscafemx@gmail.com" at bounding box center [357, 404] width 148 height 40
copy p "[EMAIL_ADDRESS][DOMAIN_NAME]"
drag, startPoint x: 538, startPoint y: 397, endPoint x: 499, endPoint y: 227, distance: 174.5
click at [458, 397] on td "Teléfono de contacto : (461) 1314670" at bounding box center [540, 404] width 183 height 40
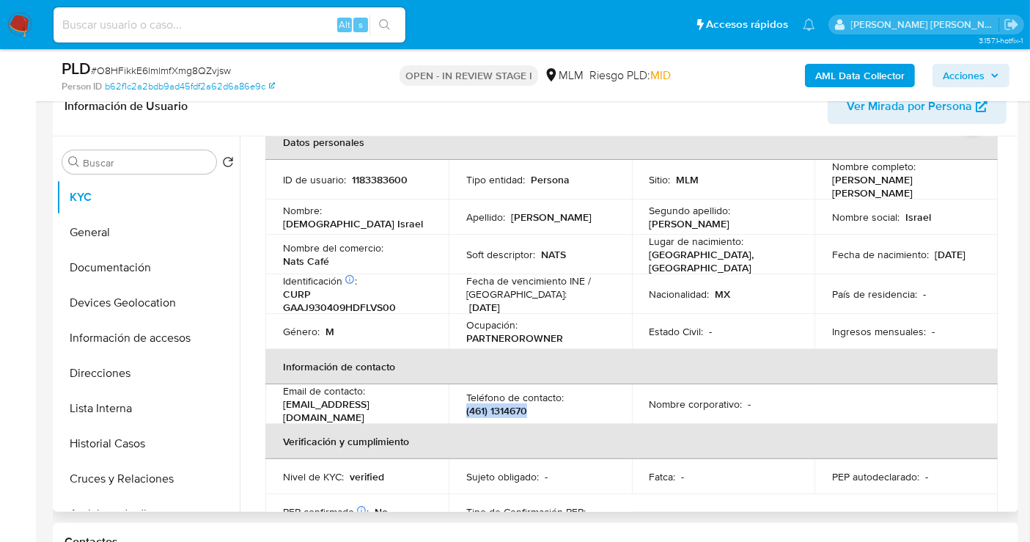
copy p "(461) 1314670"
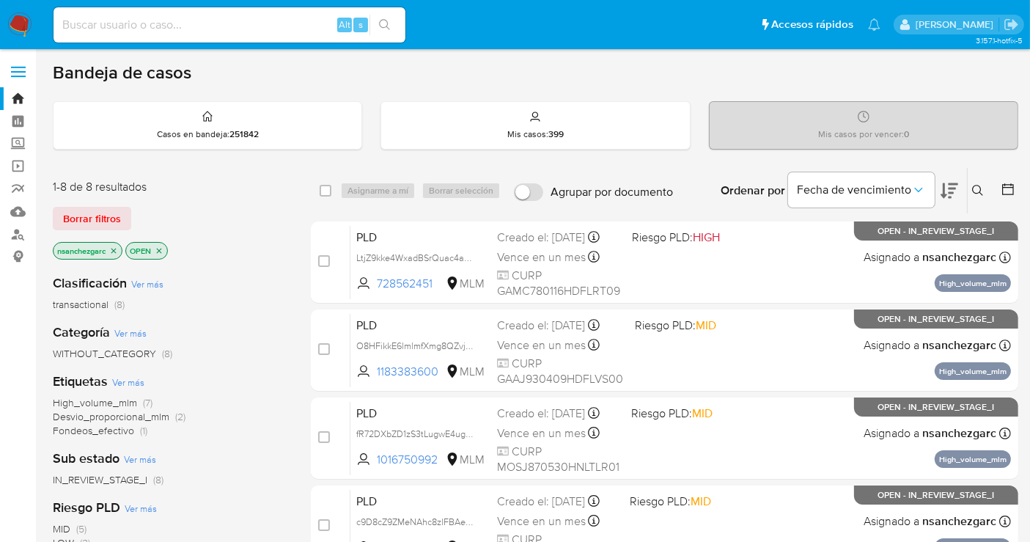
click at [975, 191] on icon at bounding box center [977, 190] width 11 height 11
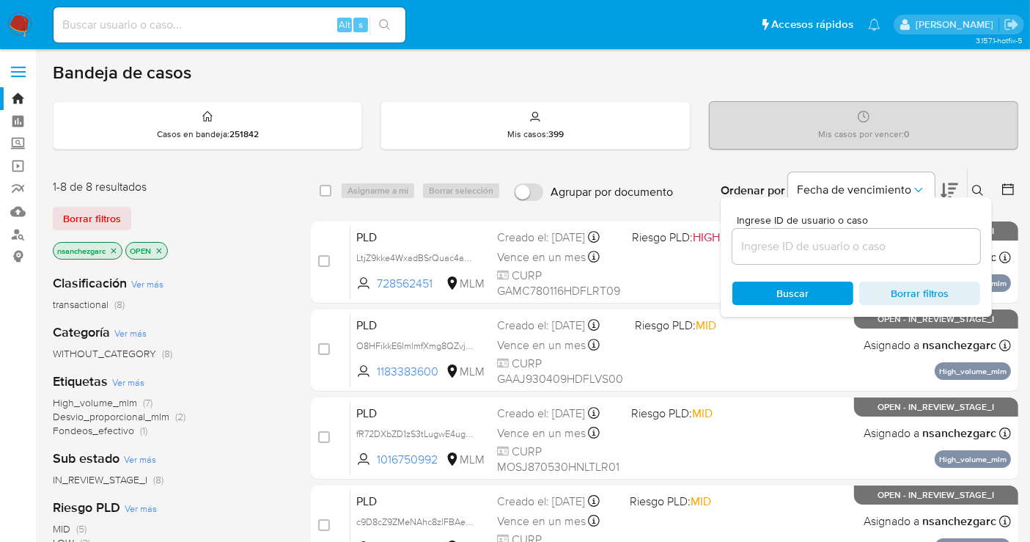
click at [804, 243] on input at bounding box center [857, 246] width 248 height 19
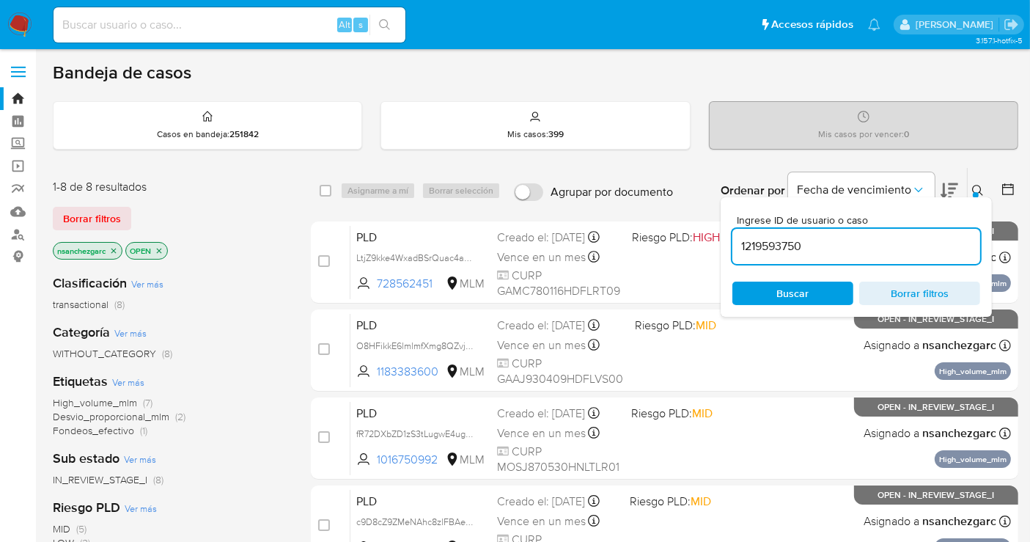
type input "1219593750"
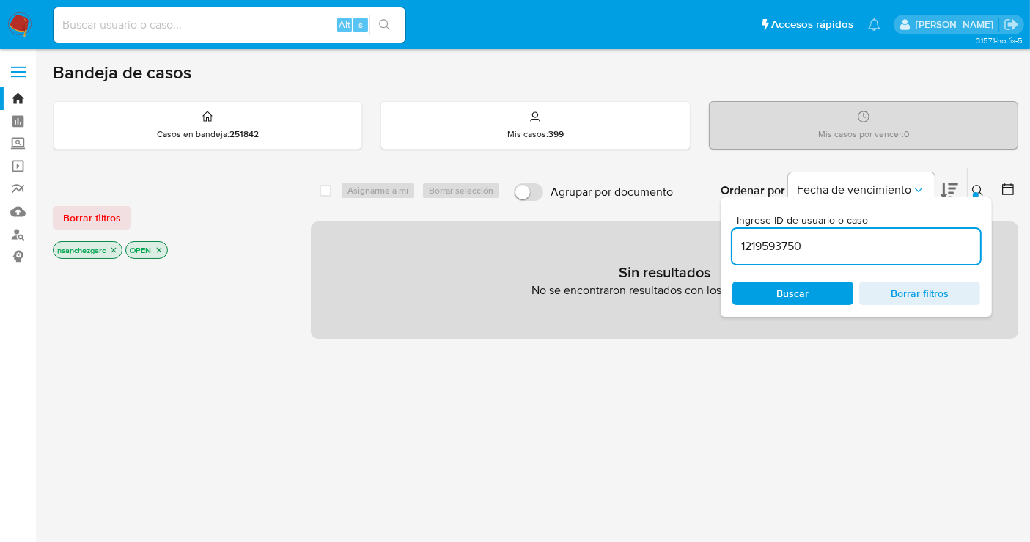
click at [114, 246] on icon "close-filter" at bounding box center [113, 250] width 9 height 9
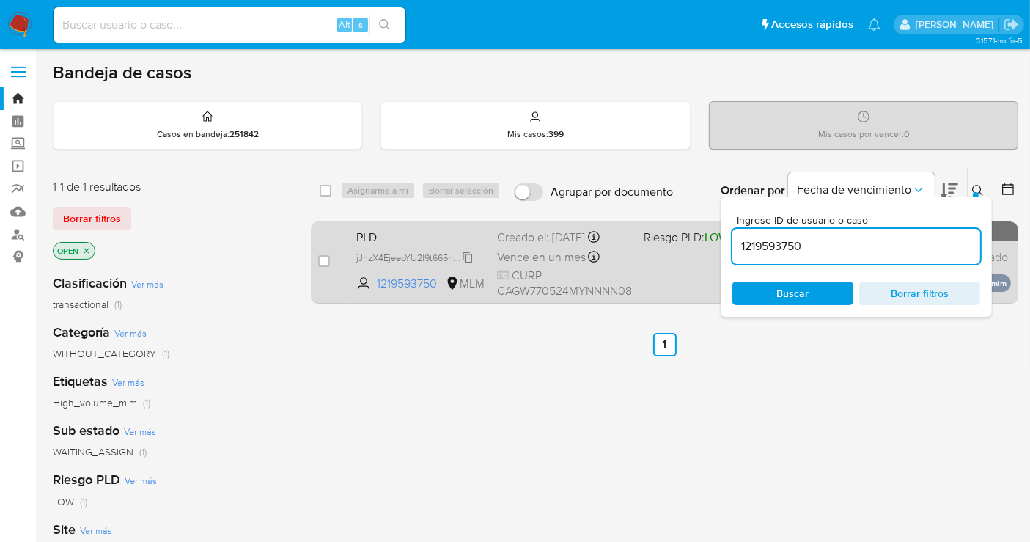
click at [471, 252] on span "jJhzX4EjeeoYU2l9t665hQQx" at bounding box center [414, 257] width 116 height 16
drag, startPoint x: 318, startPoint y: 257, endPoint x: 331, endPoint y: 254, distance: 13.5
click at [318, 257] on input "checkbox" at bounding box center [324, 261] width 12 height 12
checkbox input "true"
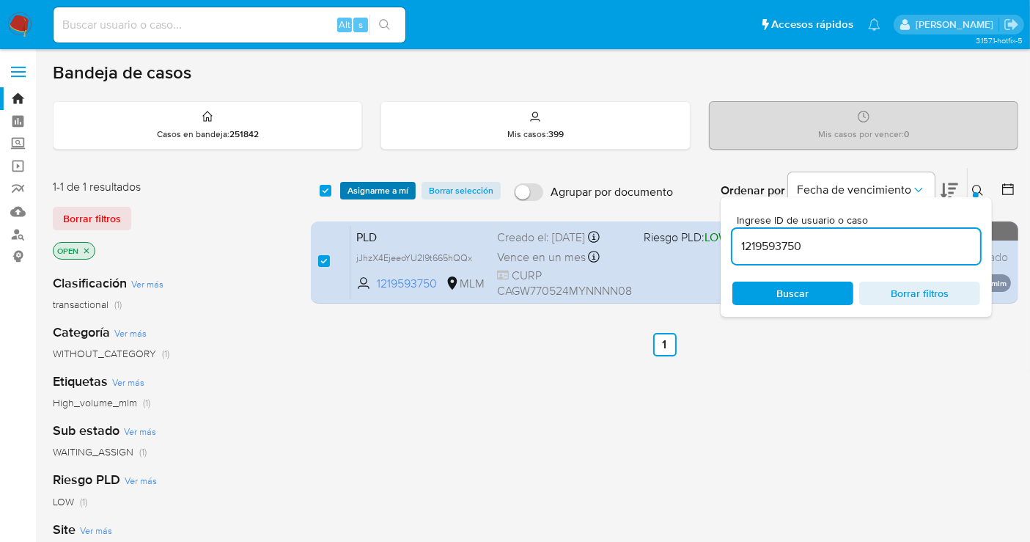
click at [375, 183] on span "Asignarme a mí" at bounding box center [378, 190] width 61 height 15
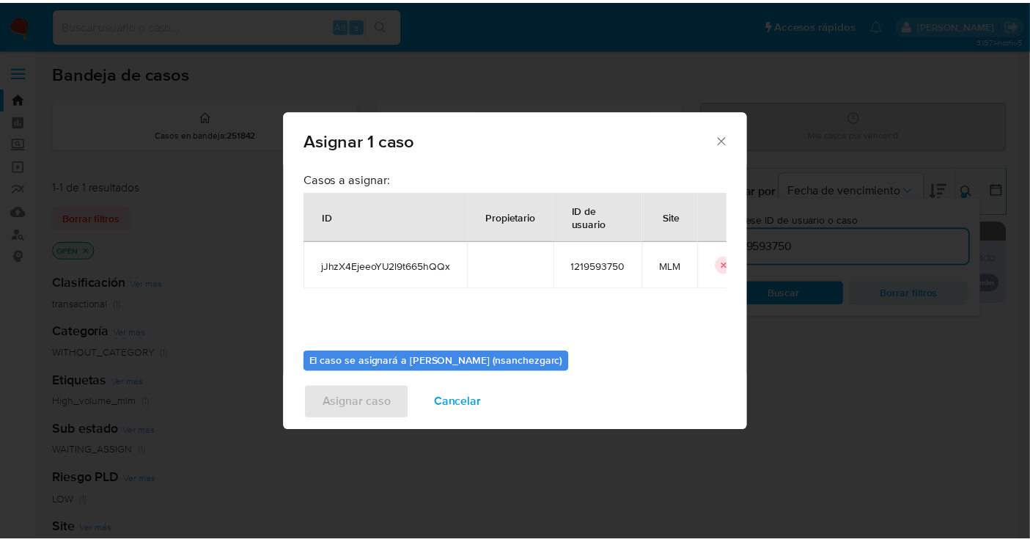
scroll to position [75, 0]
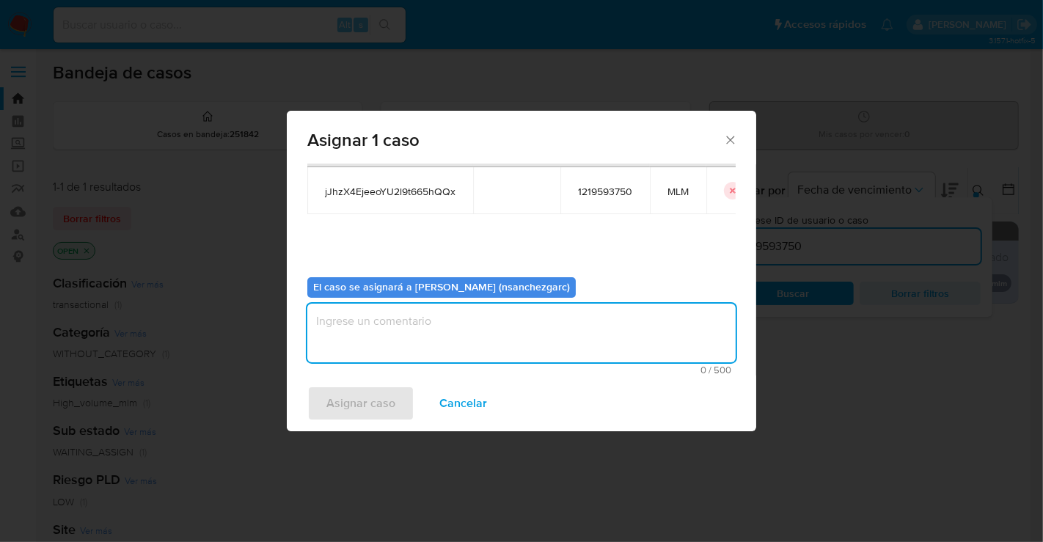
click at [360, 323] on textarea "assign-modal" at bounding box center [521, 333] width 428 height 59
type textarea "nesg"
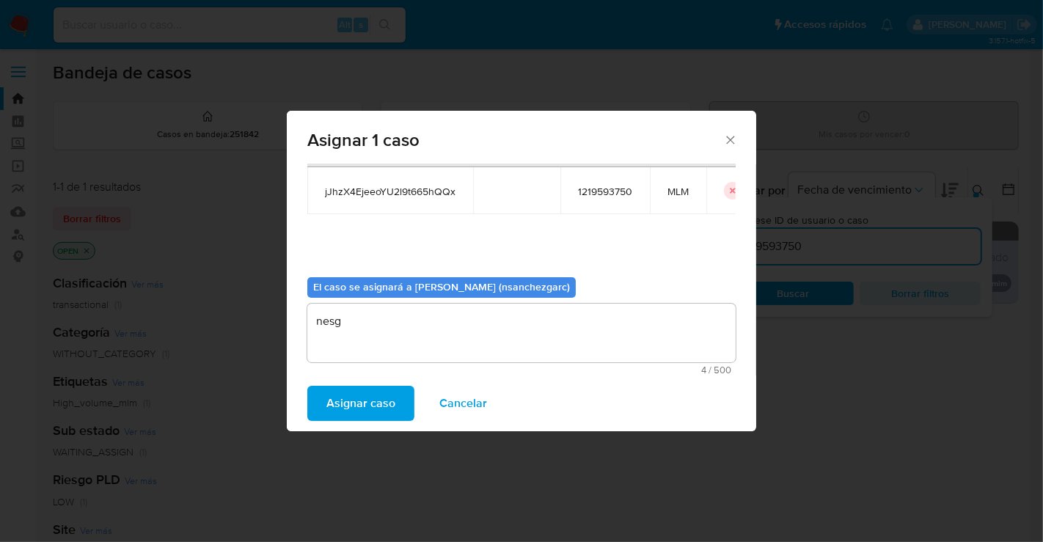
click at [381, 397] on span "Asignar caso" at bounding box center [360, 403] width 69 height 32
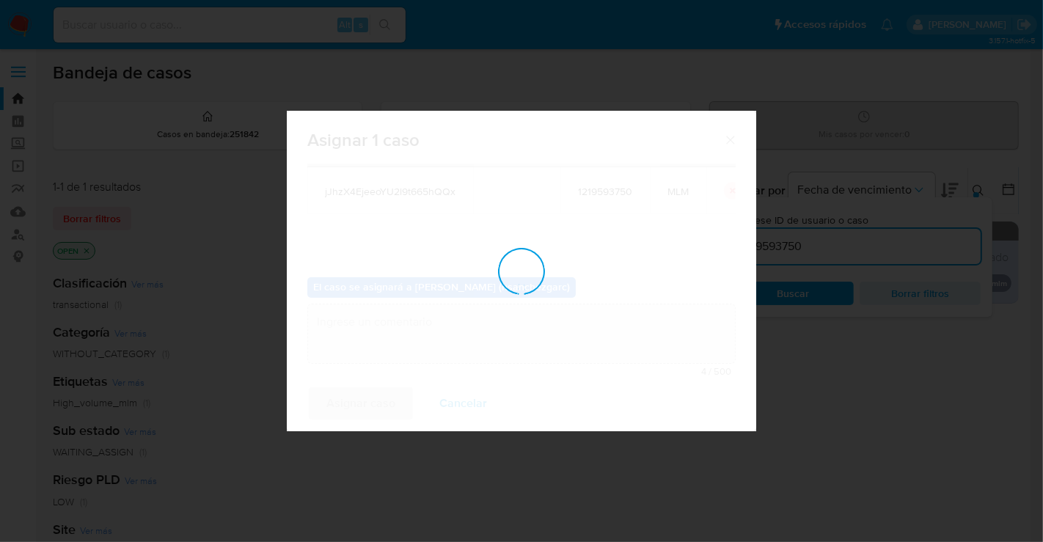
checkbox input "false"
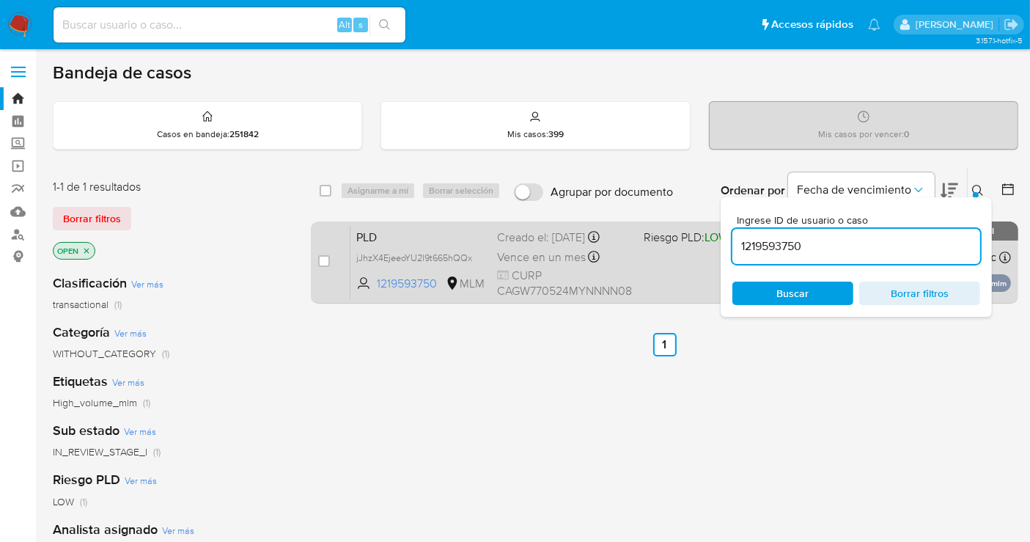
click at [553, 249] on span "Vence en un mes" at bounding box center [541, 257] width 89 height 16
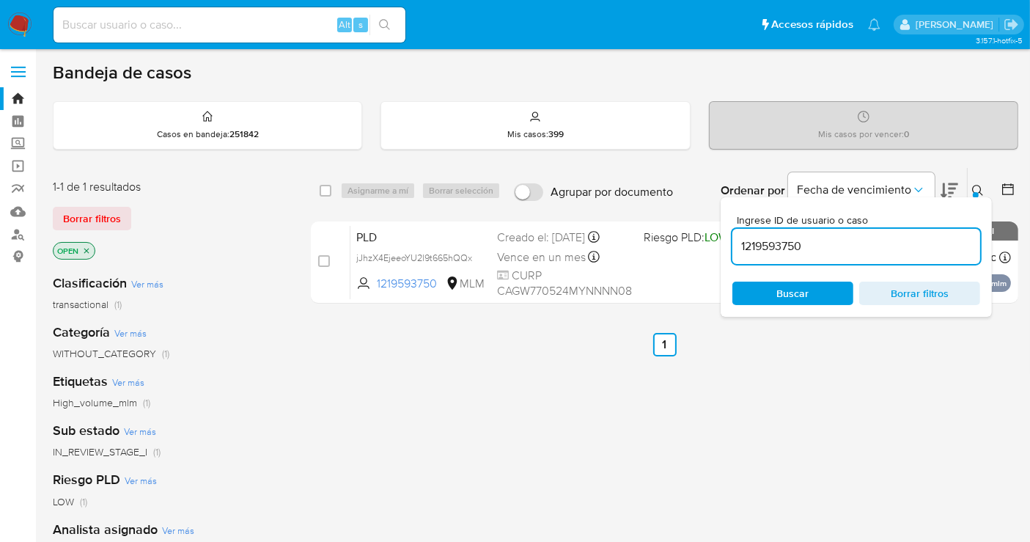
click at [19, 26] on img at bounding box center [19, 24] width 25 height 25
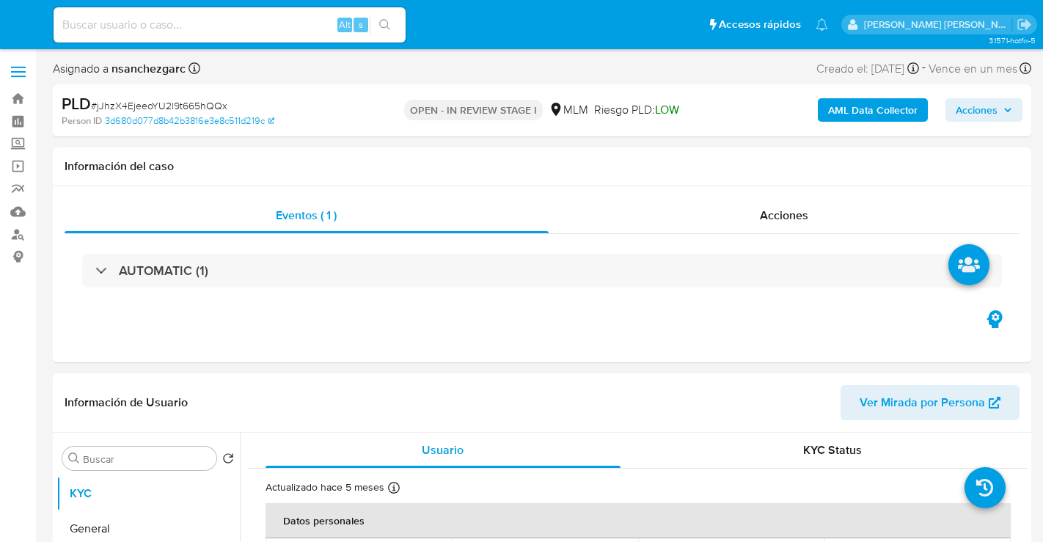
select select "10"
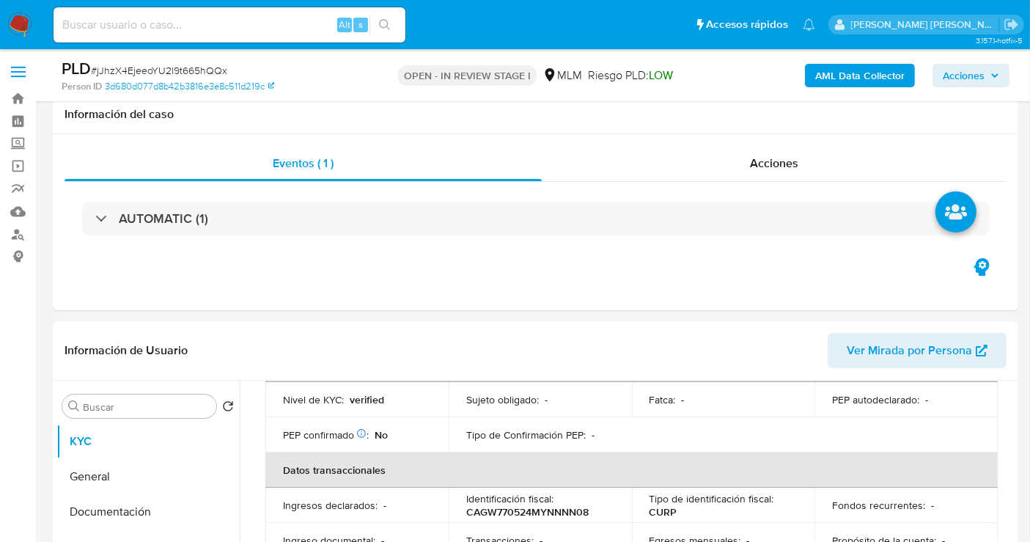
scroll to position [244, 0]
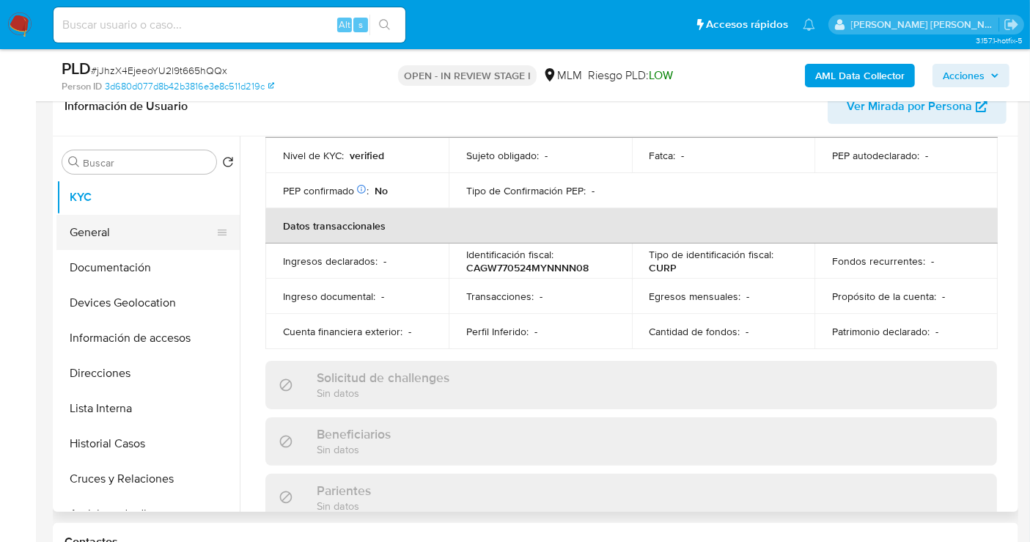
click at [88, 232] on button "General" at bounding box center [142, 232] width 172 height 35
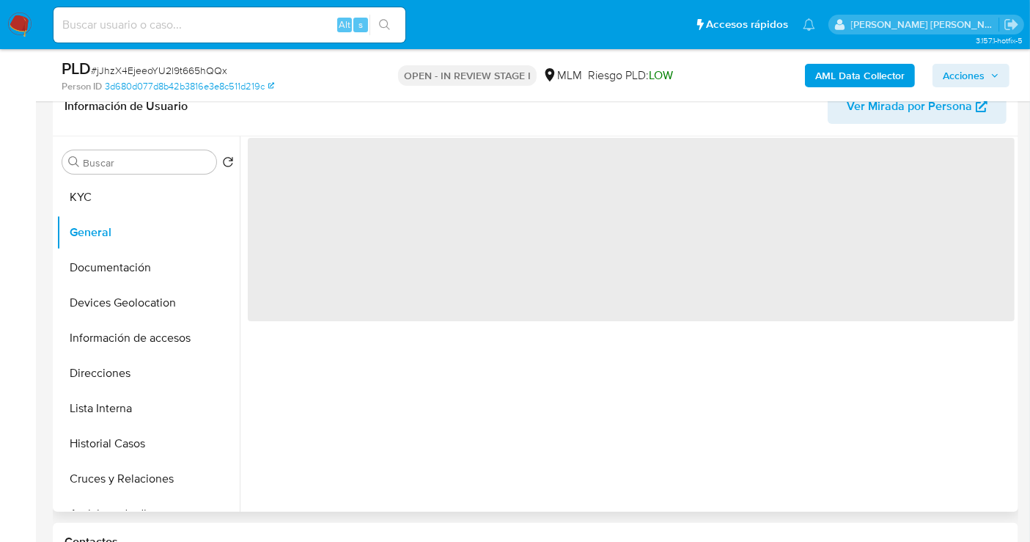
scroll to position [0, 0]
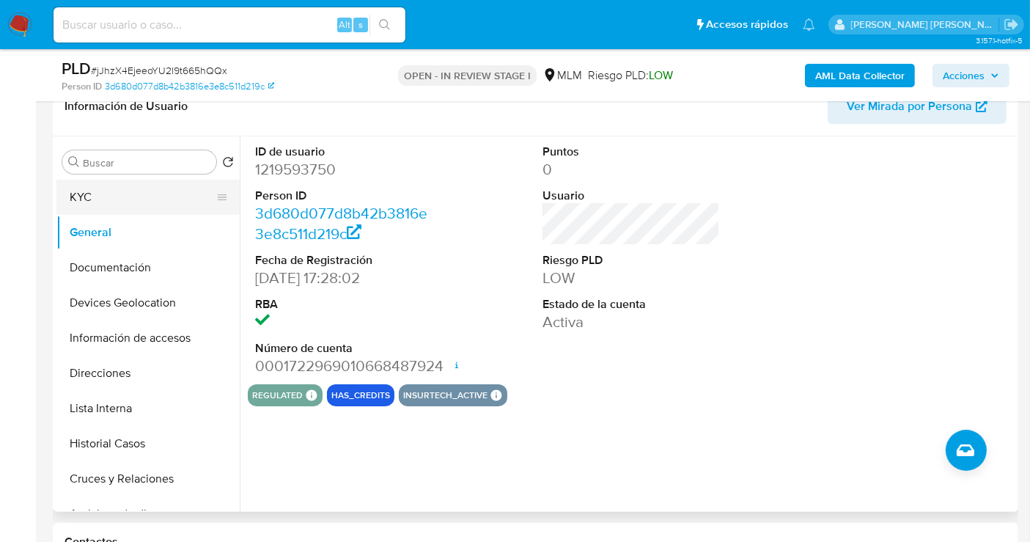
click at [96, 186] on button "KYC" at bounding box center [142, 197] width 172 height 35
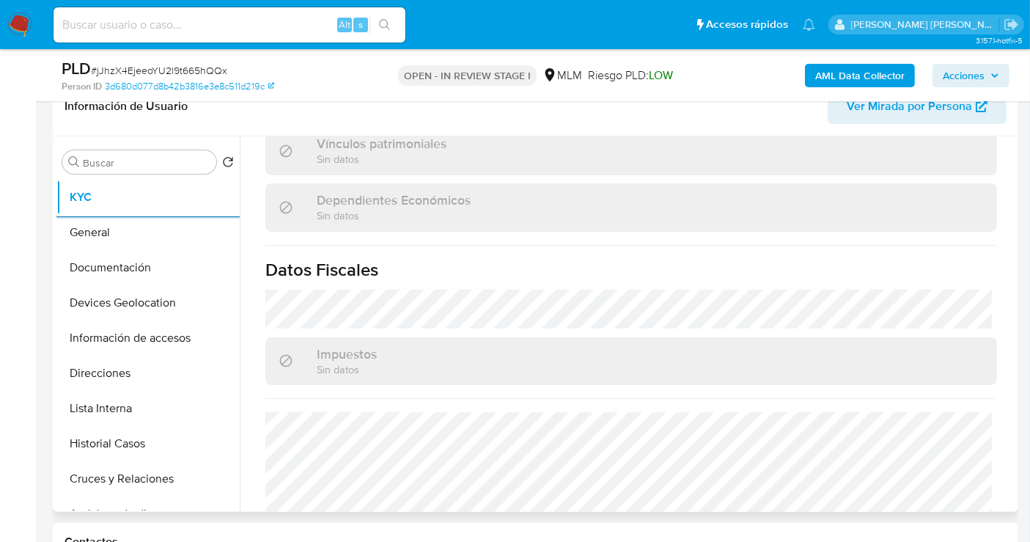
scroll to position [930, 0]
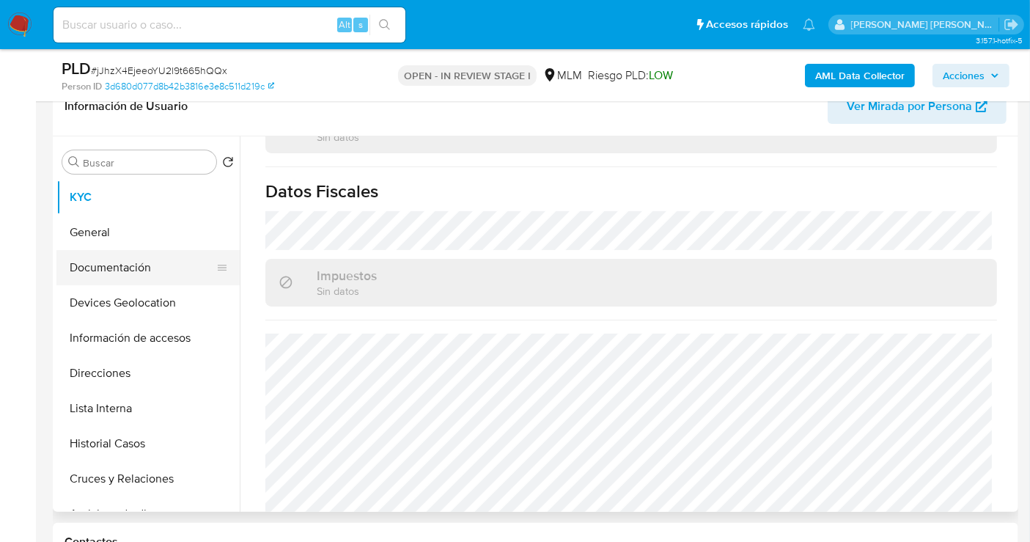
click at [106, 265] on button "Documentación" at bounding box center [142, 267] width 172 height 35
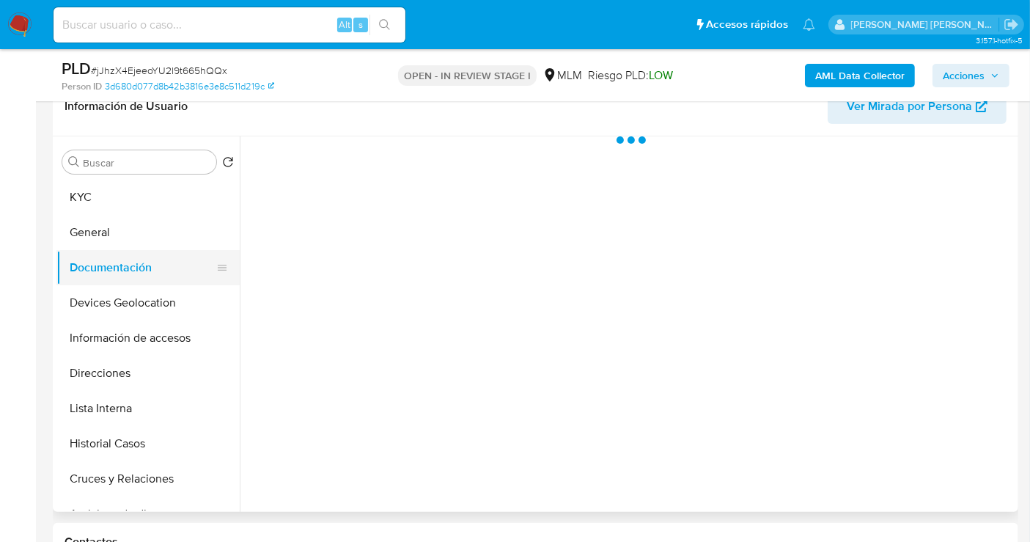
scroll to position [0, 0]
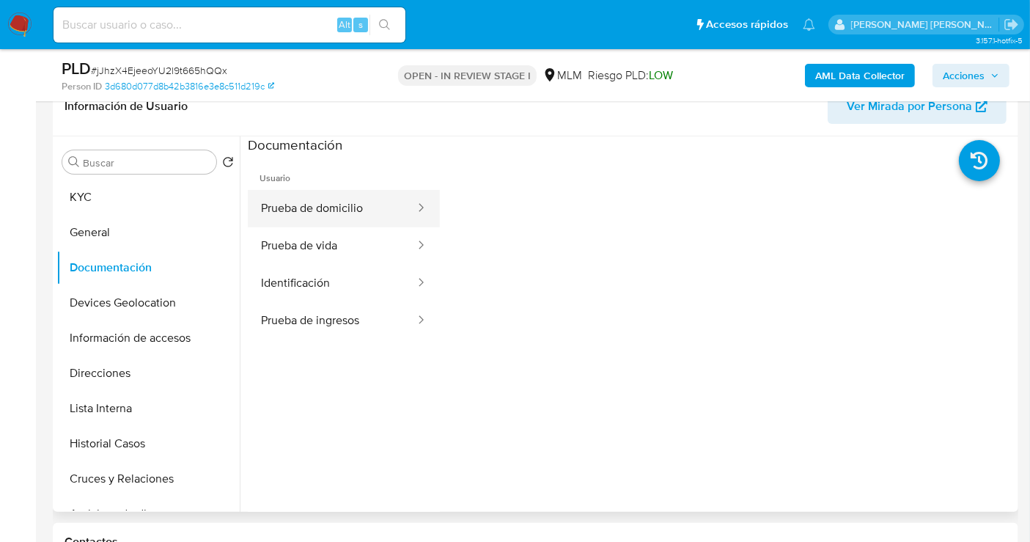
click at [306, 206] on button "Prueba de domicilio" at bounding box center [332, 208] width 169 height 37
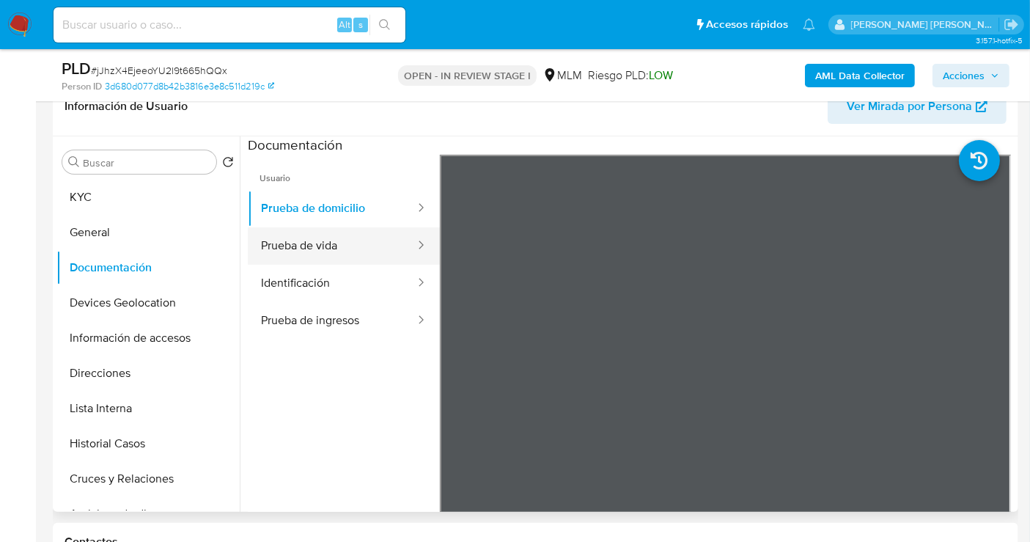
click at [304, 240] on button "Prueba de vida" at bounding box center [332, 245] width 169 height 37
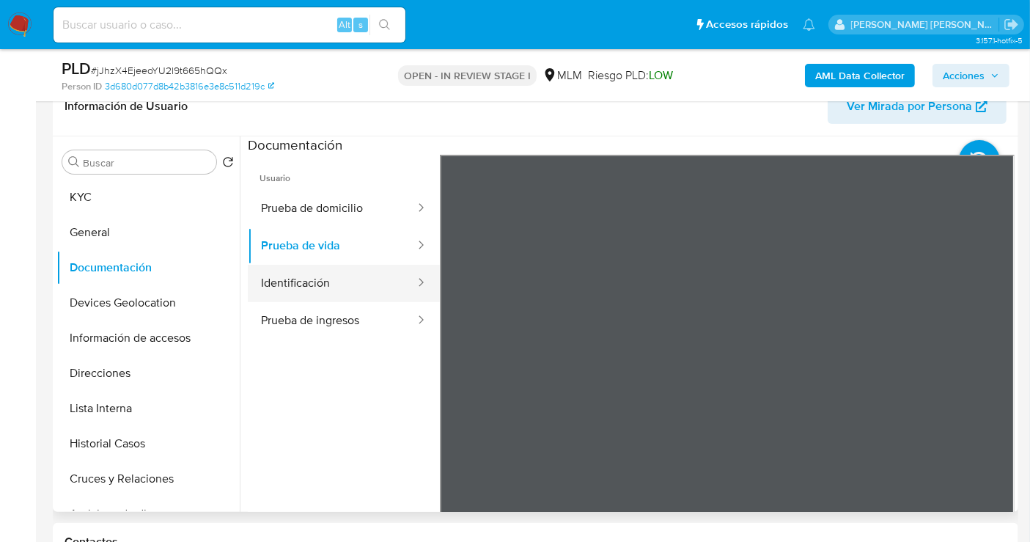
click at [276, 286] on button "Identificación" at bounding box center [332, 283] width 169 height 37
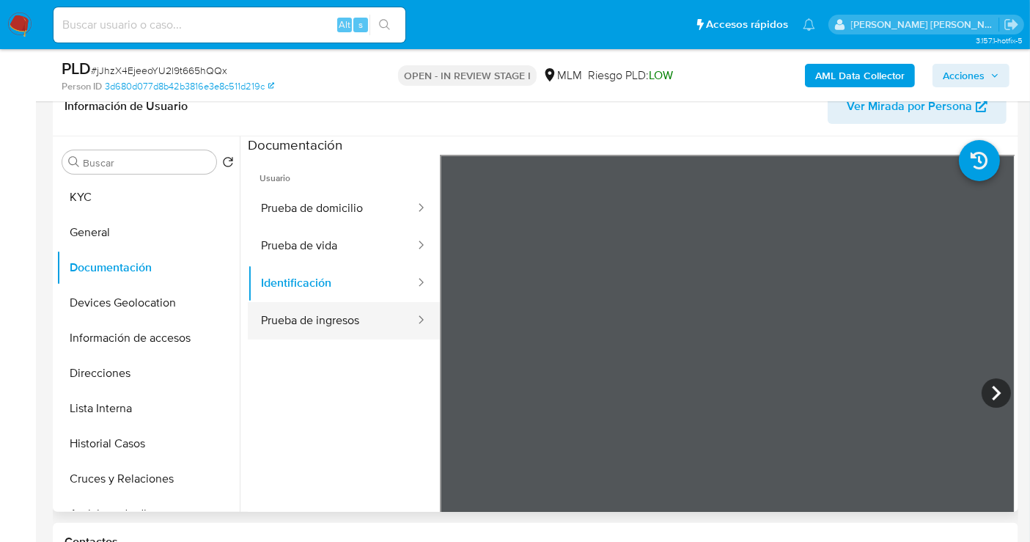
click at [312, 318] on button "Prueba de ingresos" at bounding box center [332, 320] width 169 height 37
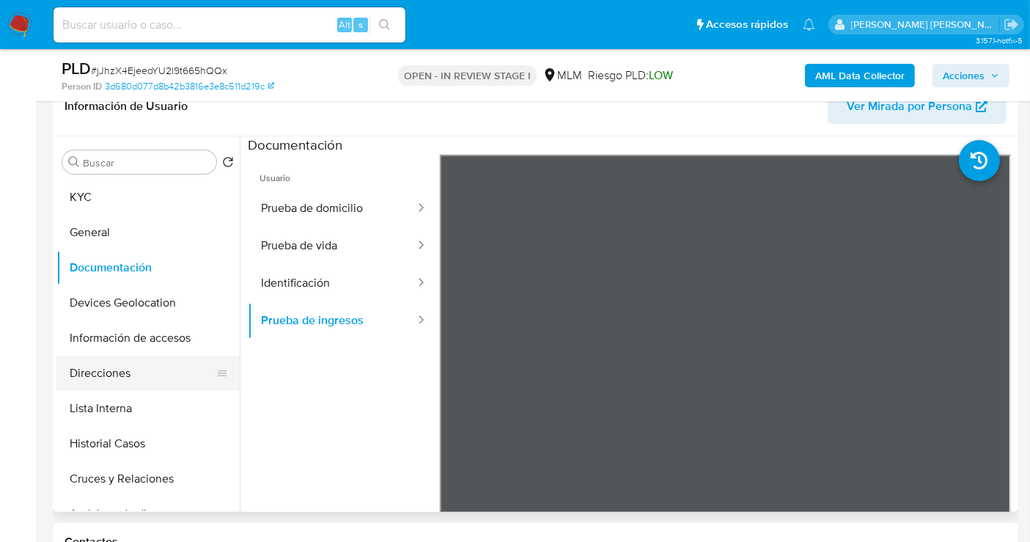
click at [120, 373] on button "Direcciones" at bounding box center [142, 373] width 172 height 35
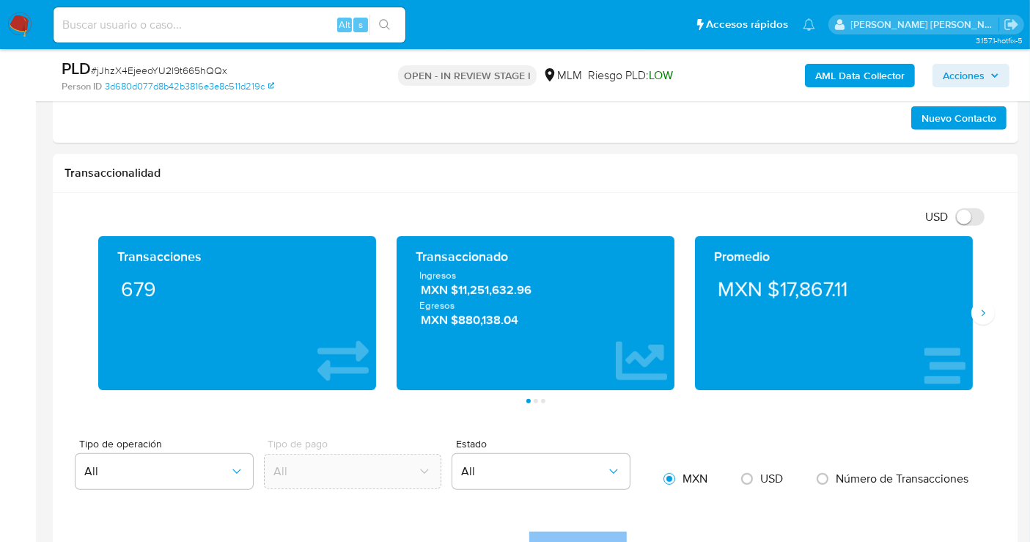
scroll to position [978, 0]
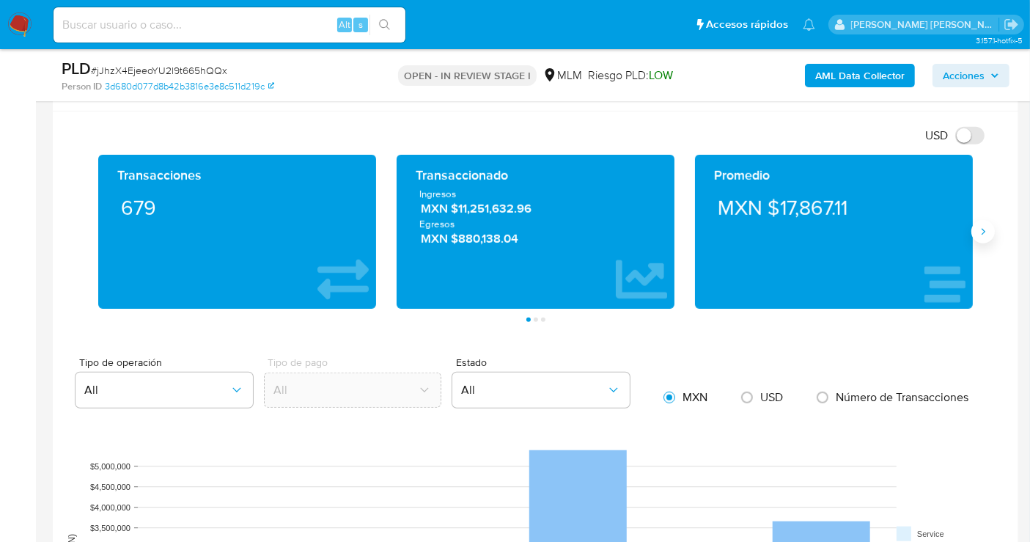
click at [989, 227] on icon "Siguiente" at bounding box center [984, 232] width 12 height 12
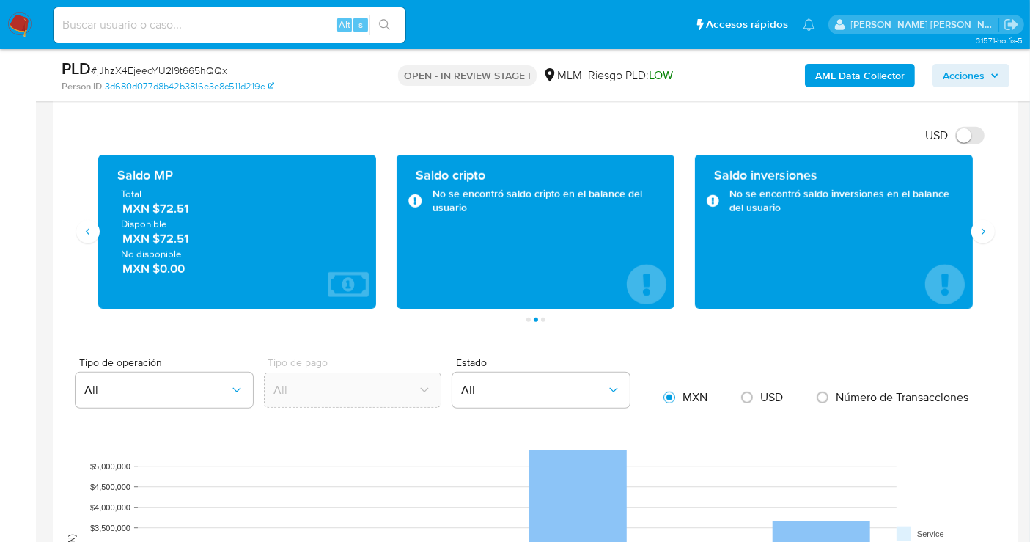
click at [167, 204] on span "MXN $72.51" at bounding box center [237, 208] width 231 height 17
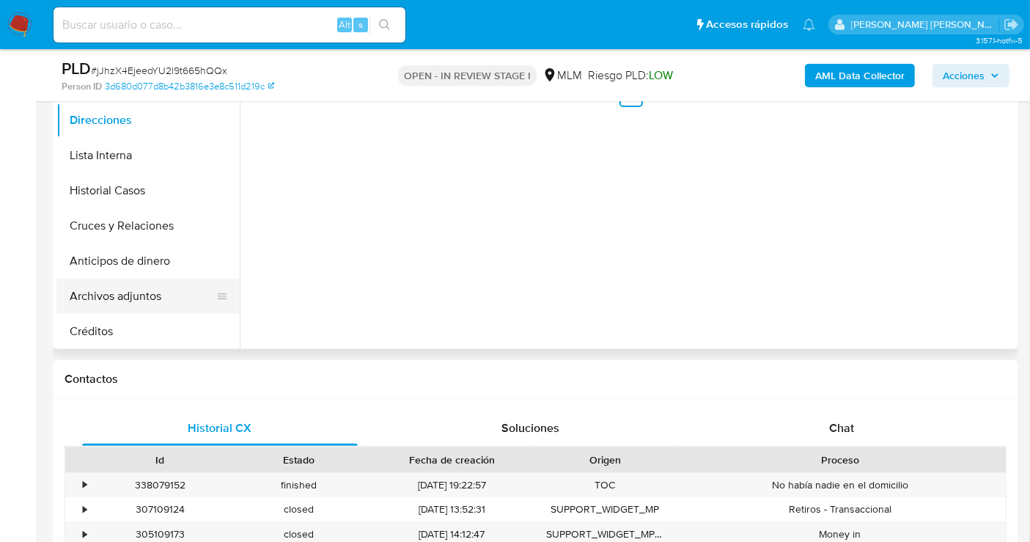
scroll to position [0, 0]
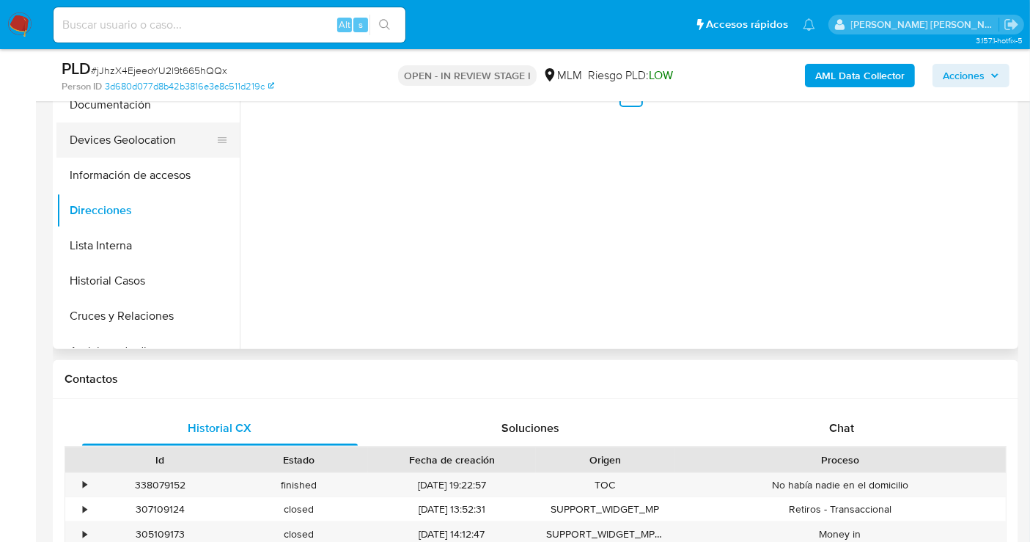
click at [109, 145] on button "Devices Geolocation" at bounding box center [142, 139] width 172 height 35
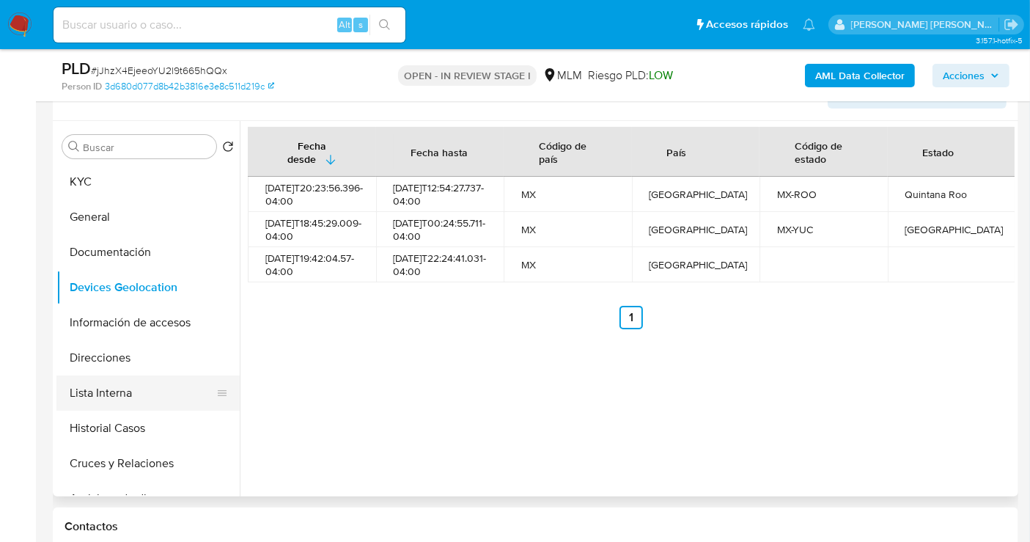
scroll to position [244, 0]
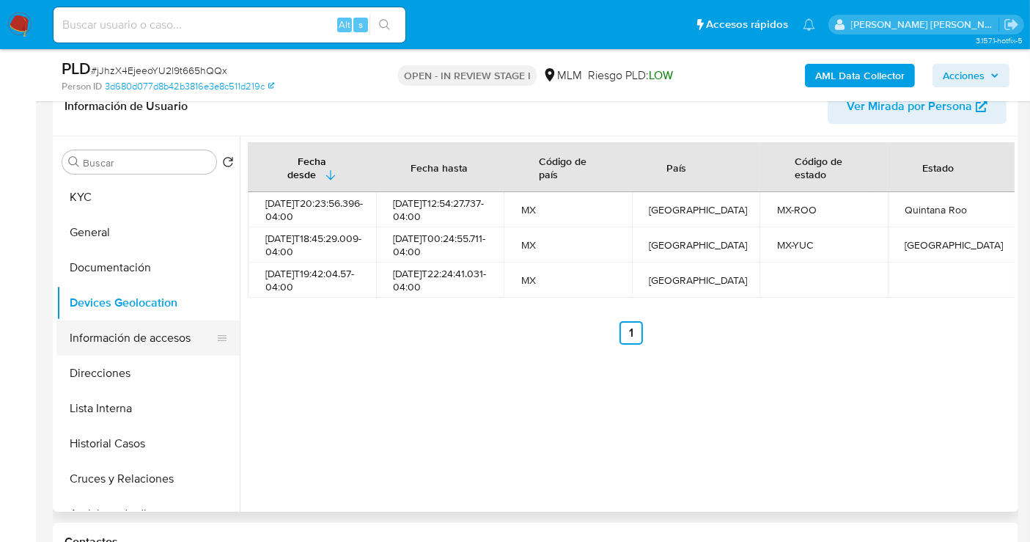
click at [136, 336] on button "Información de accesos" at bounding box center [142, 337] width 172 height 35
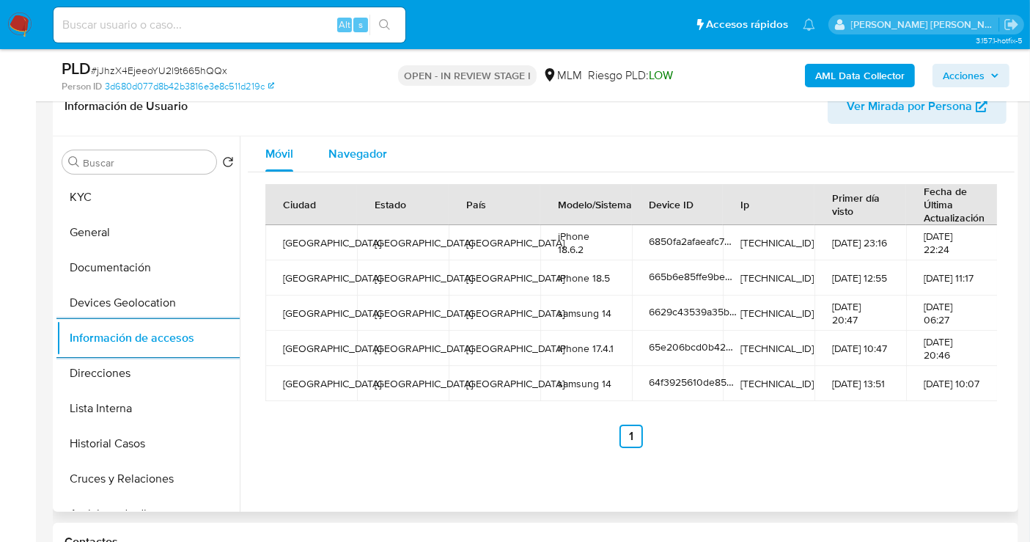
click at [353, 160] on span "Navegador" at bounding box center [358, 153] width 59 height 17
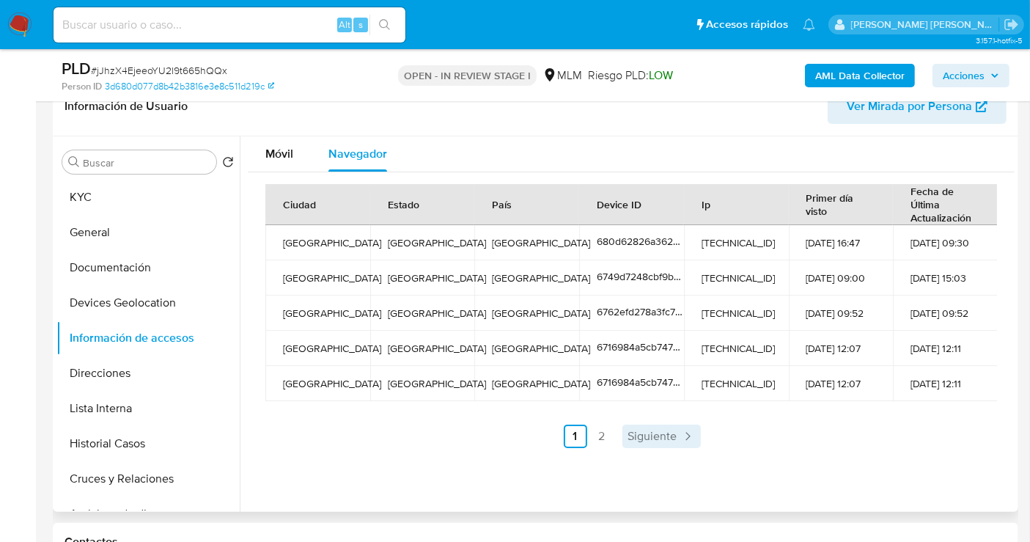
click at [657, 430] on span "Siguiente" at bounding box center [652, 436] width 49 height 12
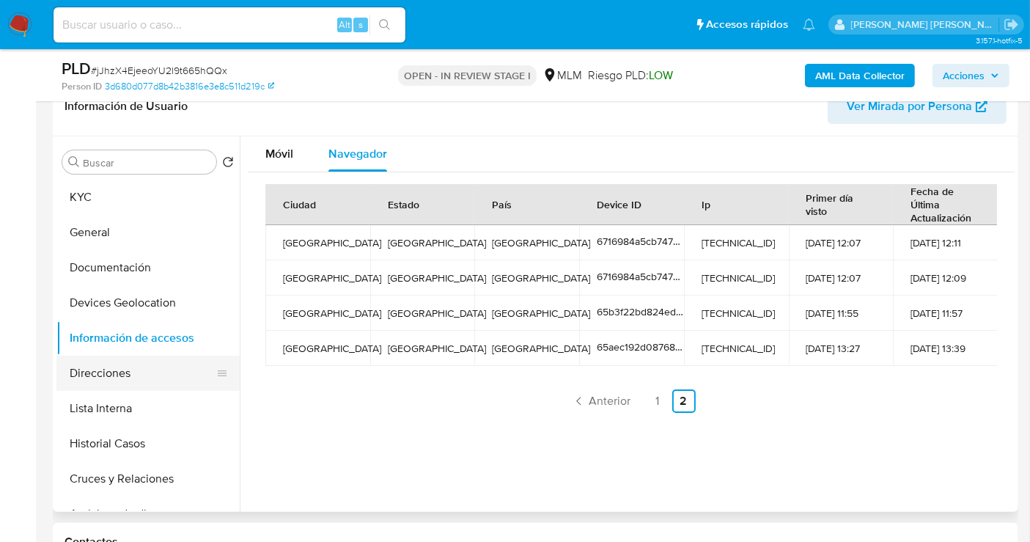
click at [100, 373] on button "Direcciones" at bounding box center [142, 373] width 172 height 35
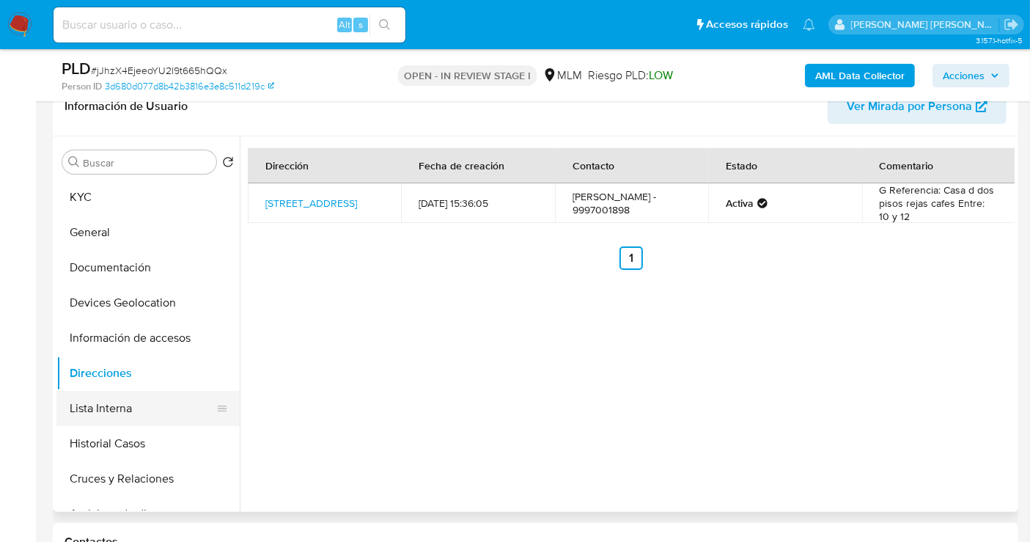
click at [103, 403] on button "Lista Interna" at bounding box center [142, 408] width 172 height 35
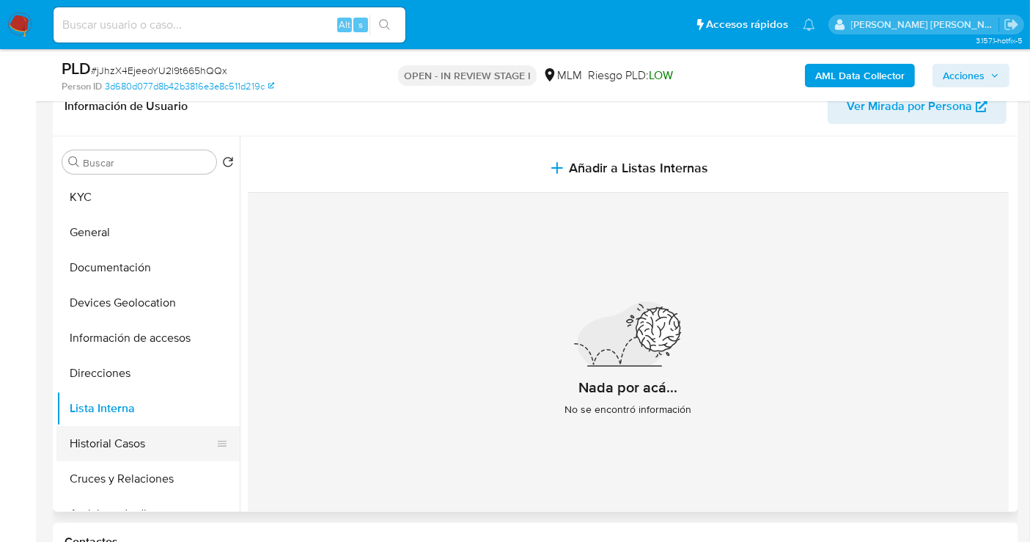
click at [92, 447] on button "Historial Casos" at bounding box center [142, 443] width 172 height 35
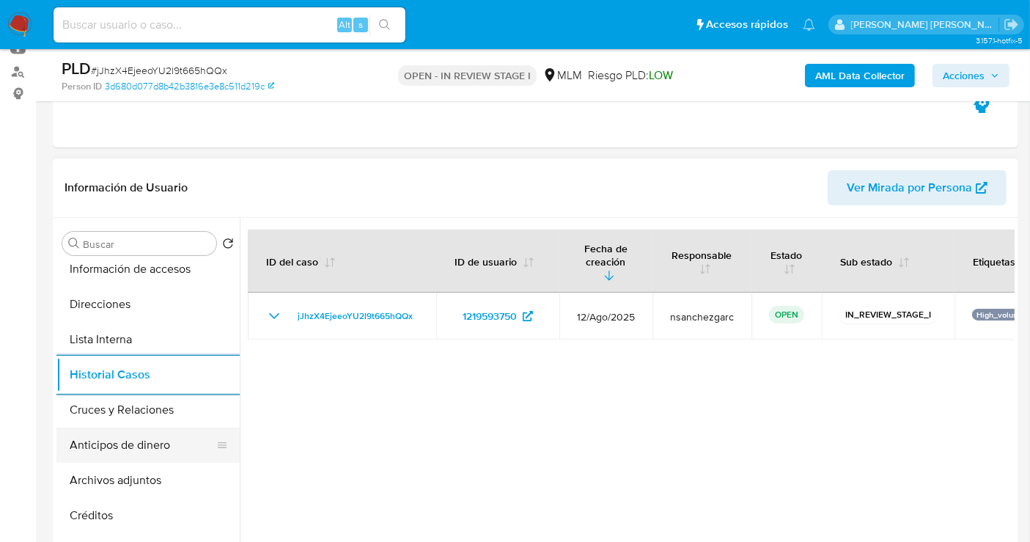
scroll to position [163, 0]
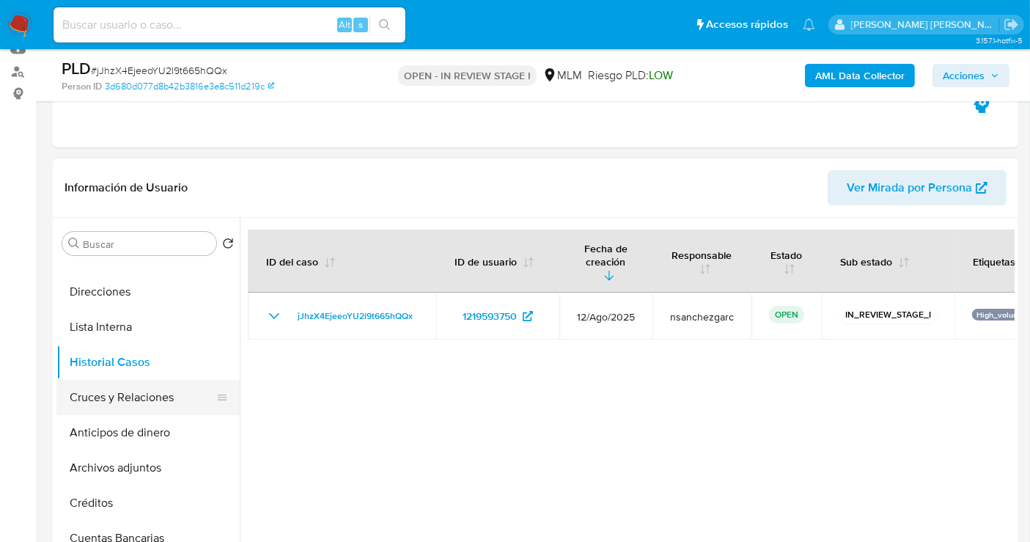
click at [103, 403] on button "Cruces y Relaciones" at bounding box center [142, 397] width 172 height 35
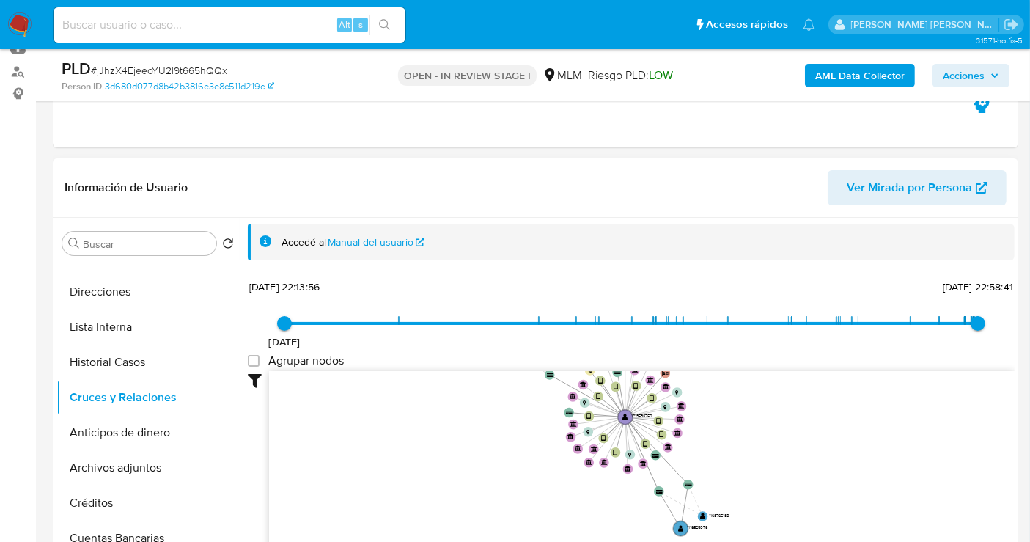
drag, startPoint x: 892, startPoint y: 441, endPoint x: 734, endPoint y: 422, distance: 159.5
click at [734, 422] on icon "device-680d62826a362a58ee4c7d69  device-6749d7248cbf9b2e62c58b29  device-6629…" at bounding box center [642, 477] width 746 height 213
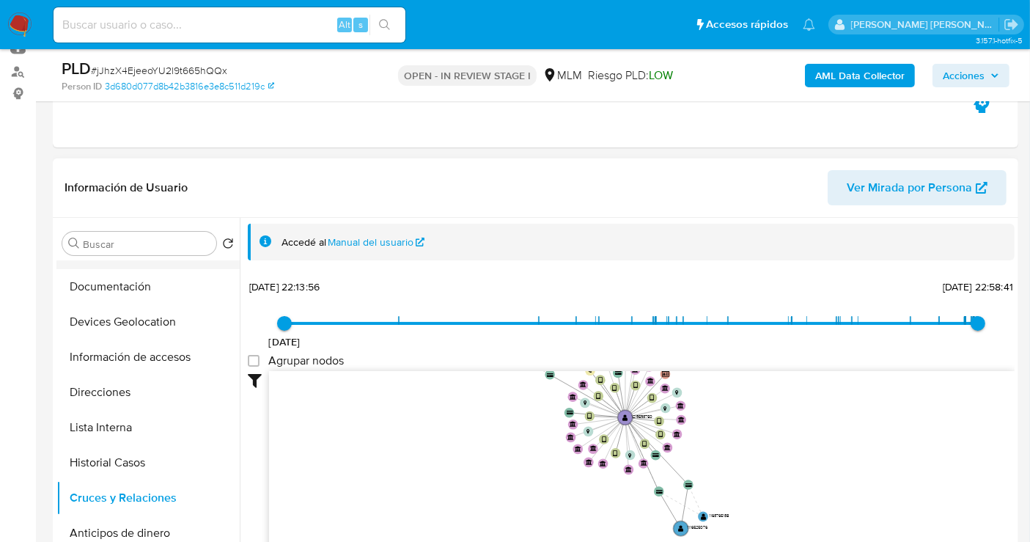
scroll to position [0, 0]
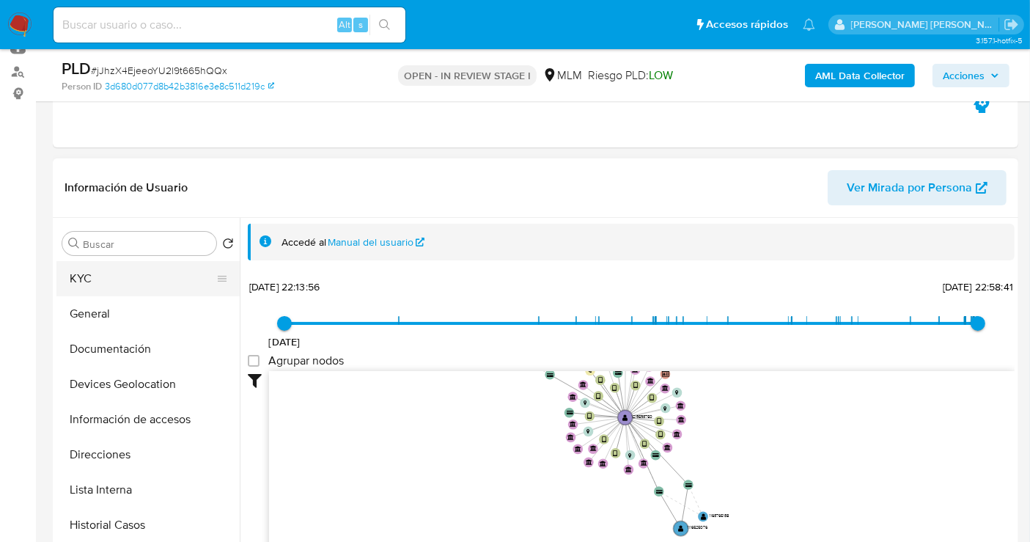
click at [87, 282] on button "KYC" at bounding box center [142, 278] width 172 height 35
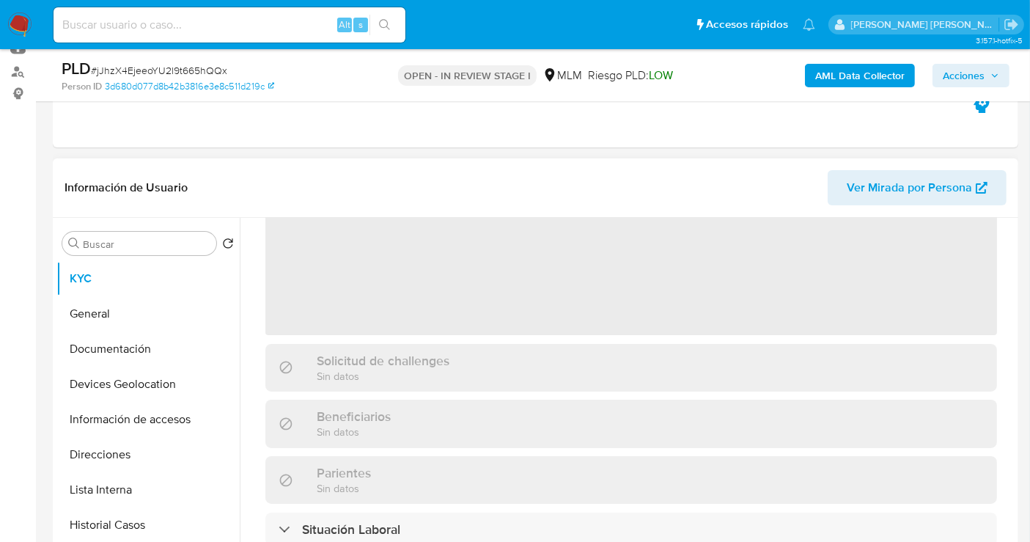
scroll to position [163, 0]
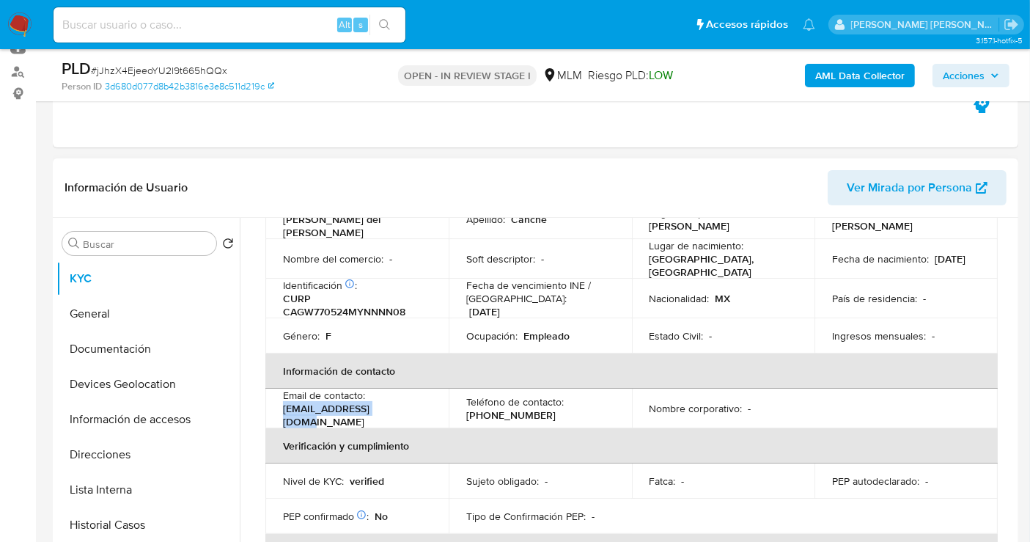
drag, startPoint x: 403, startPoint y: 403, endPoint x: 282, endPoint y: 403, distance: 121.0
click at [283, 403] on div "Email de contacto : canchew303@gmail.com" at bounding box center [357, 409] width 148 height 40
copy p "canchew303@gmail.com"
drag, startPoint x: 535, startPoint y: 407, endPoint x: 452, endPoint y: 406, distance: 82.9
click at [452, 406] on td "Teléfono de contacto : (999) 7001898" at bounding box center [540, 409] width 183 height 40
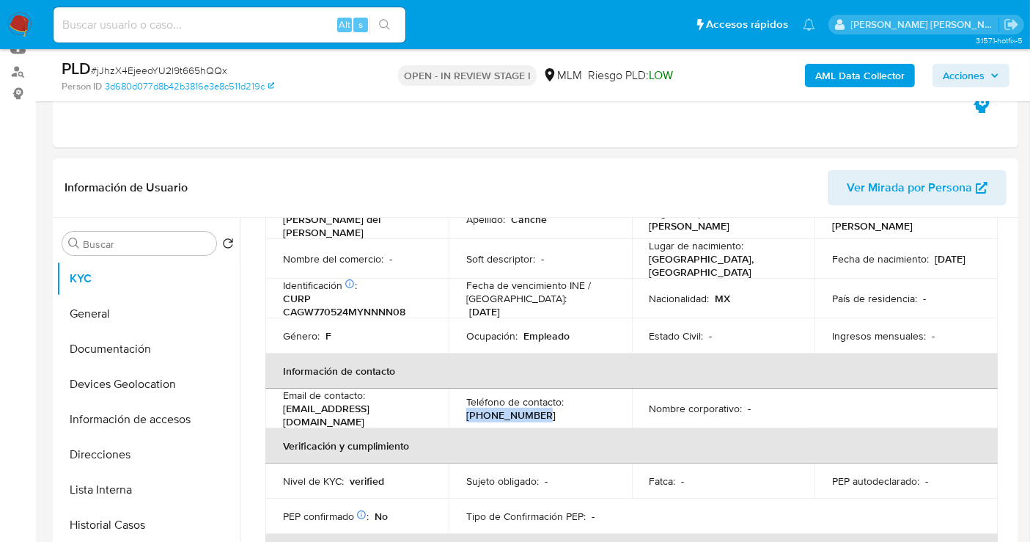
copy p "(999) 7001898"
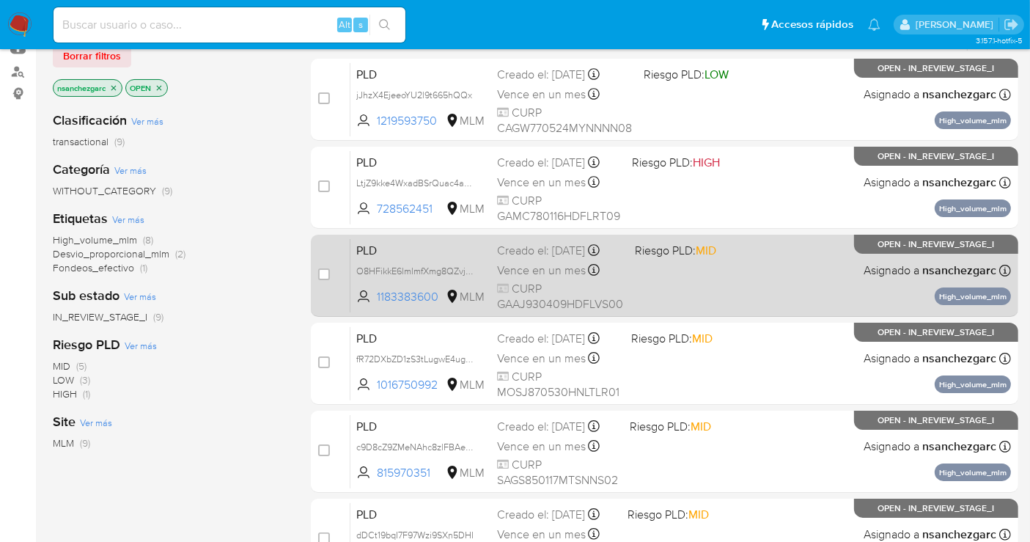
scroll to position [244, 0]
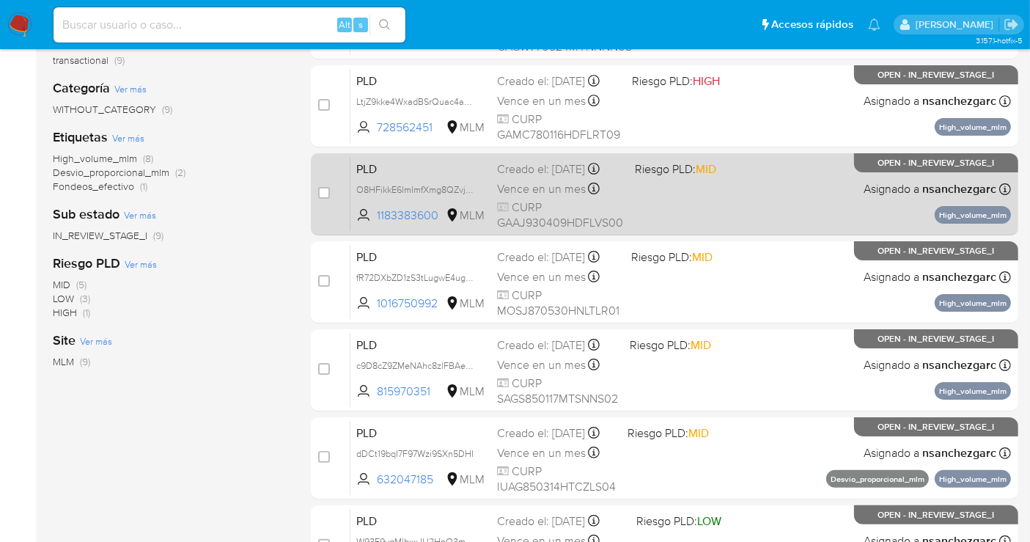
click at [555, 191] on span "Vence en un mes" at bounding box center [541, 189] width 89 height 16
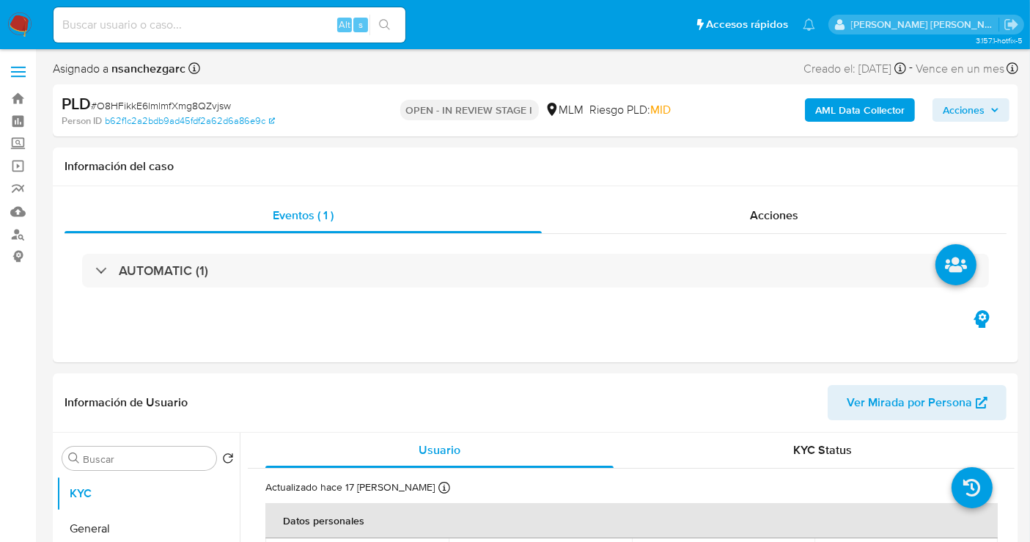
select select "10"
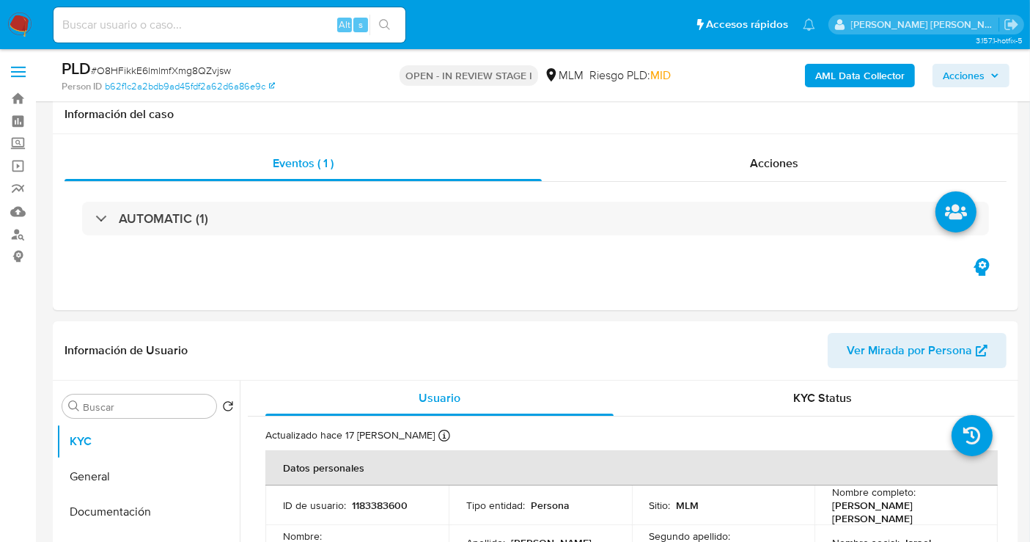
scroll to position [244, 0]
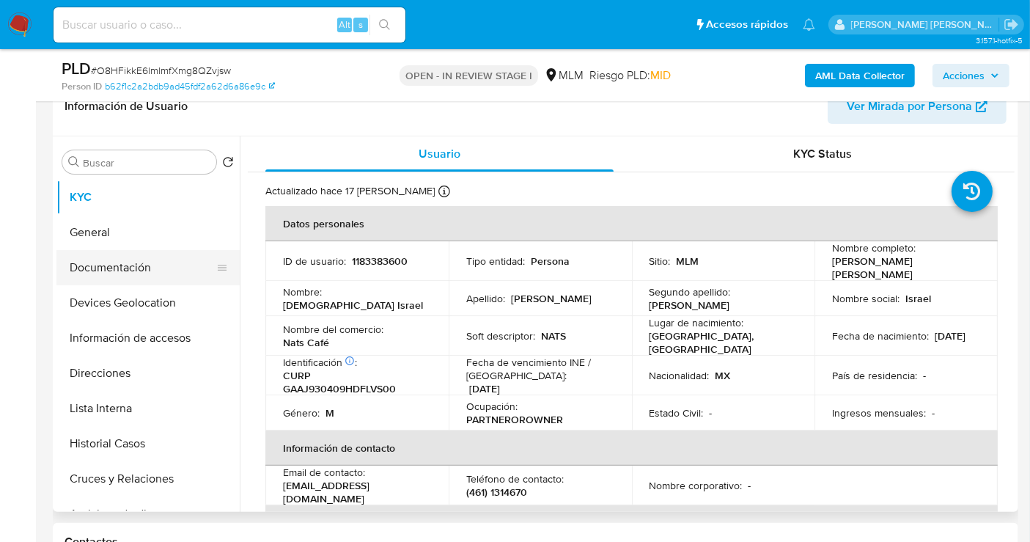
click at [120, 265] on button "Documentación" at bounding box center [142, 267] width 172 height 35
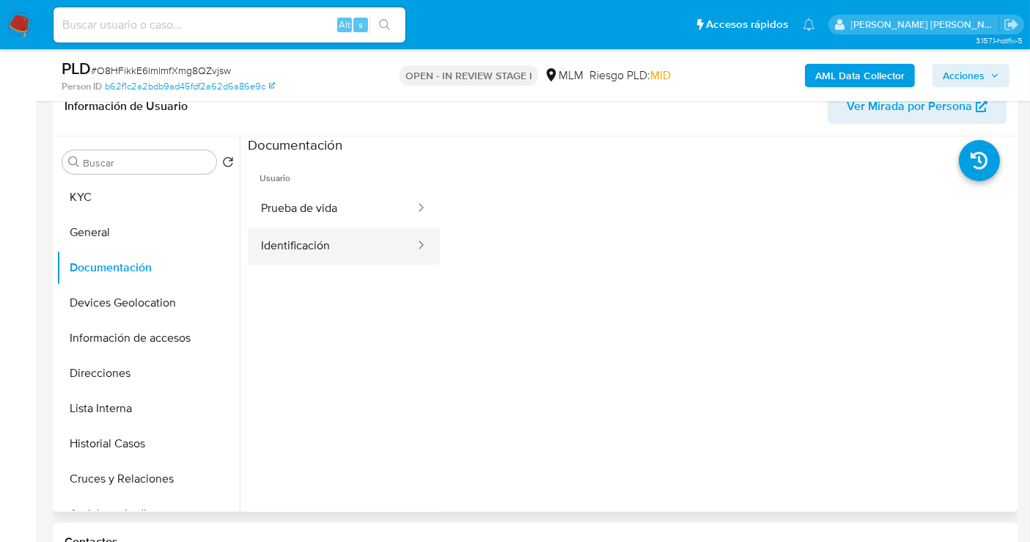
click at [317, 250] on button "Identificación" at bounding box center [332, 245] width 169 height 37
